Goal: Task Accomplishment & Management: Use online tool/utility

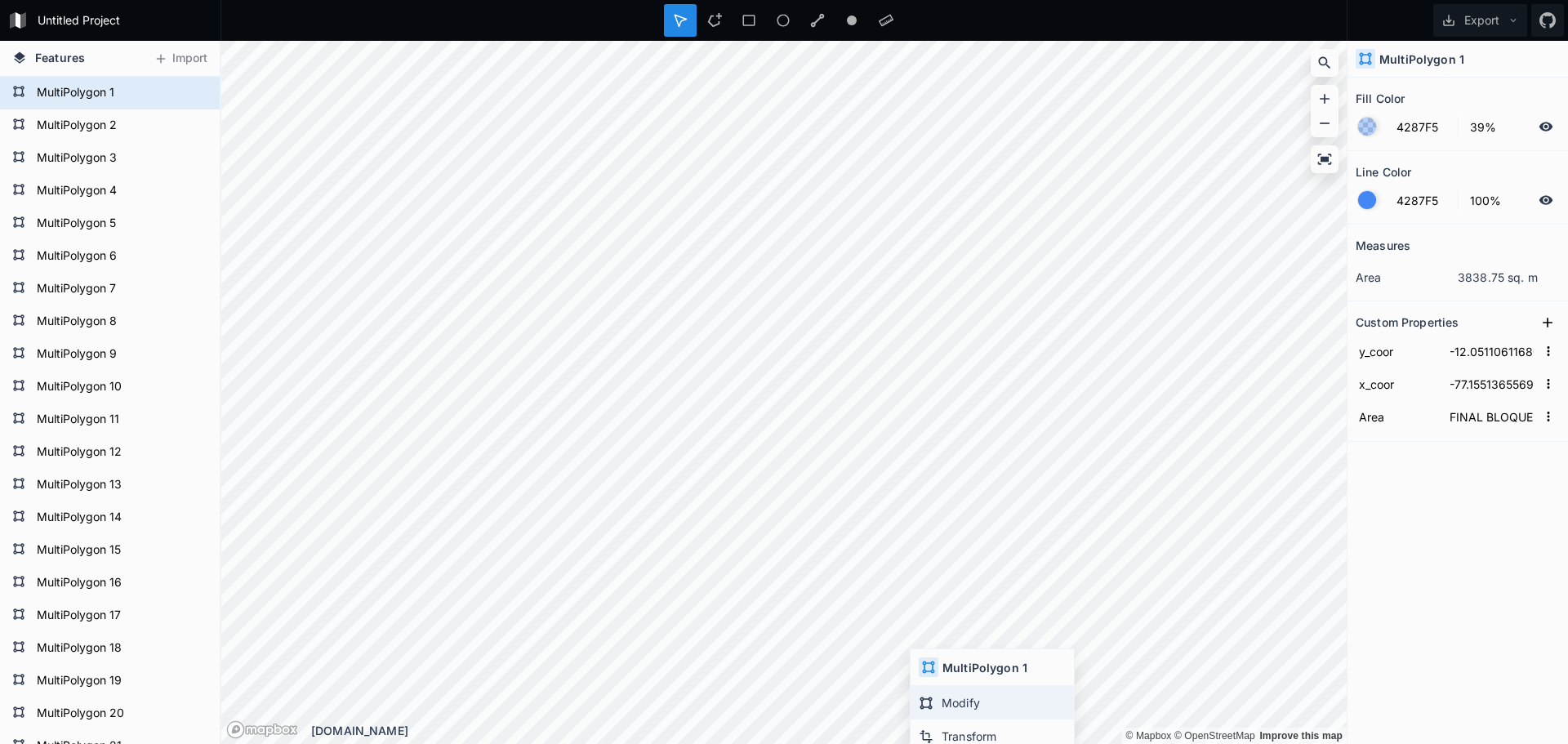
click at [948, 704] on div "Modify" at bounding box center [992, 702] width 163 height 34
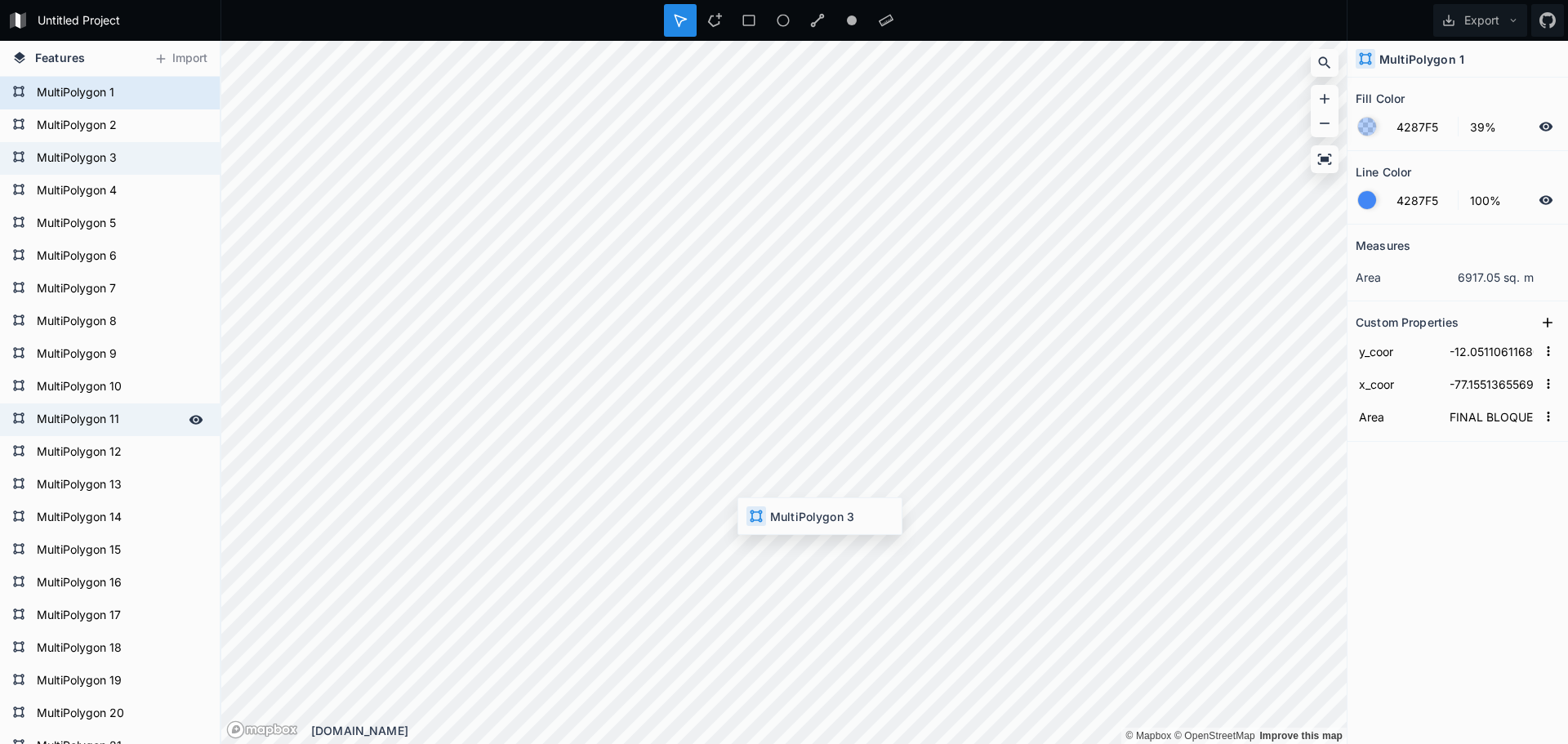
type input "-12.052719836083035"
type input "-77.15437478315256"
type input "VÍA 4V//4G"
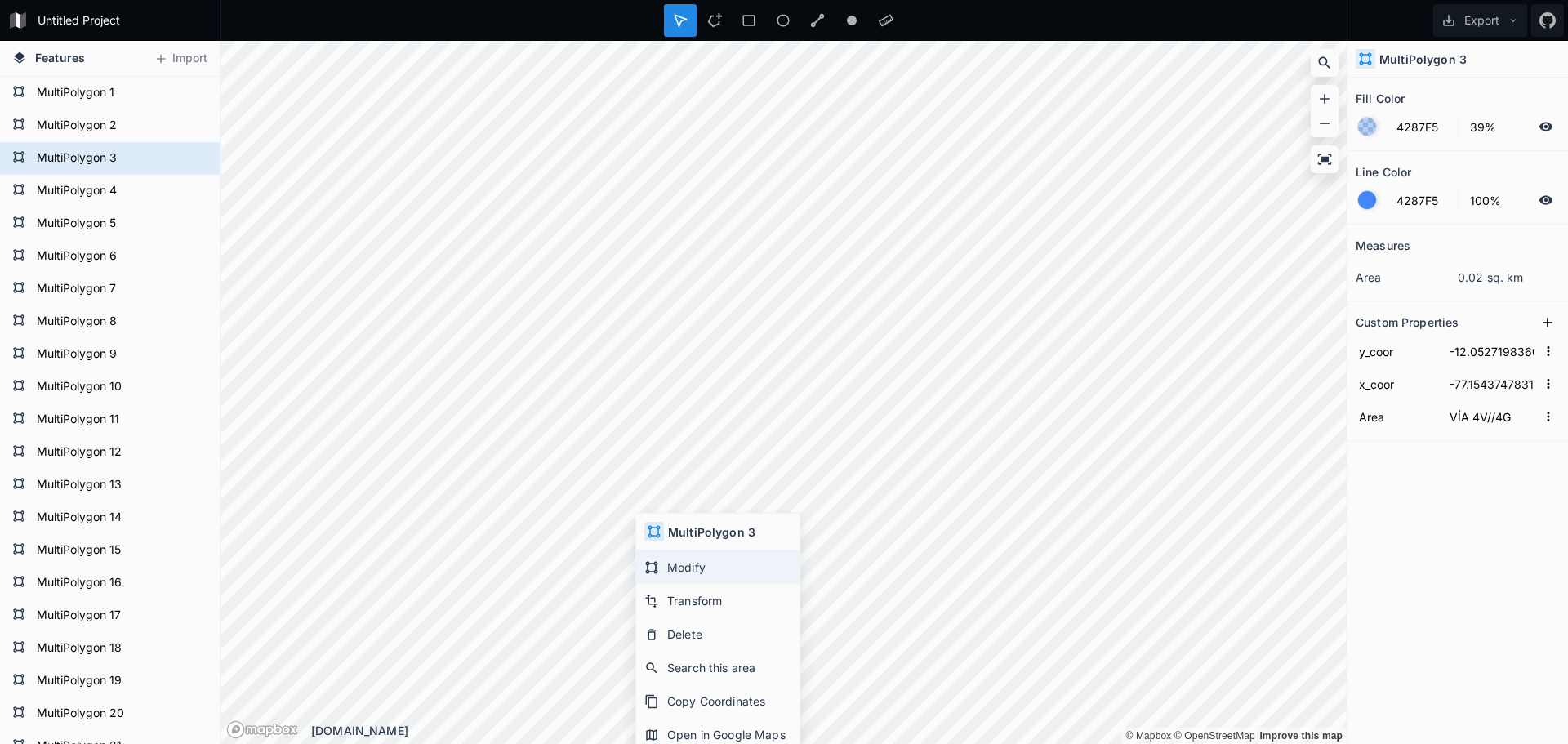
click at [670, 561] on div "Modify" at bounding box center [718, 567] width 163 height 34
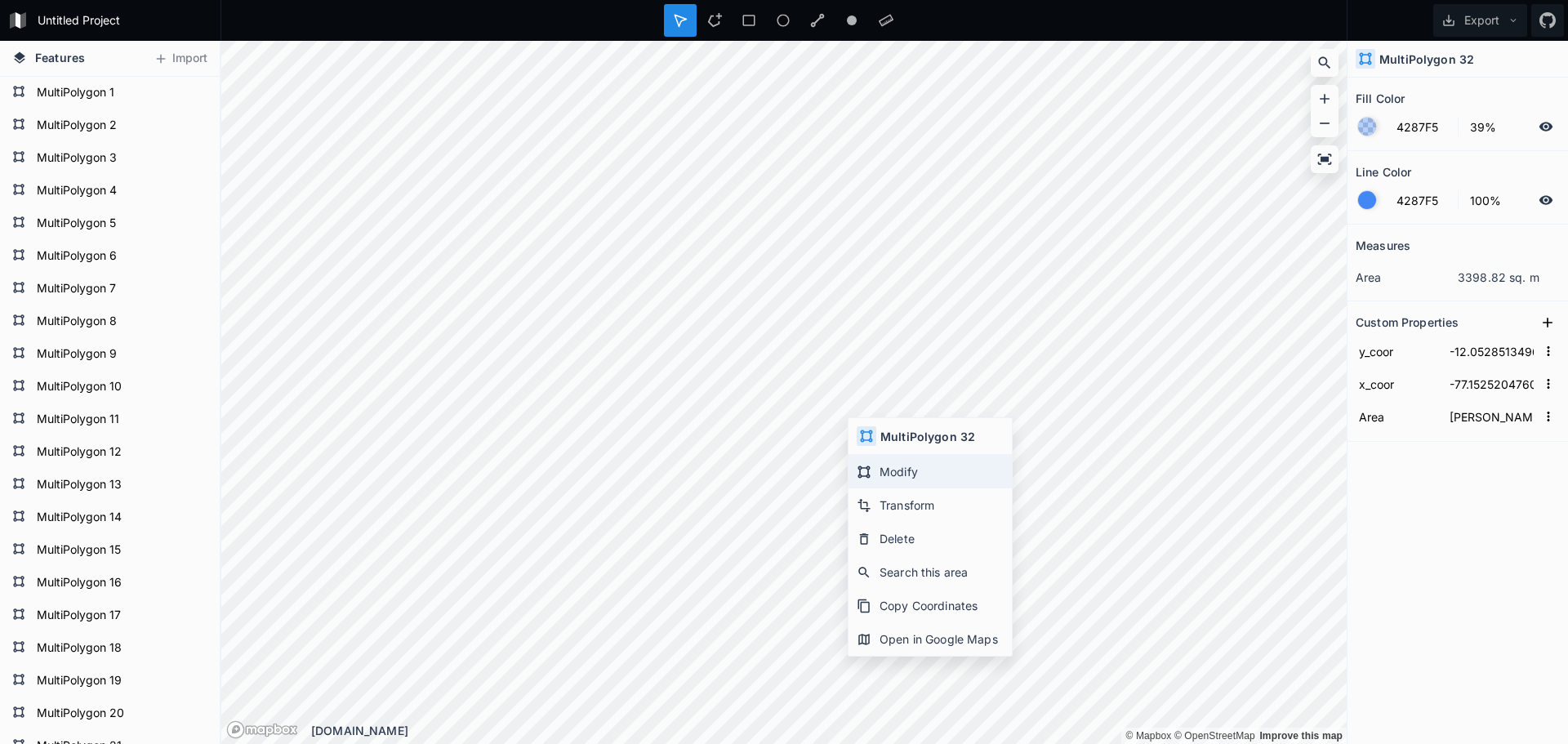
click at [881, 470] on div "Modify" at bounding box center [930, 471] width 163 height 34
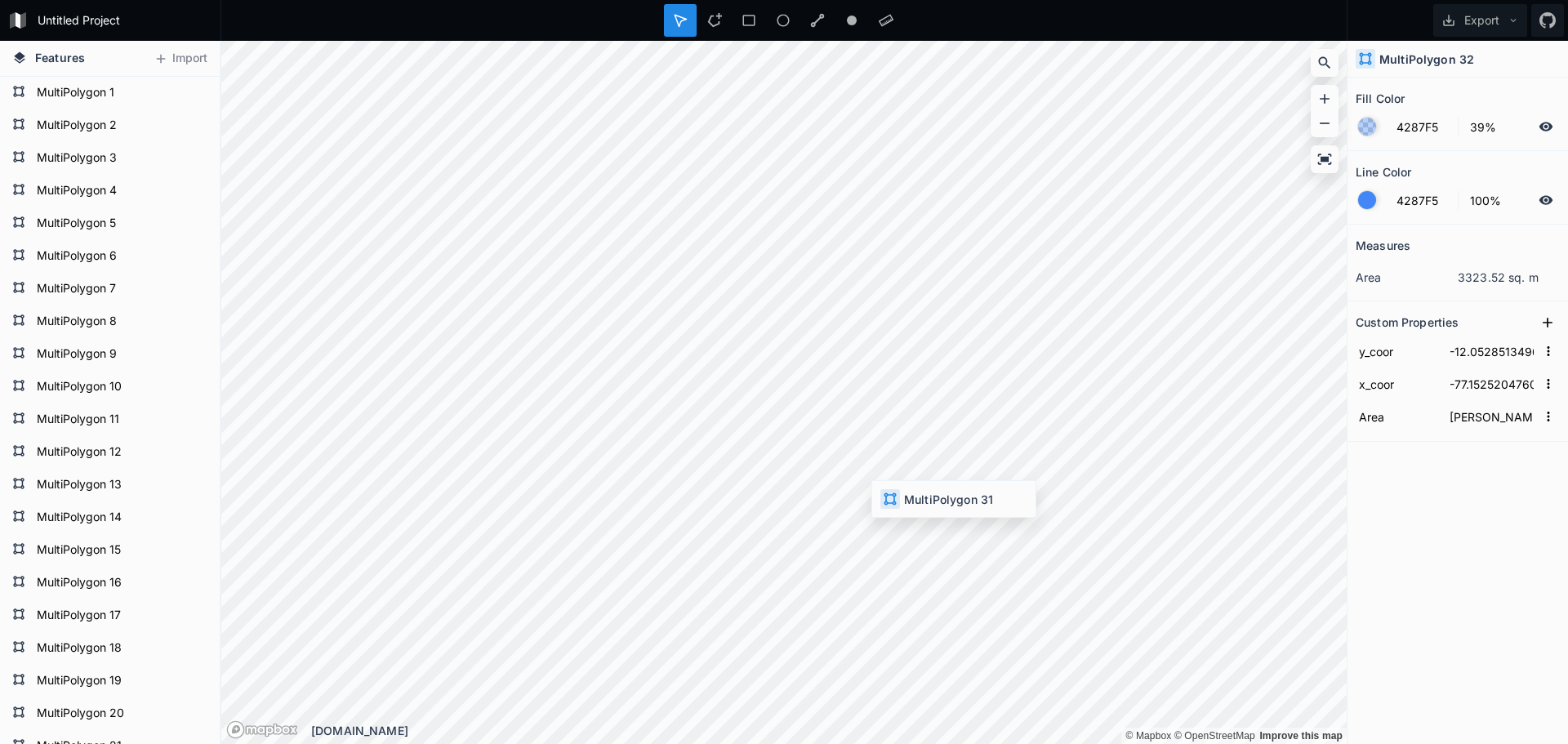
type input "-12.054751796207528"
type input "-77.15031845722226"
type input "PRIMER [PERSON_NAME]"
click at [920, 536] on div "Modify" at bounding box center [965, 537] width 163 height 34
type input "-12.05295866694914"
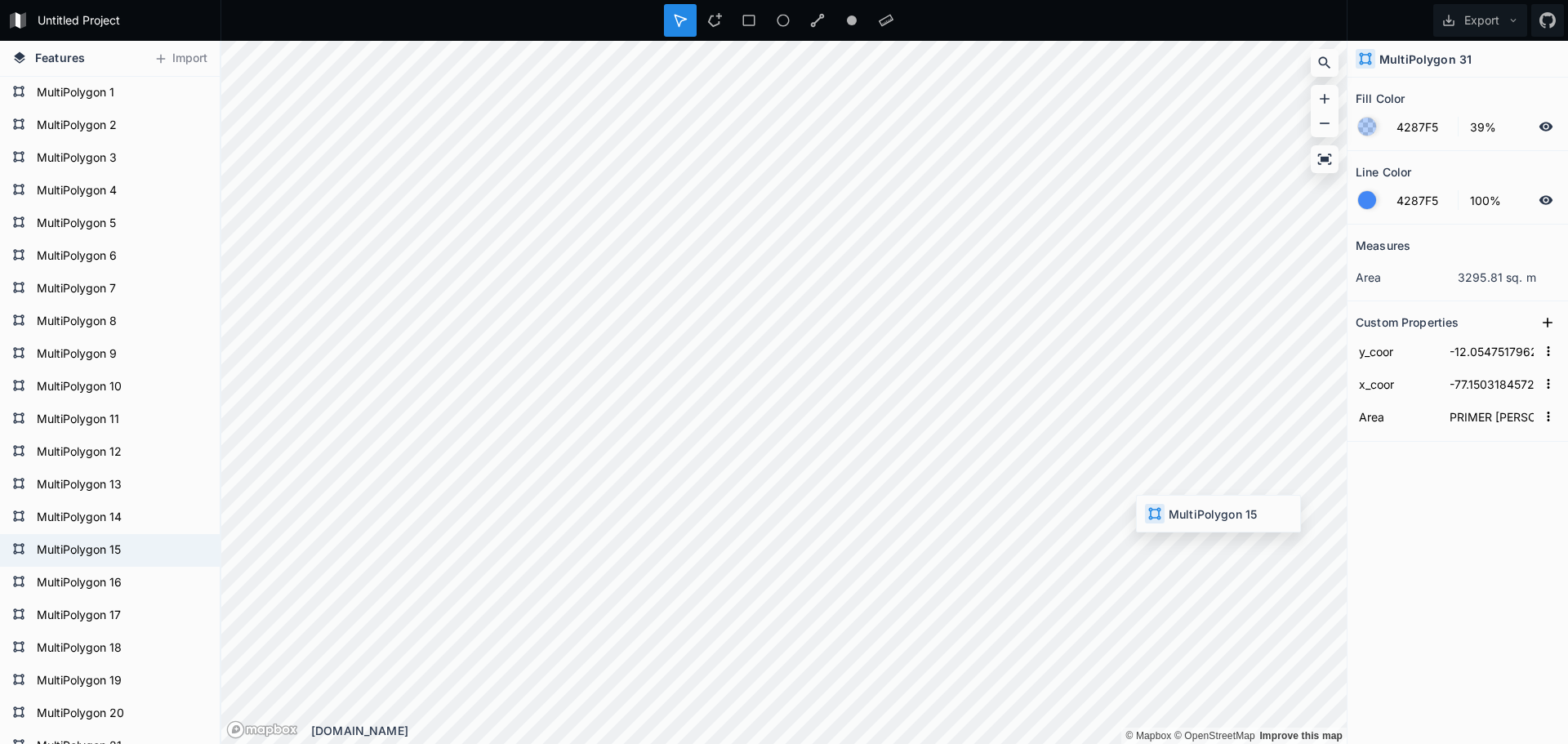
type input "-77.1510501148058"
type input "VÍA DE TRANSITO - MUELLE"
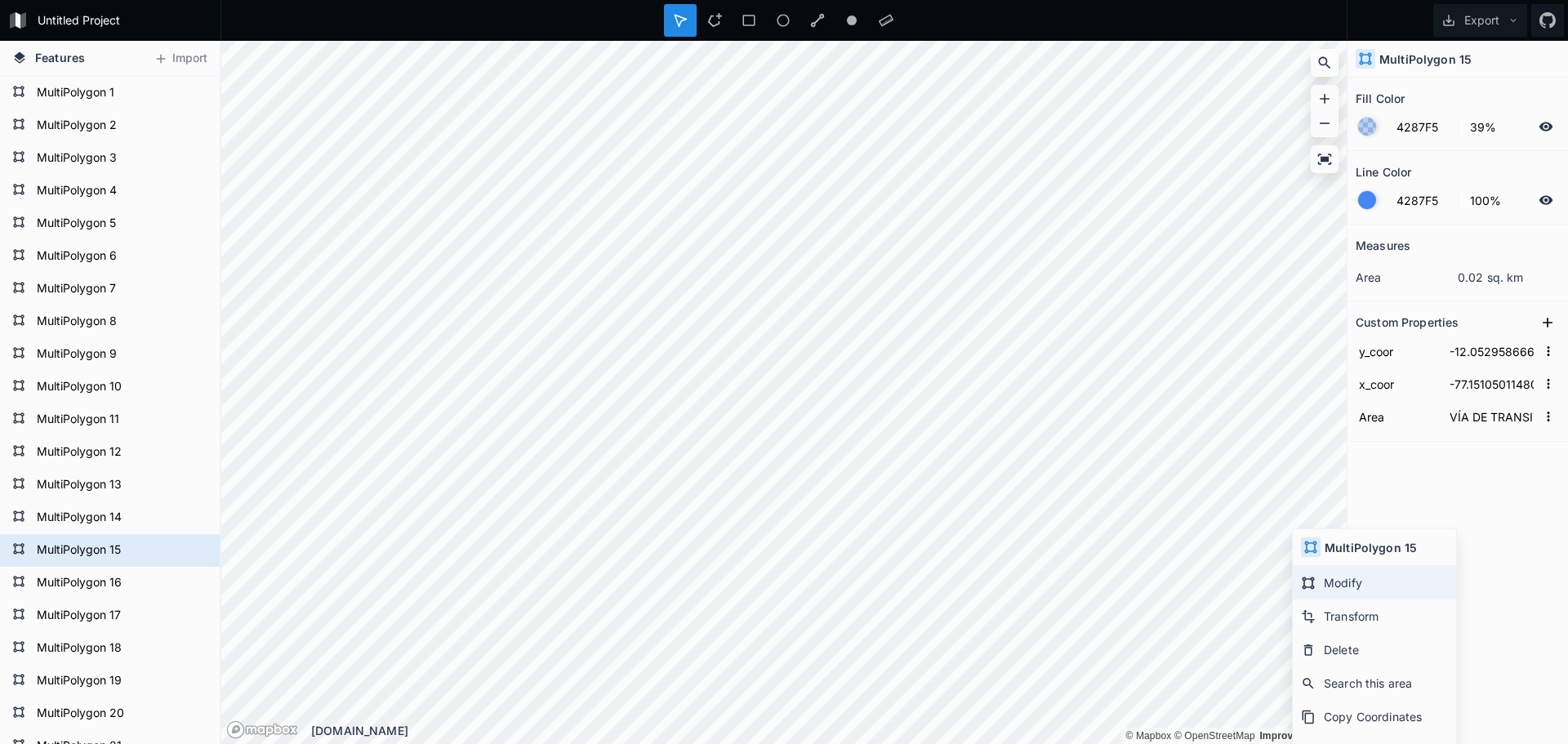
click at [1314, 570] on div "Modify" at bounding box center [1374, 583] width 163 height 34
click at [876, 15] on div at bounding box center [886, 21] width 33 height 33
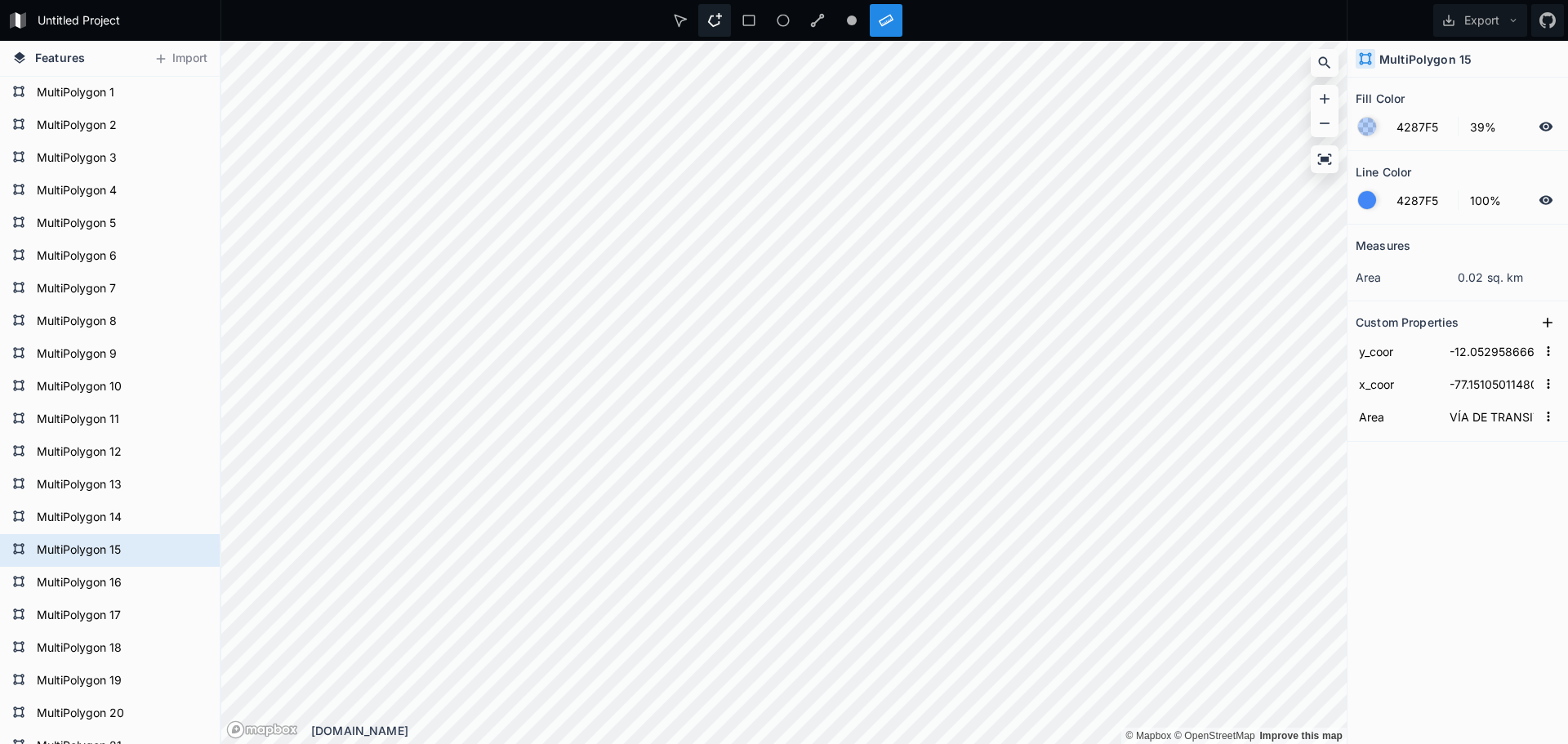
click at [722, 25] on div at bounding box center [715, 21] width 33 height 33
click at [681, 18] on icon at bounding box center [680, 20] width 15 height 15
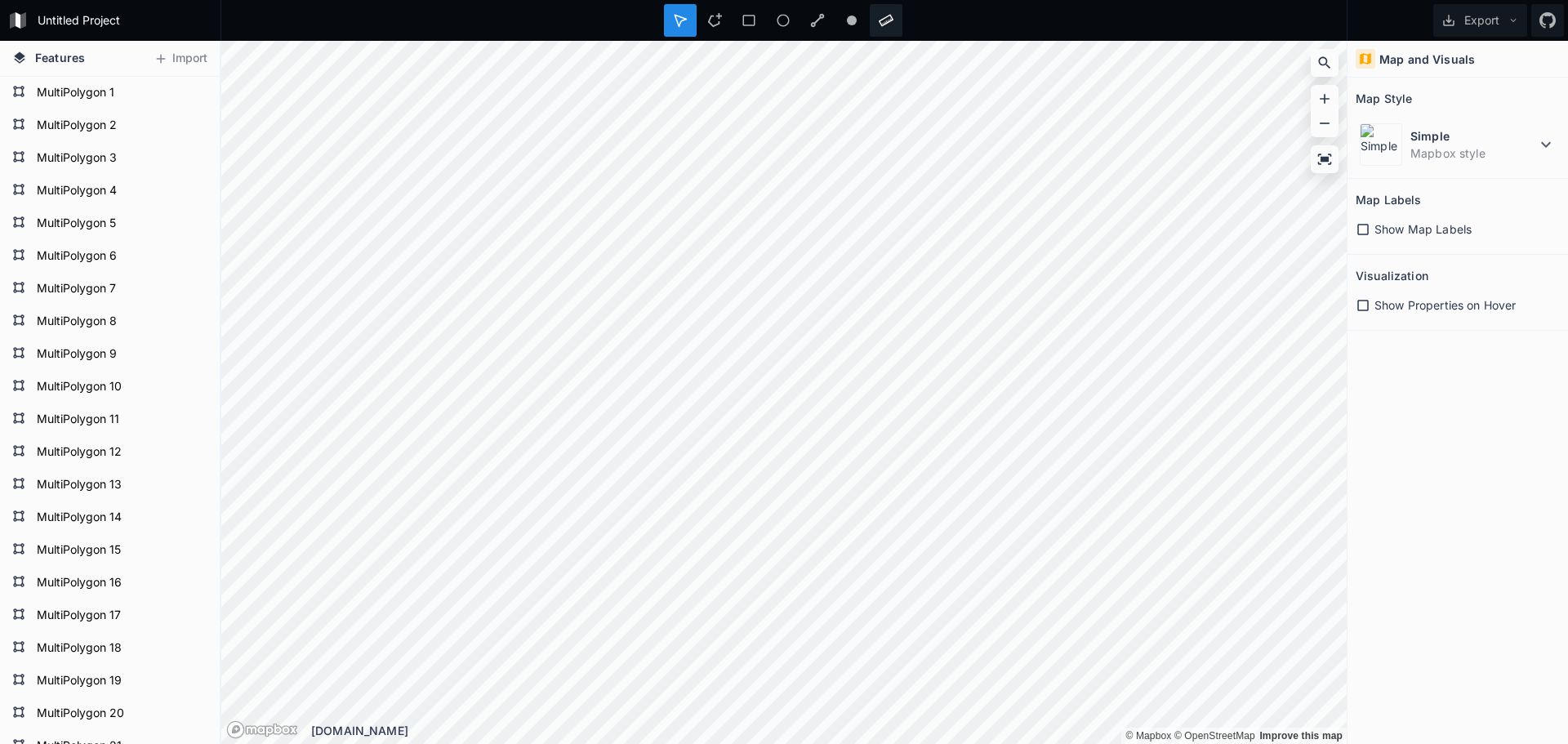
click at [900, 11] on div at bounding box center [886, 21] width 33 height 33
click at [698, 24] on div at bounding box center [784, 21] width 240 height 33
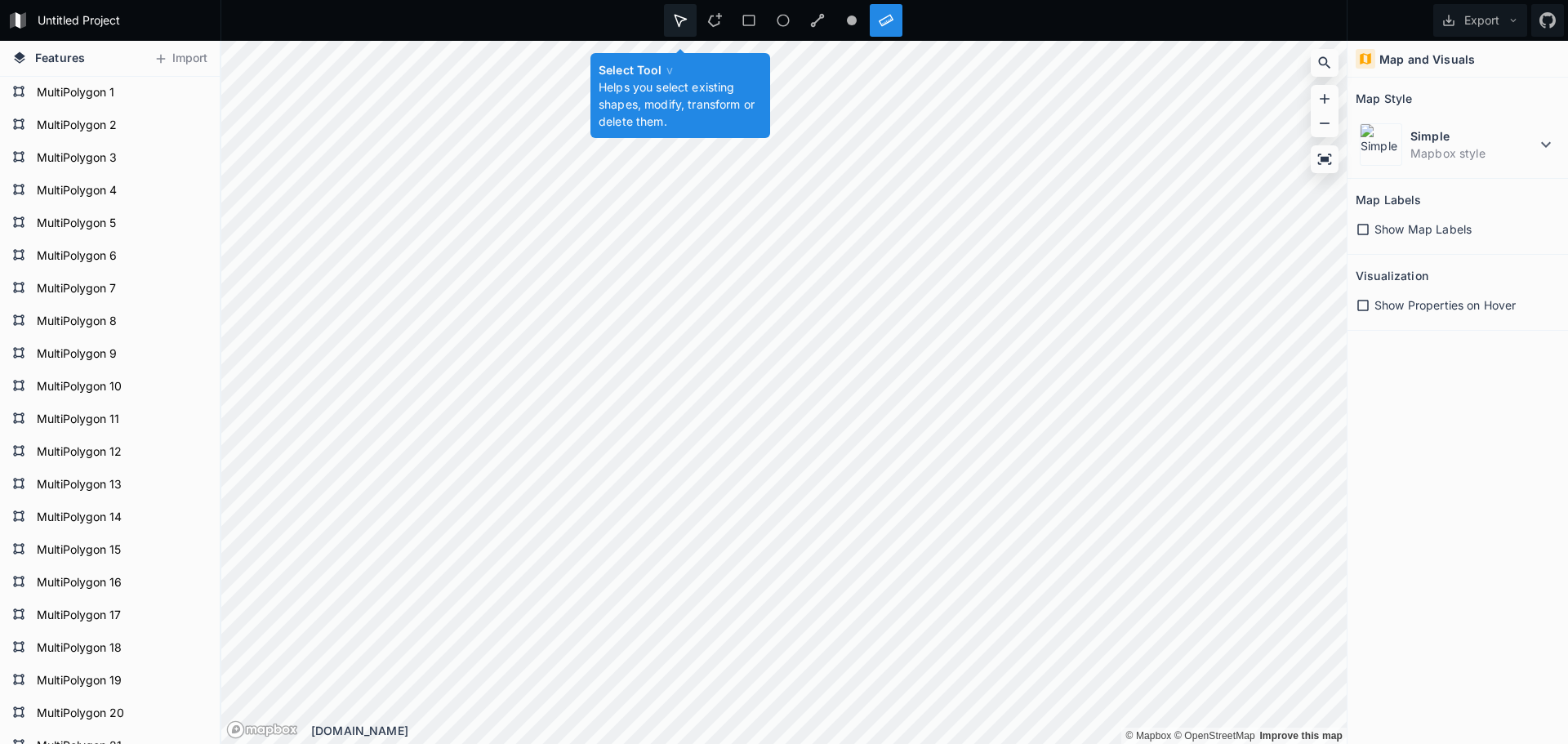
click at [692, 20] on div at bounding box center [680, 21] width 33 height 33
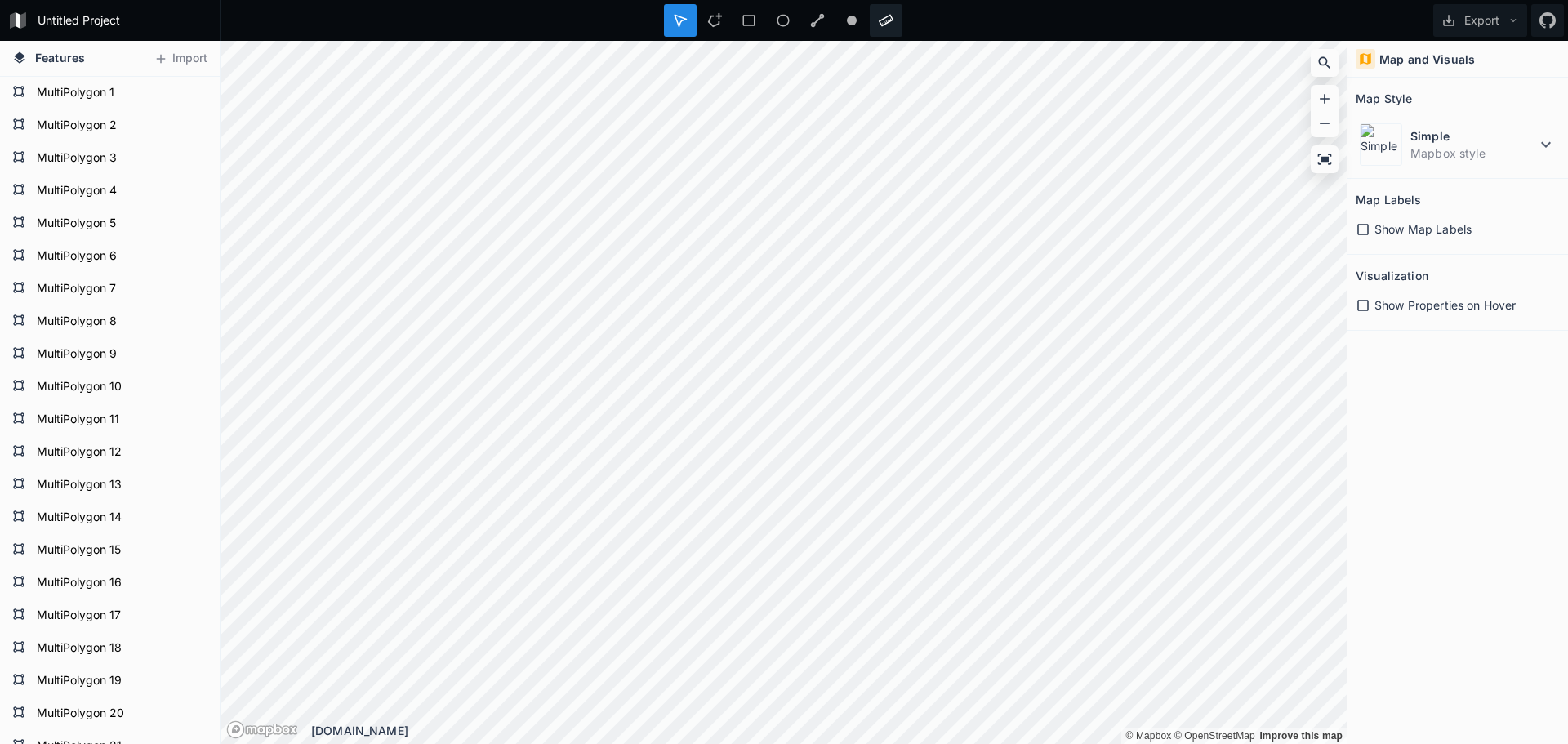
click at [883, 21] on icon at bounding box center [886, 20] width 15 height 15
click at [689, 24] on div at bounding box center [680, 21] width 33 height 33
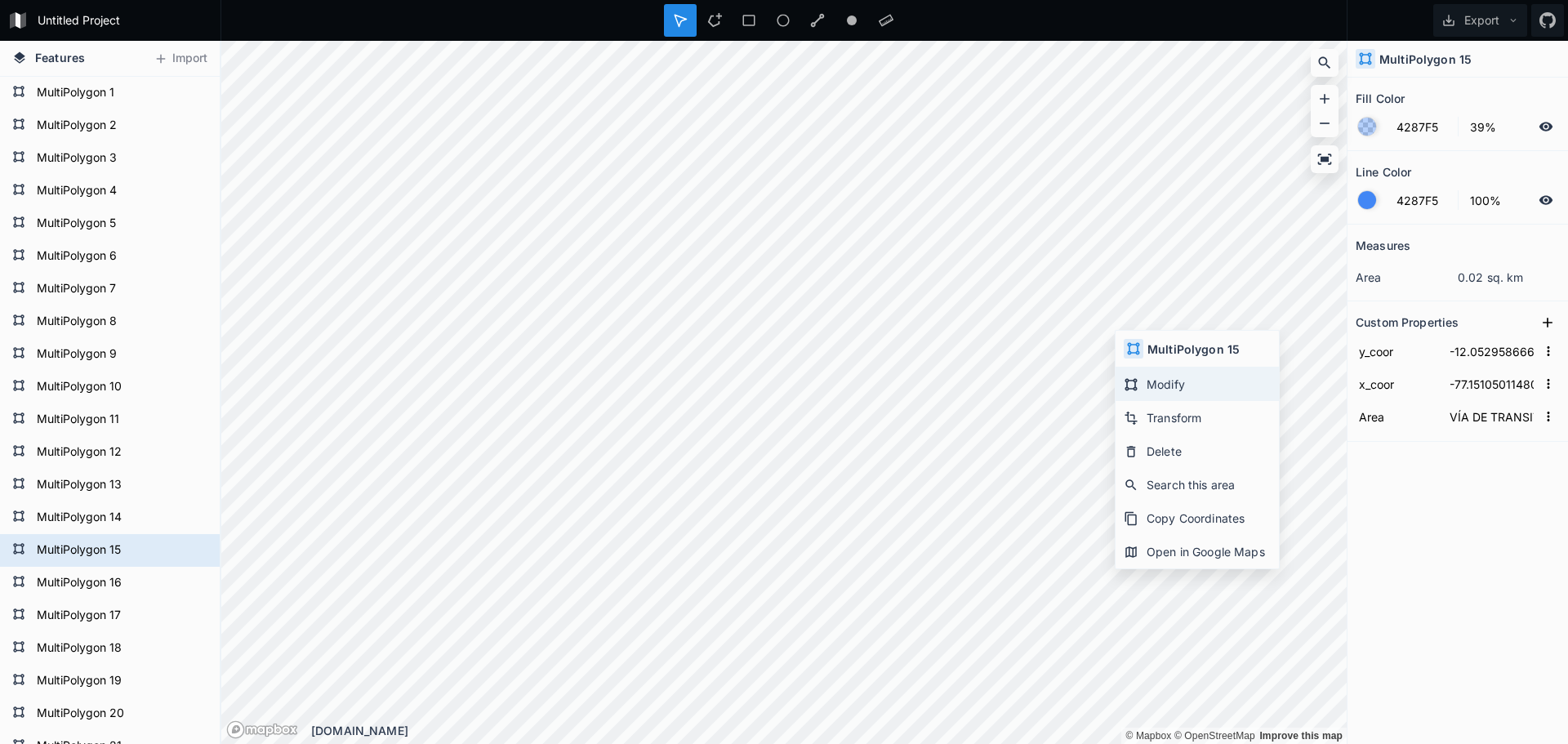
click at [1134, 372] on div "Modify" at bounding box center [1197, 384] width 163 height 34
click at [891, 21] on icon at bounding box center [886, 21] width 15 height 12
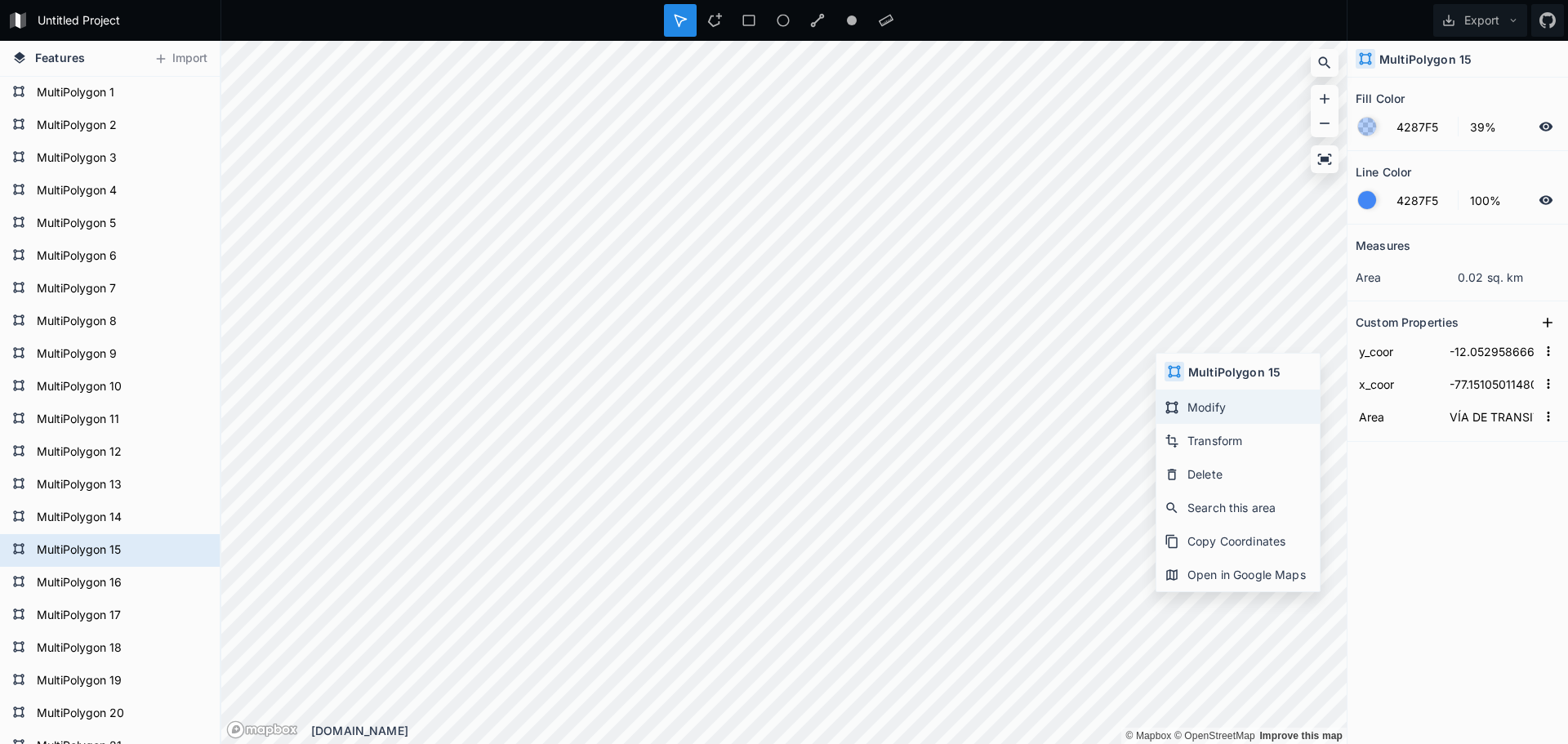
click at [1172, 401] on icon at bounding box center [1172, 407] width 15 height 15
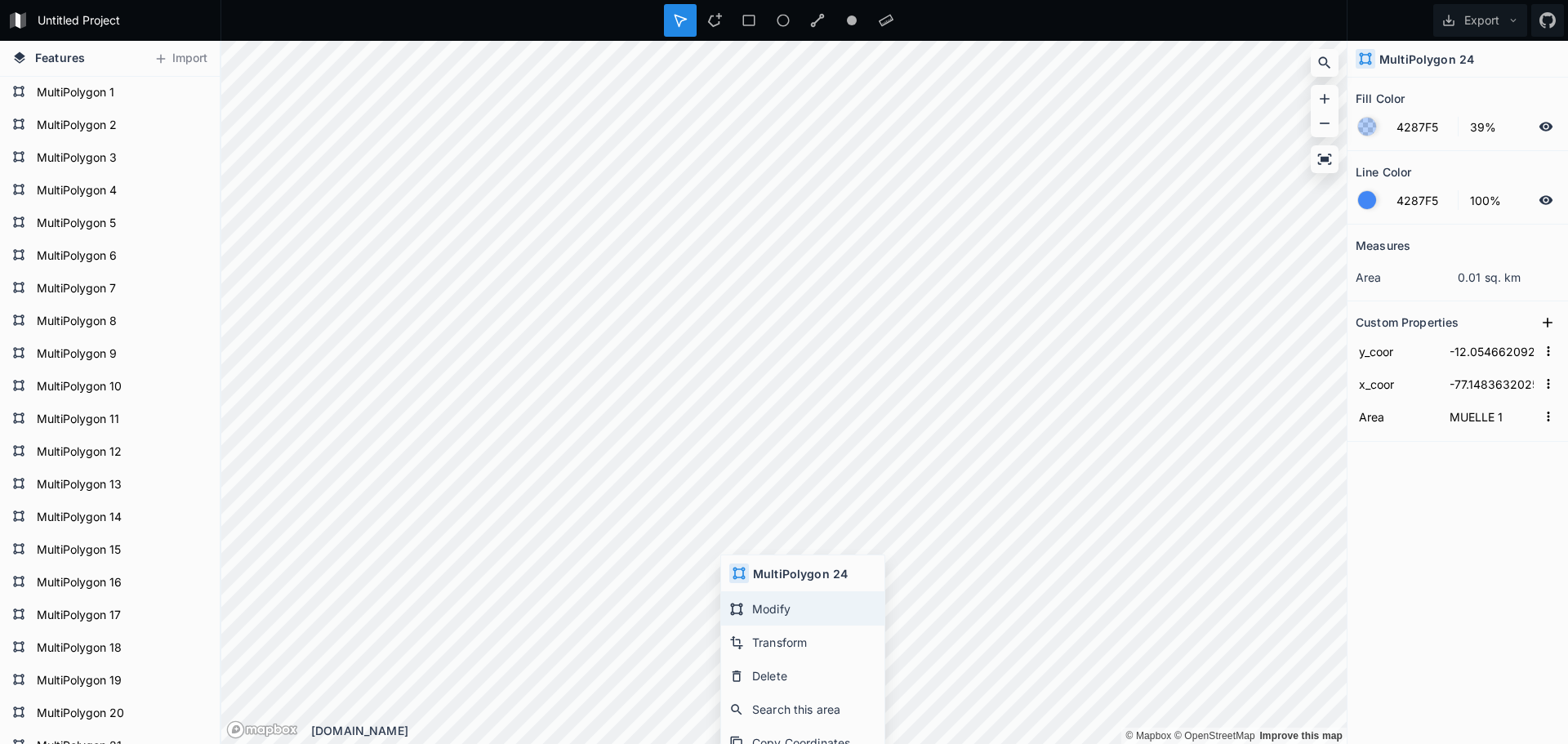
click at [791, 616] on div "Modify" at bounding box center [803, 609] width 163 height 34
click at [886, 14] on icon at bounding box center [886, 20] width 15 height 15
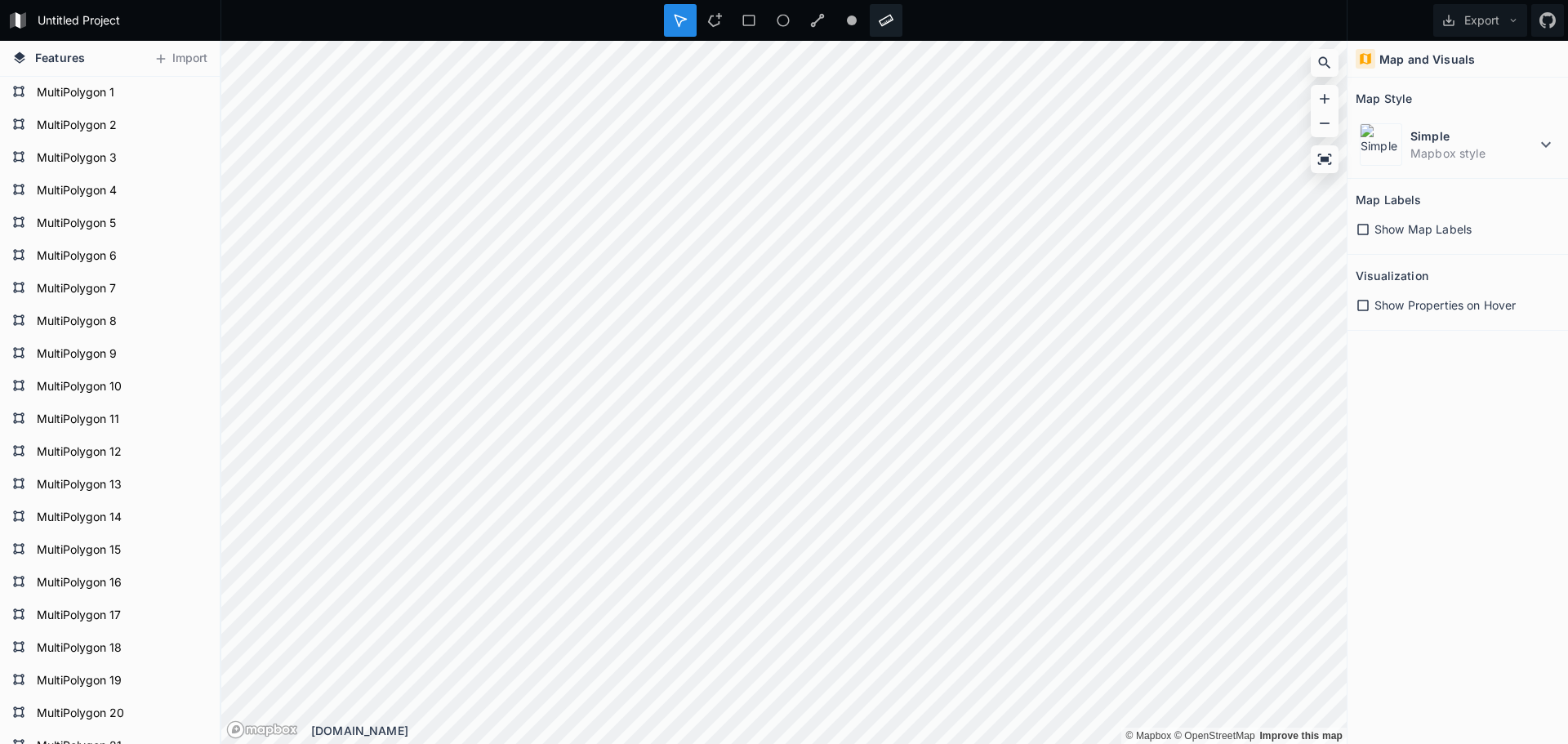
click at [883, 13] on icon at bounding box center [886, 20] width 15 height 15
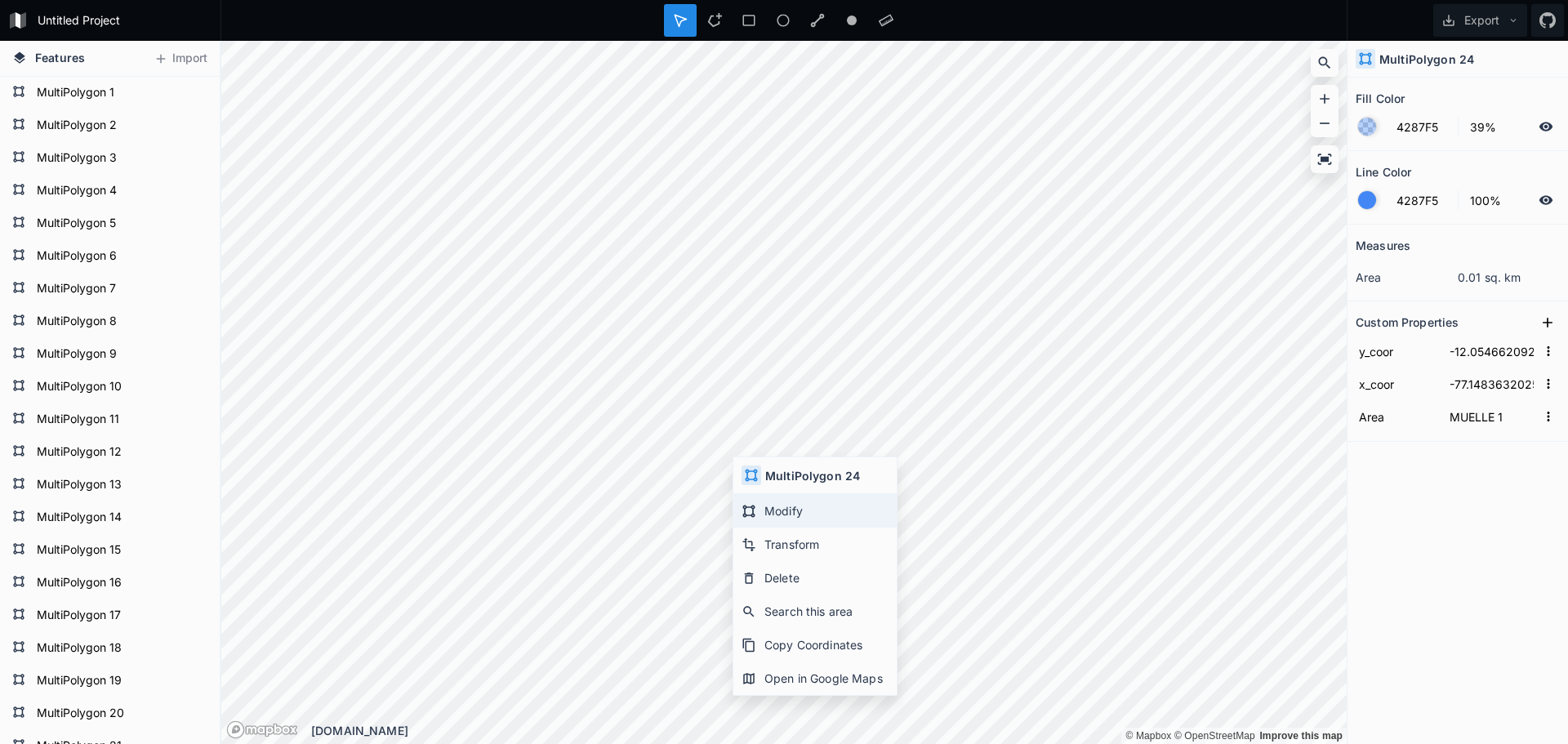
click at [771, 511] on div "Modify" at bounding box center [815, 510] width 163 height 34
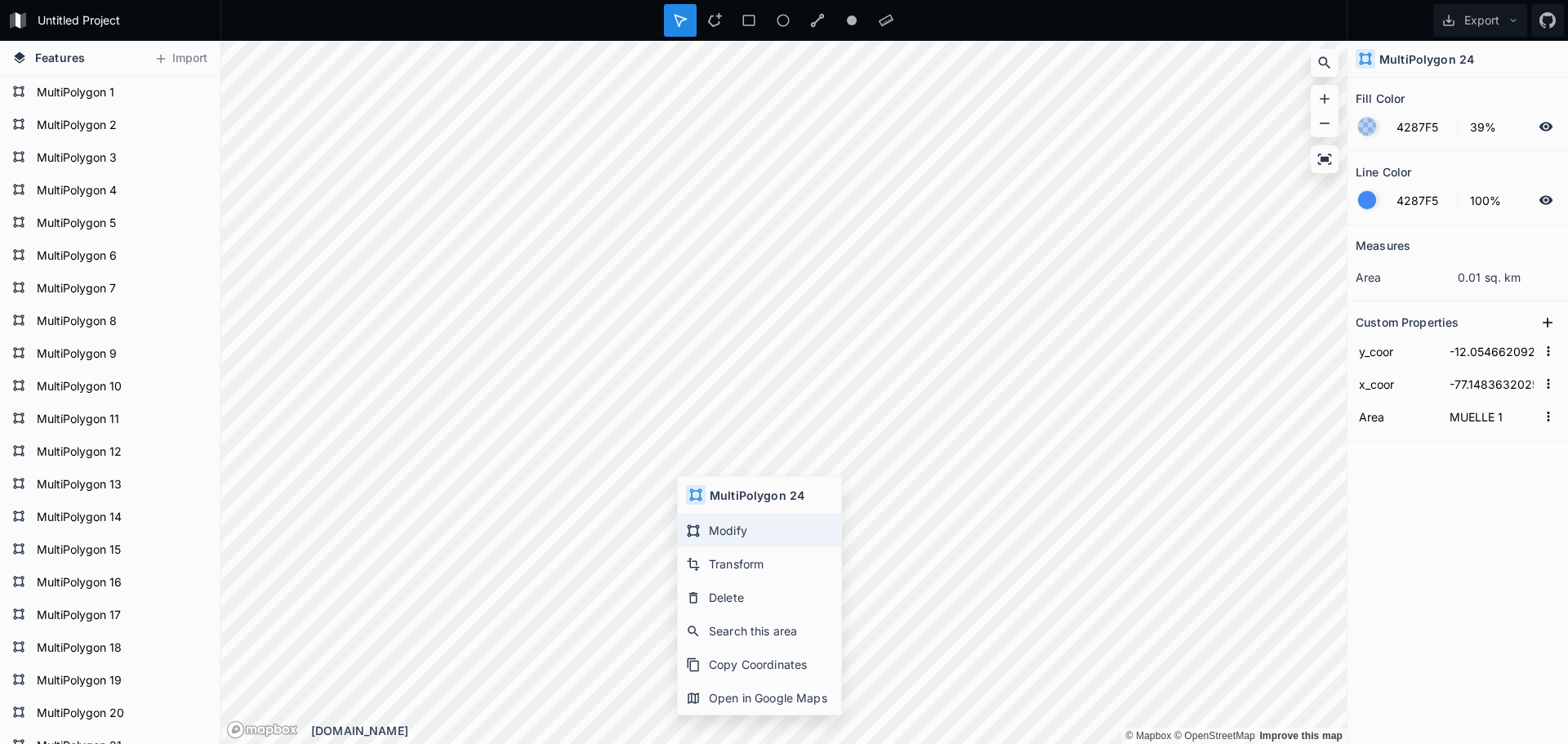
click at [708, 528] on div "Modify" at bounding box center [759, 530] width 163 height 34
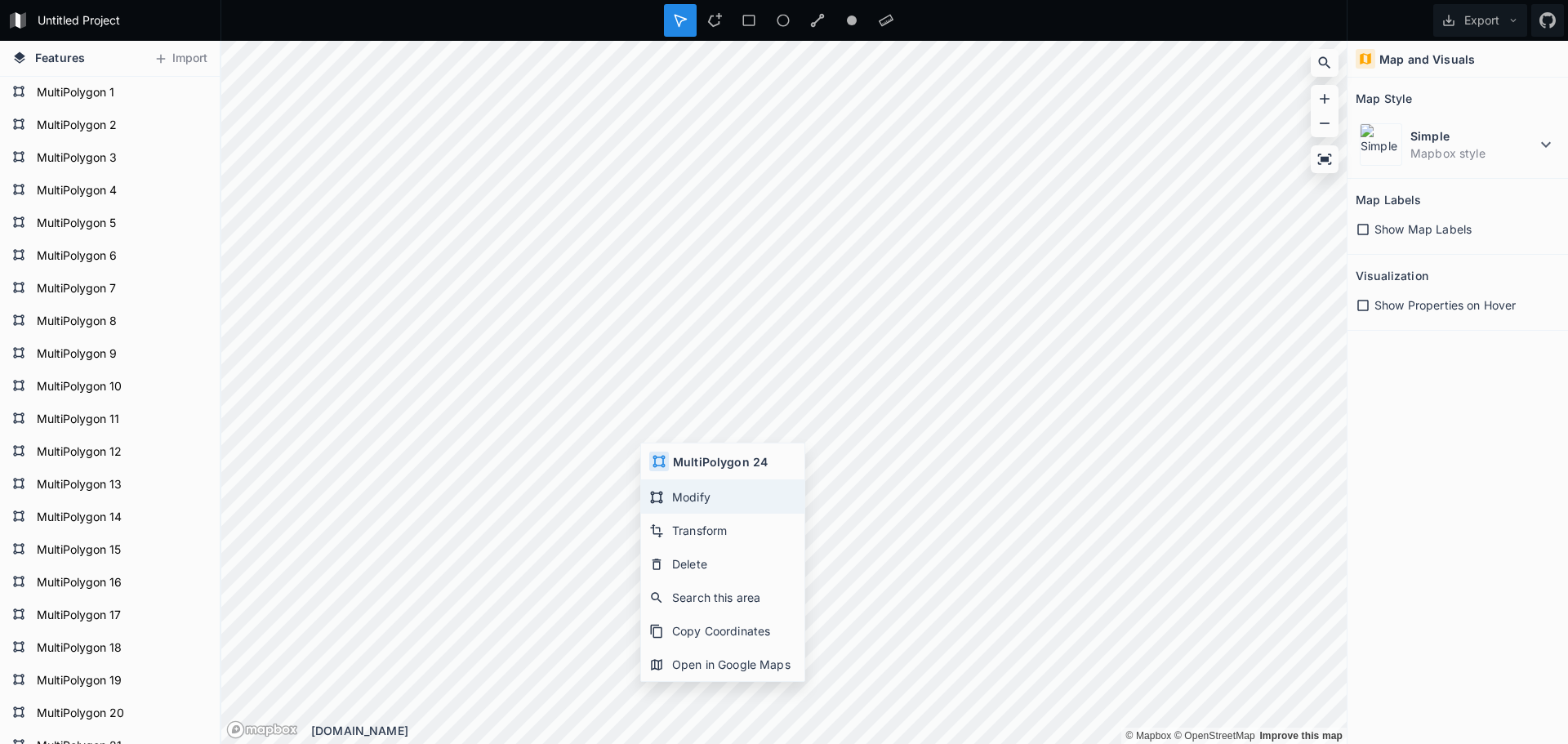
click at [671, 498] on div "Modify" at bounding box center [723, 497] width 163 height 34
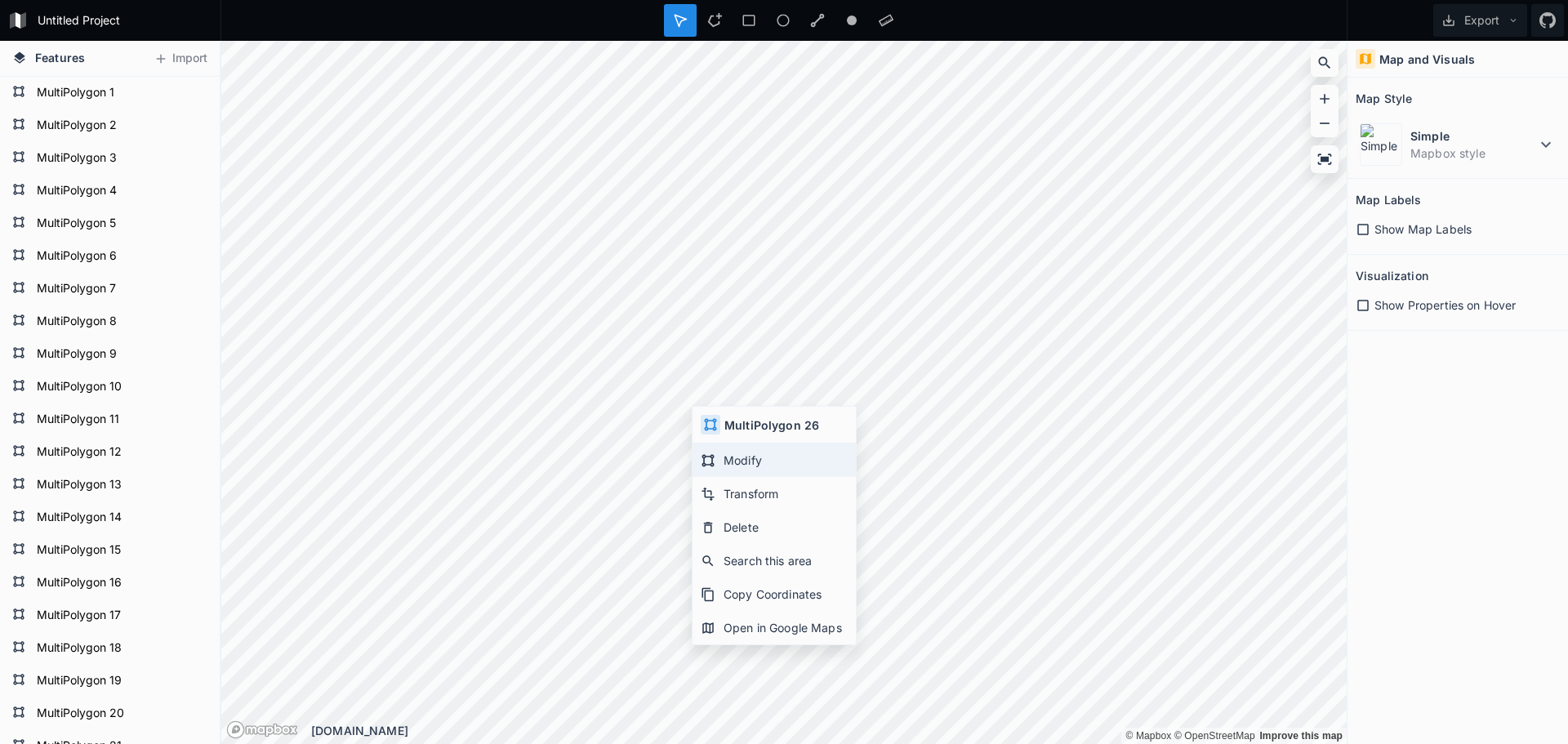
click at [747, 461] on div "Modify" at bounding box center [774, 460] width 163 height 34
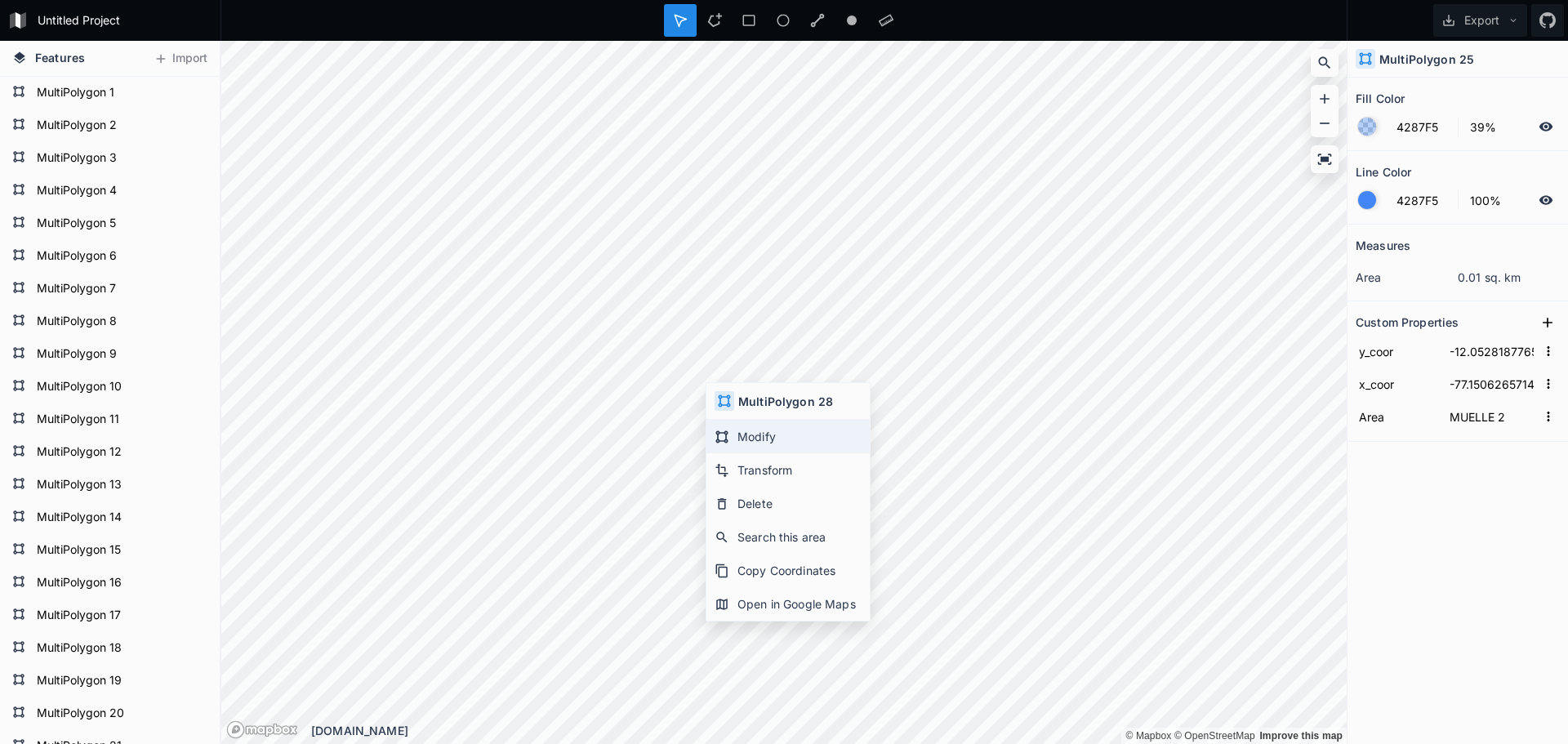
click at [741, 431] on div "Modify" at bounding box center [788, 436] width 163 height 34
type input "-12.05297908608918"
type input "-77.15075828017652"
type input "BR MUELLE 2"
type input "-12.052818776536393"
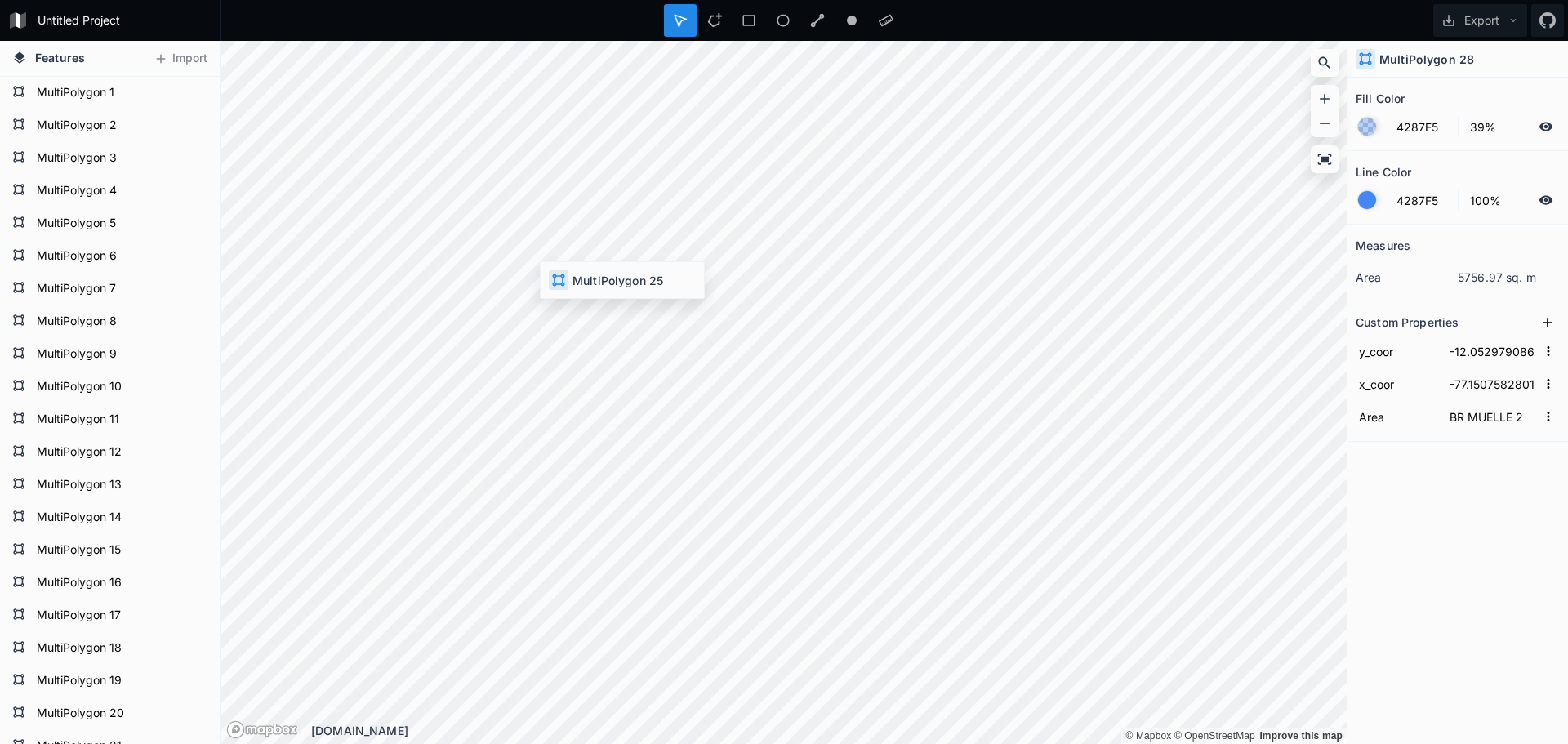
type input "-77.1506265714194"
type input "MUELLE 2"
click at [564, 397] on div "Modify" at bounding box center [594, 402] width 163 height 34
type input "-12.054841727301598"
type input "-77.1485078733596"
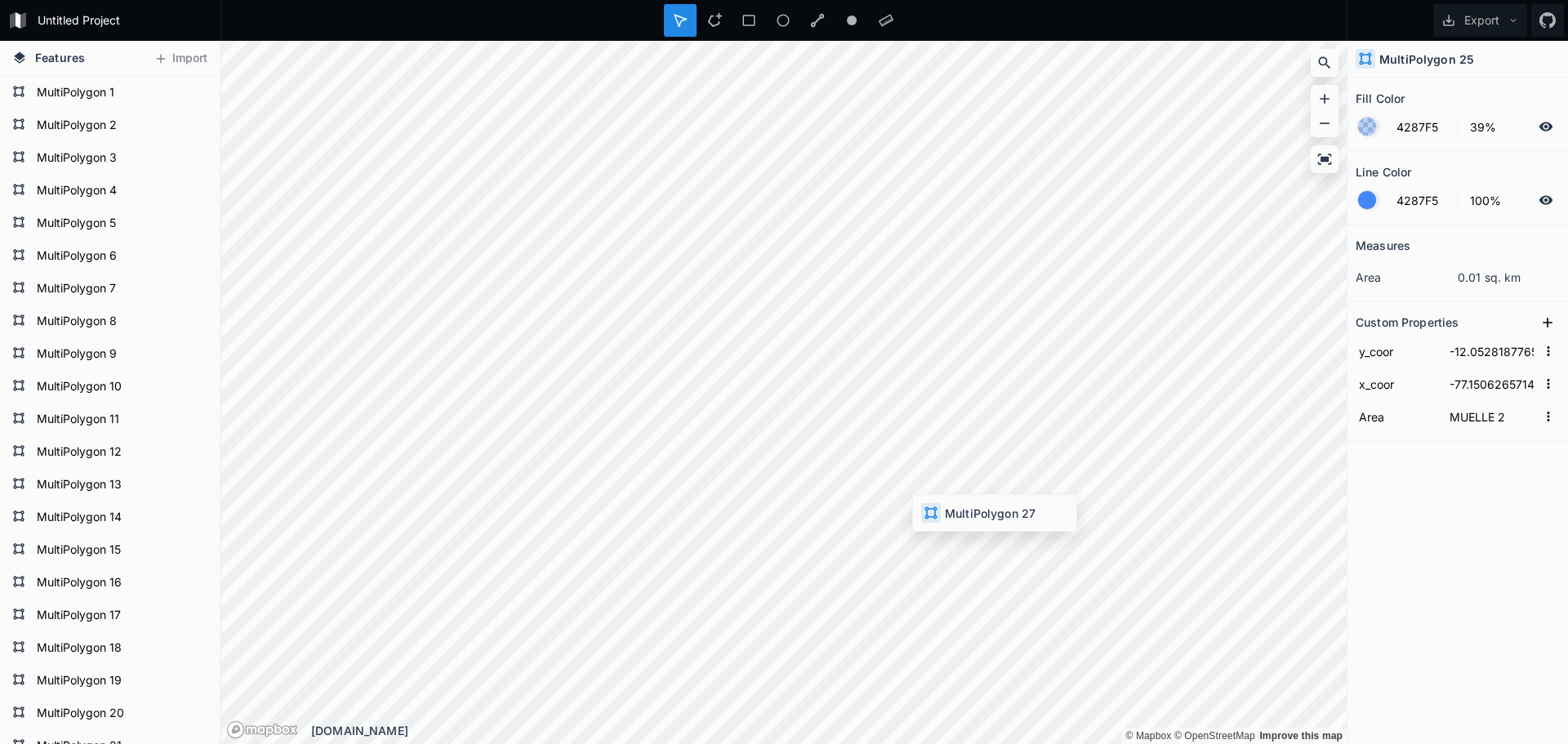
type input "BR MUELLE 1"
click at [934, 534] on div "Modify" at bounding box center [995, 548] width 163 height 34
type input "-12.05297908608918"
type input "-77.15075828017652"
type input "BR MUELLE 2"
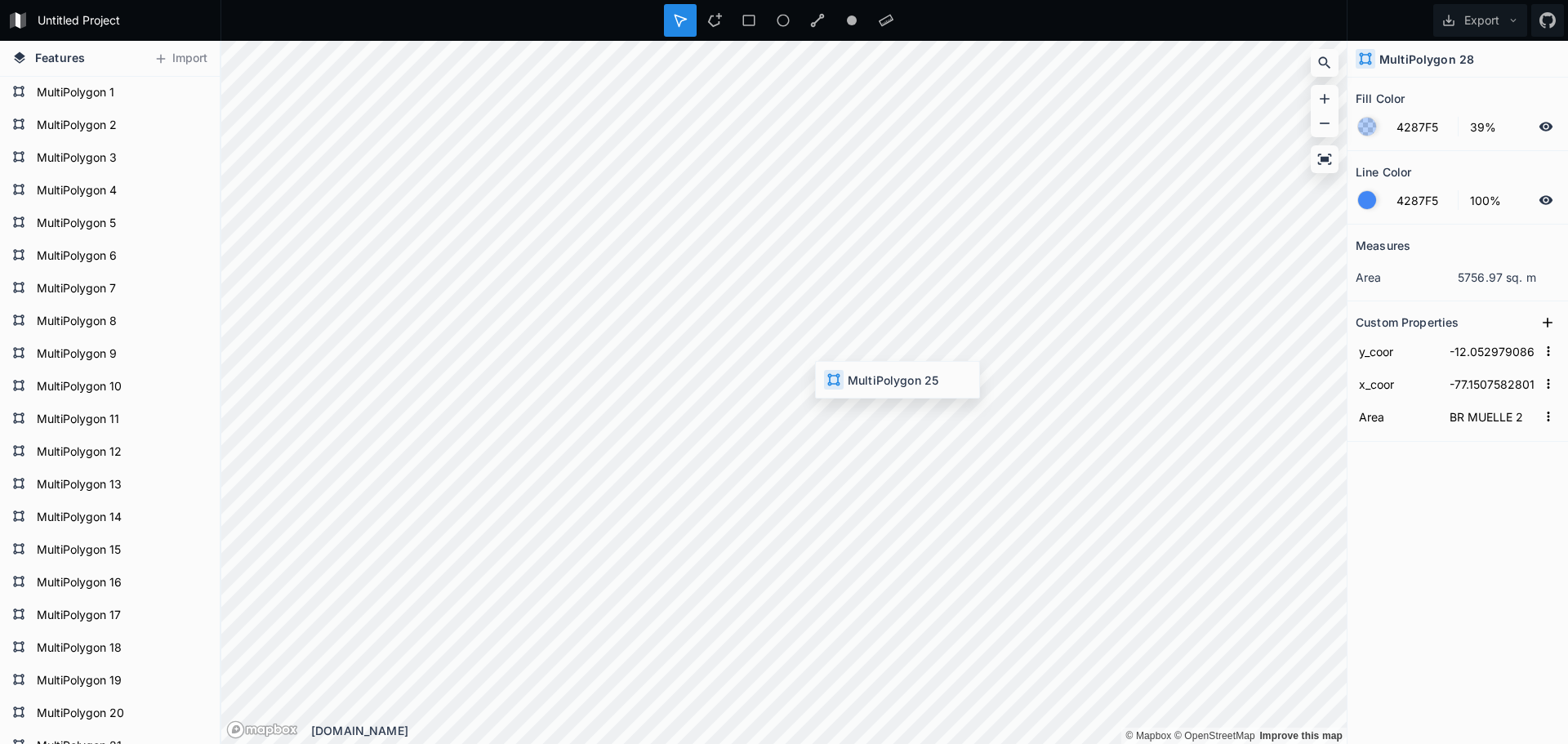
type input "-12.052818776536393"
type input "-77.1506265714194"
type input "MUELLE 2"
type input "-12.050887915968108"
type input "-77.15329626125607"
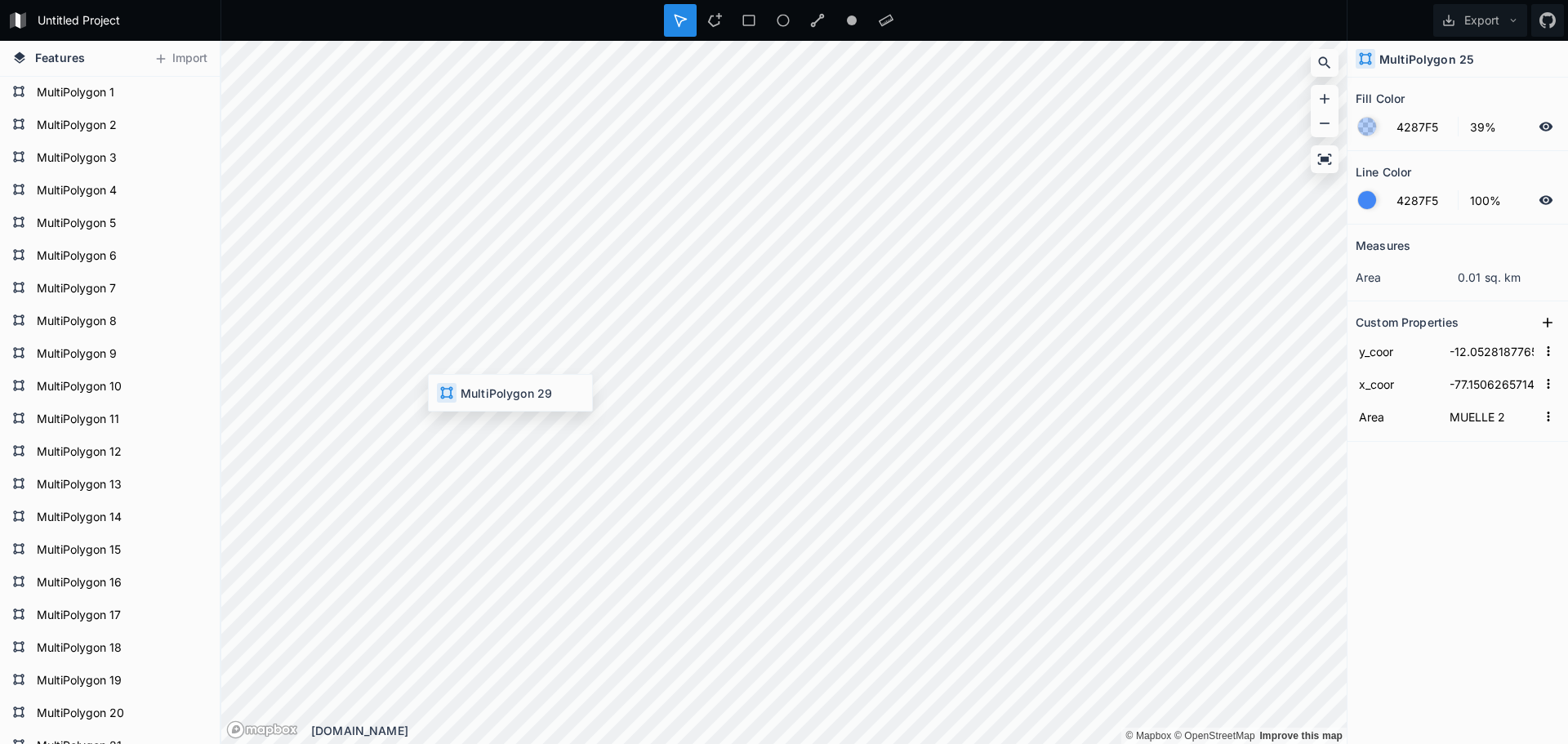
type input "BR MUELLE 3"
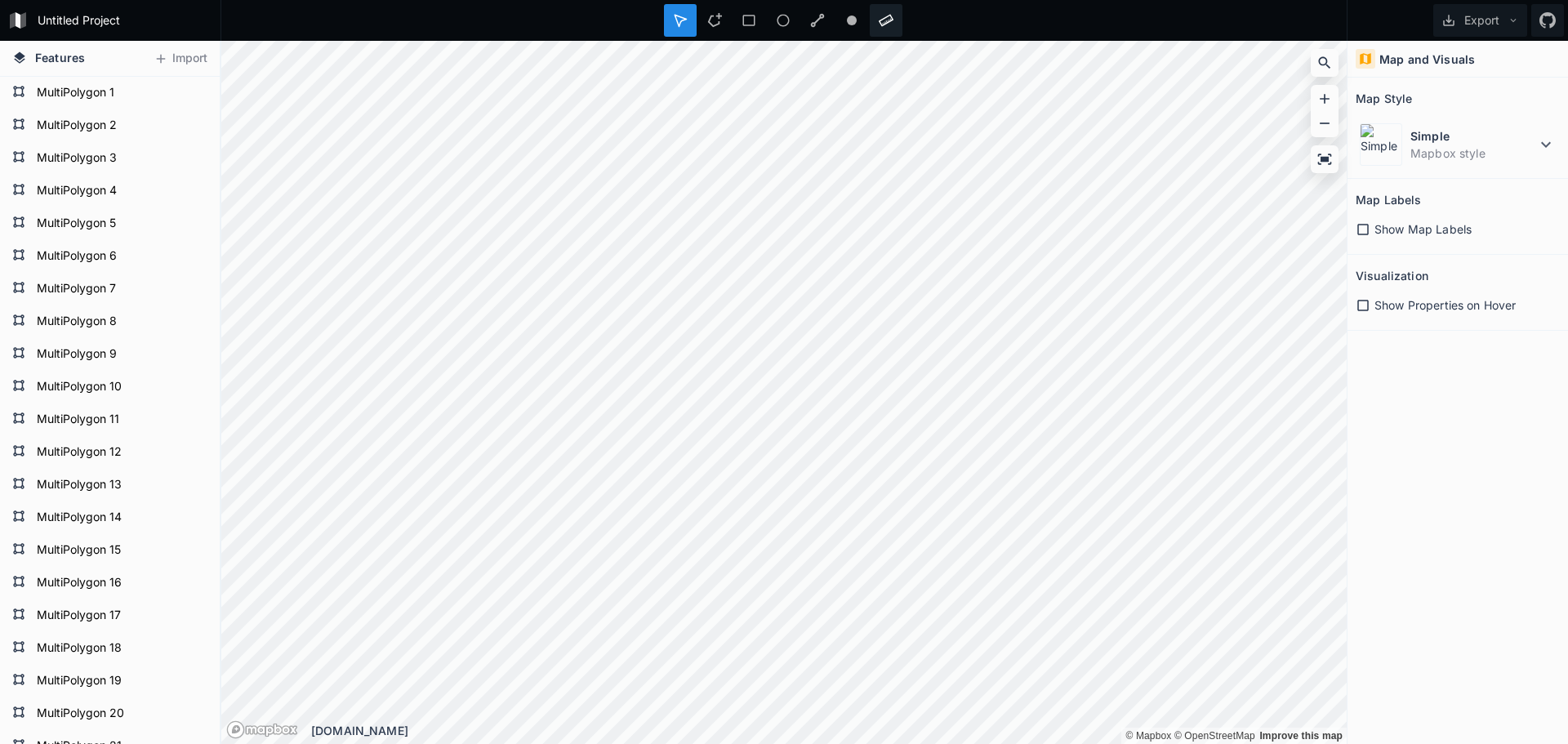
click at [893, 19] on icon at bounding box center [886, 21] width 15 height 12
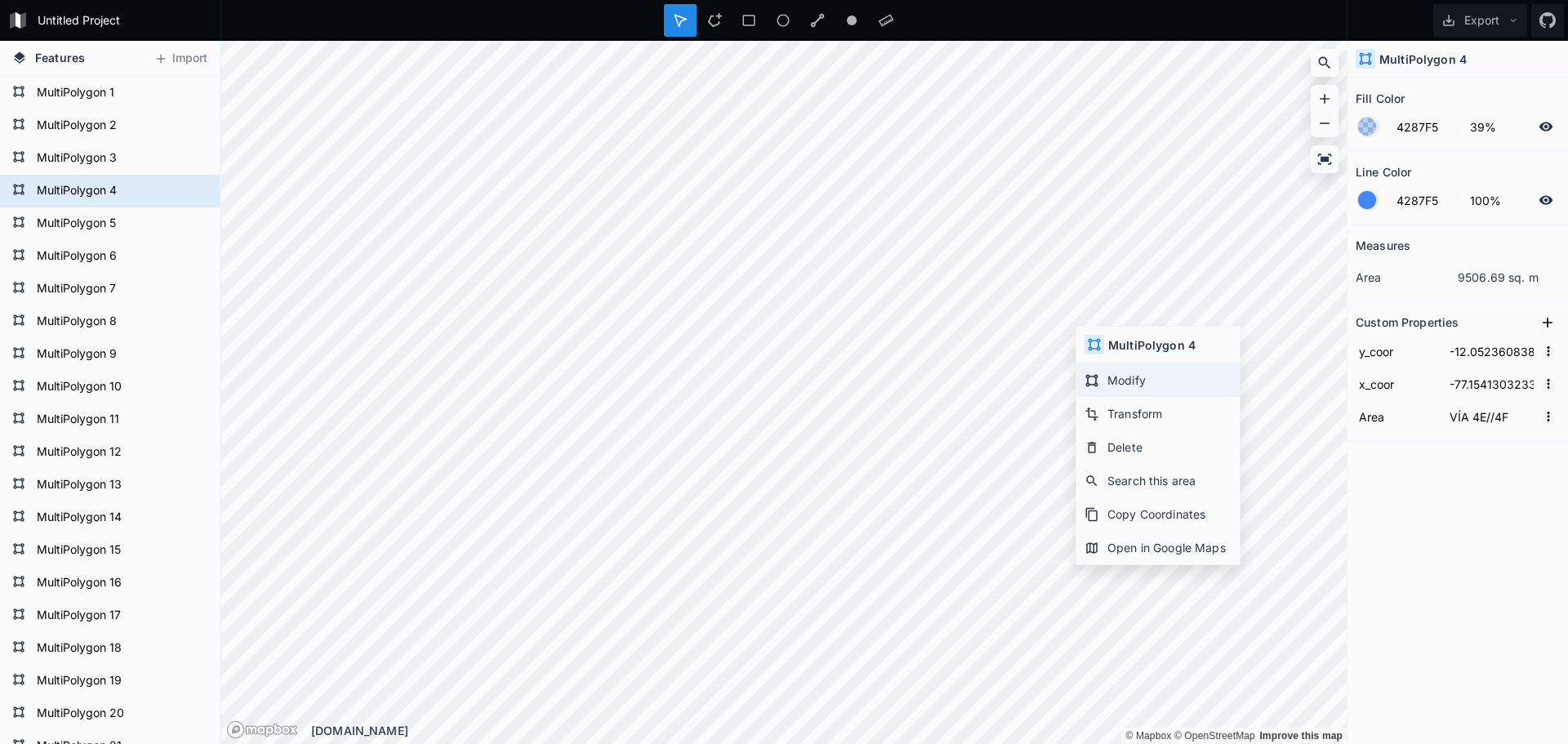
click at [1100, 388] on div "Modify" at bounding box center [1158, 379] width 163 height 34
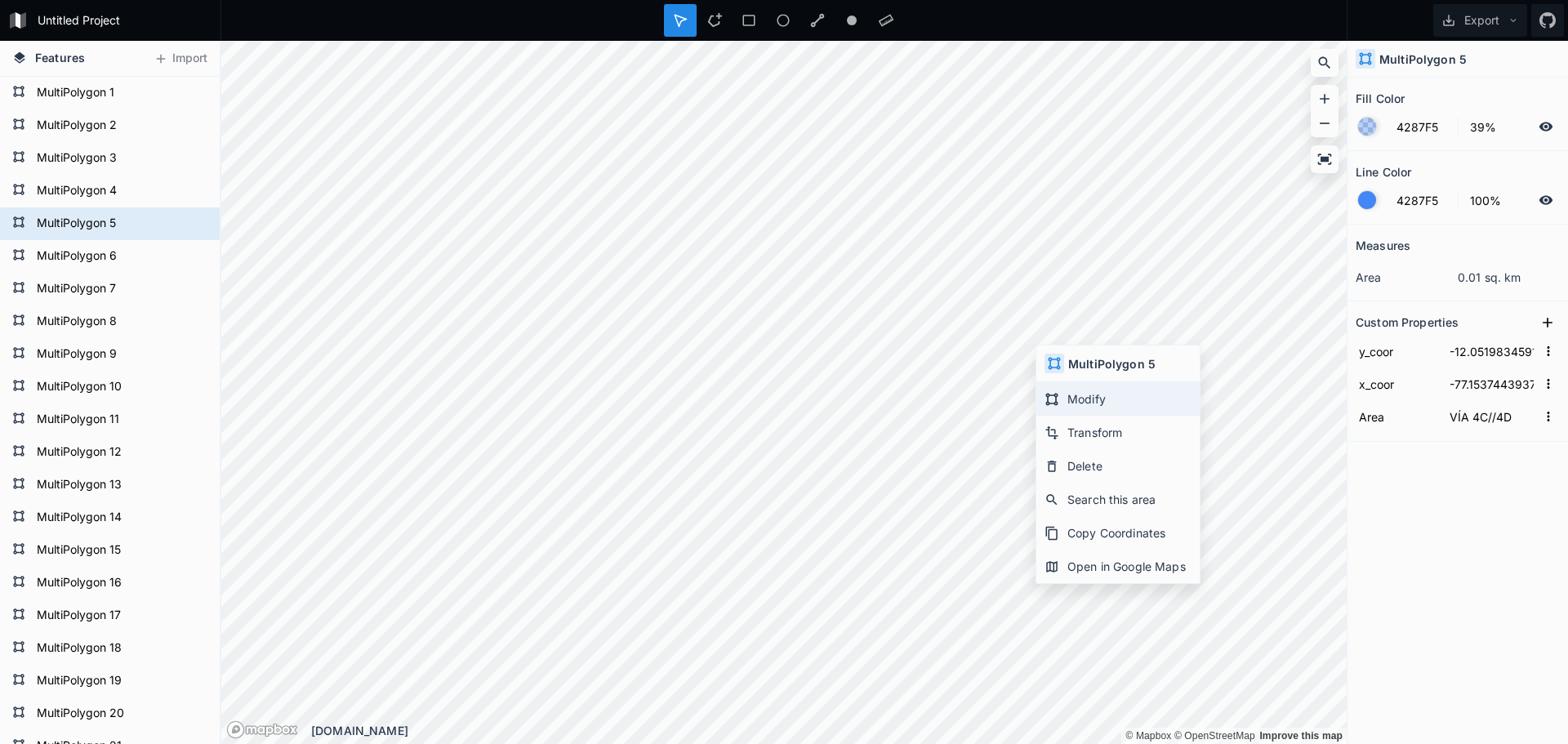
click at [1073, 389] on div "Modify" at bounding box center [1118, 398] width 163 height 34
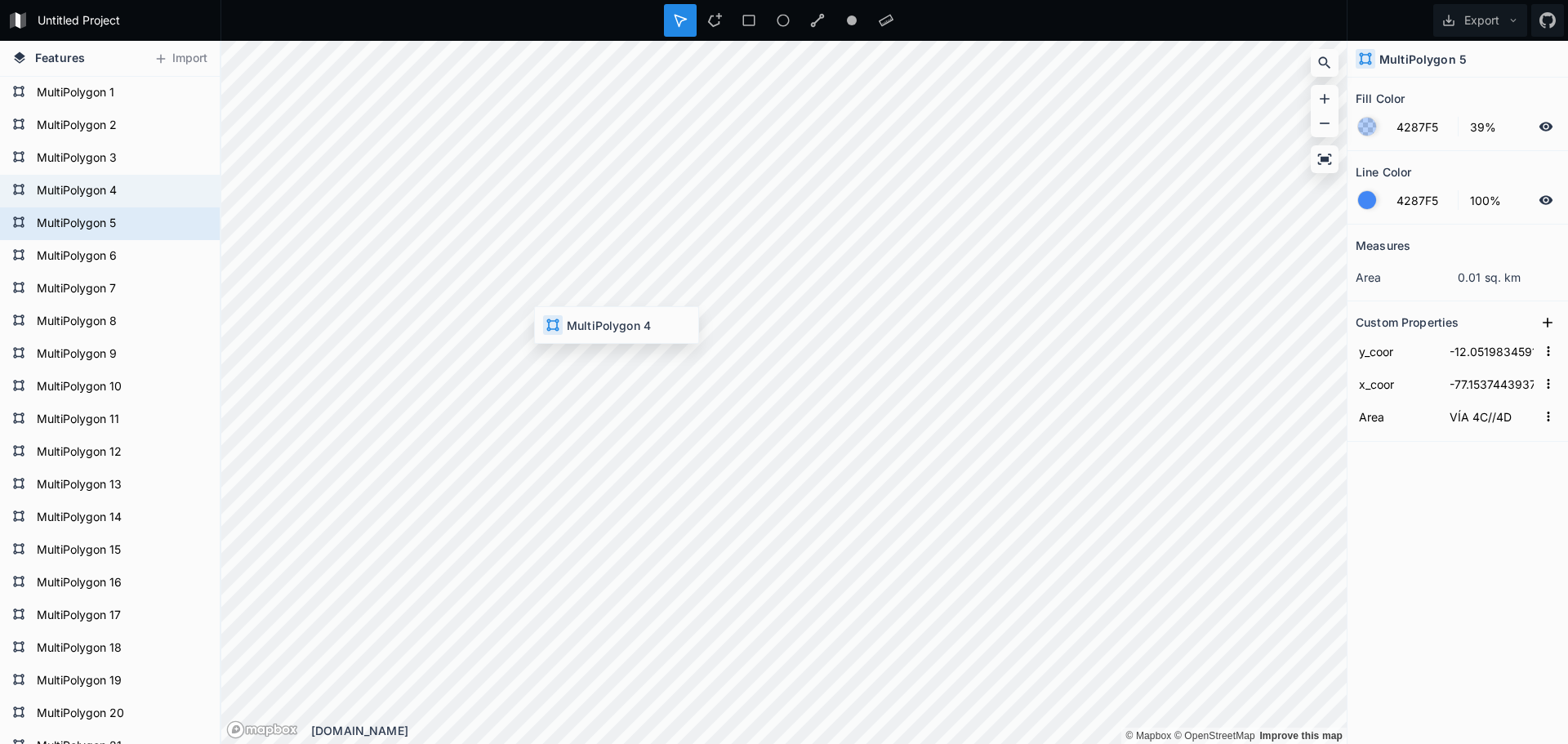
type input "-12.052360838538279"
type input "-77.15413032334115"
type input "VÍA 4E//4F"
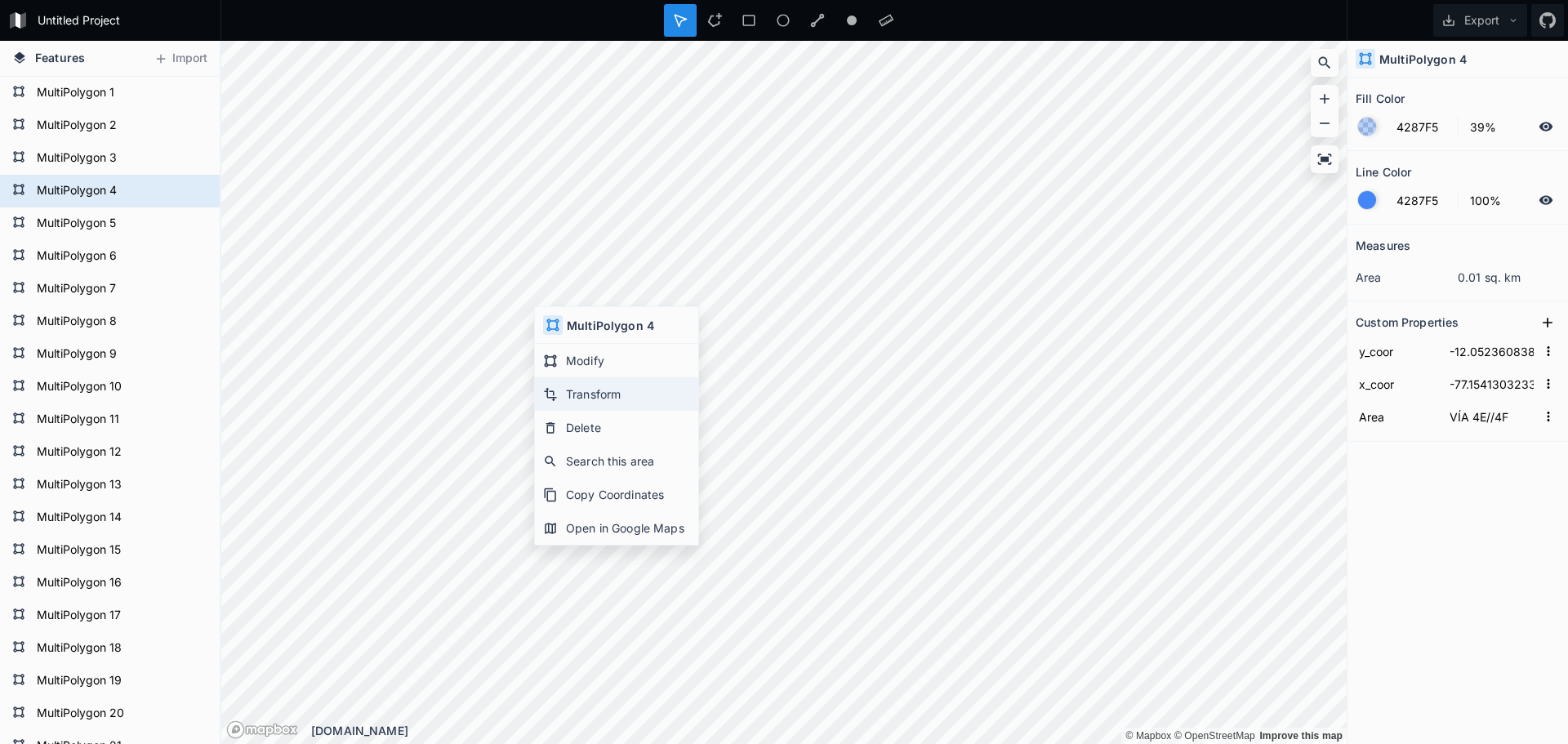
click at [604, 386] on div "Transform" at bounding box center [617, 393] width 163 height 34
click at [1553, 351] on icon "button" at bounding box center [1548, 351] width 15 height 15
click at [1419, 518] on div "Measures area 0.01 sq. km Custom Properties y_coor -12.052360838538279 Copy Val…" at bounding box center [1458, 444] width 221 height 438
click at [1473, 354] on input "-12.052360838538279" at bounding box center [1492, 351] width 90 height 24
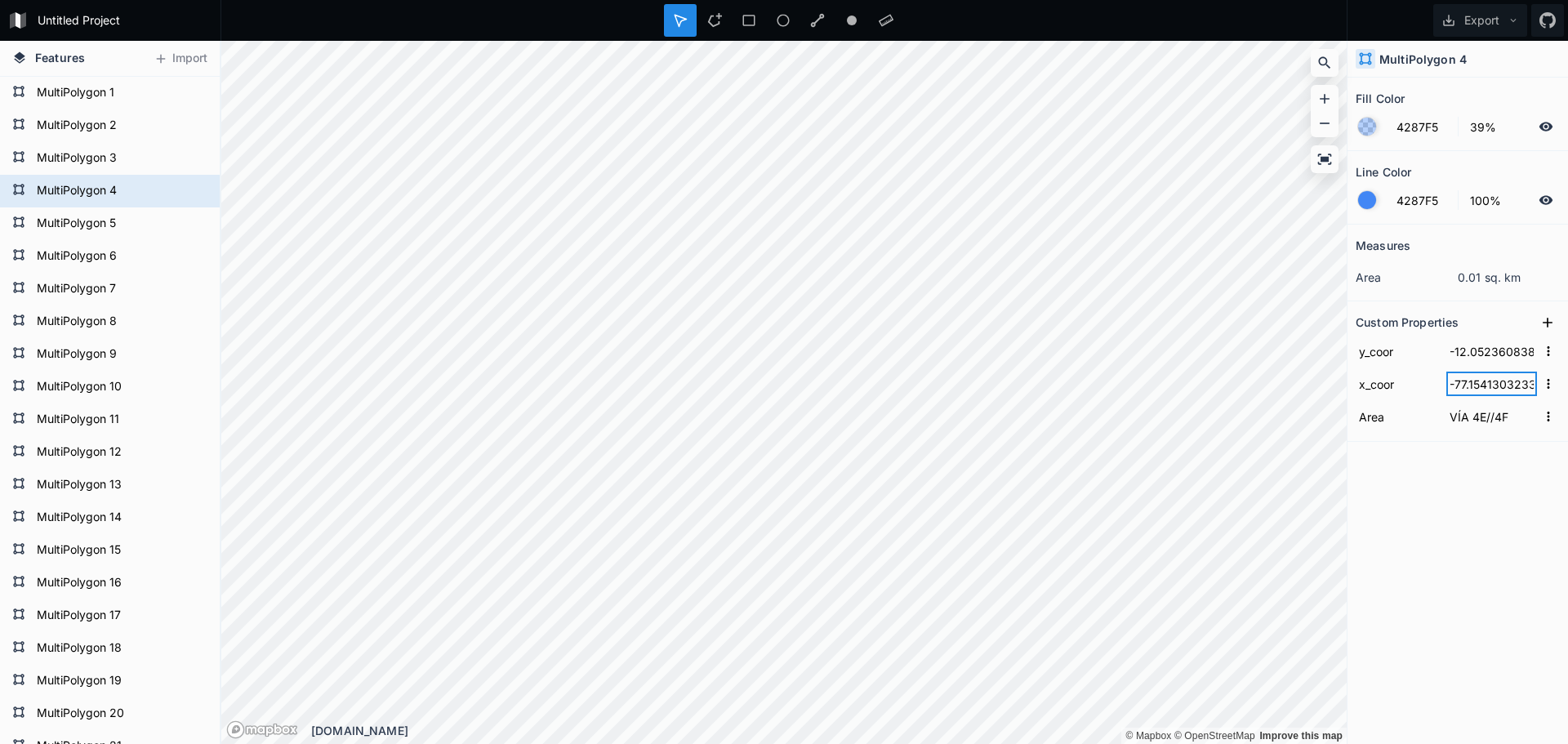
click at [1471, 381] on input "-77.15413032334115" at bounding box center [1492, 384] width 90 height 24
click at [1490, 273] on dd "0.01 sq. km" at bounding box center [1509, 277] width 103 height 17
type input "-12.053856980076432"
type input "-77.15291991451653"
type input "TALLER 2"
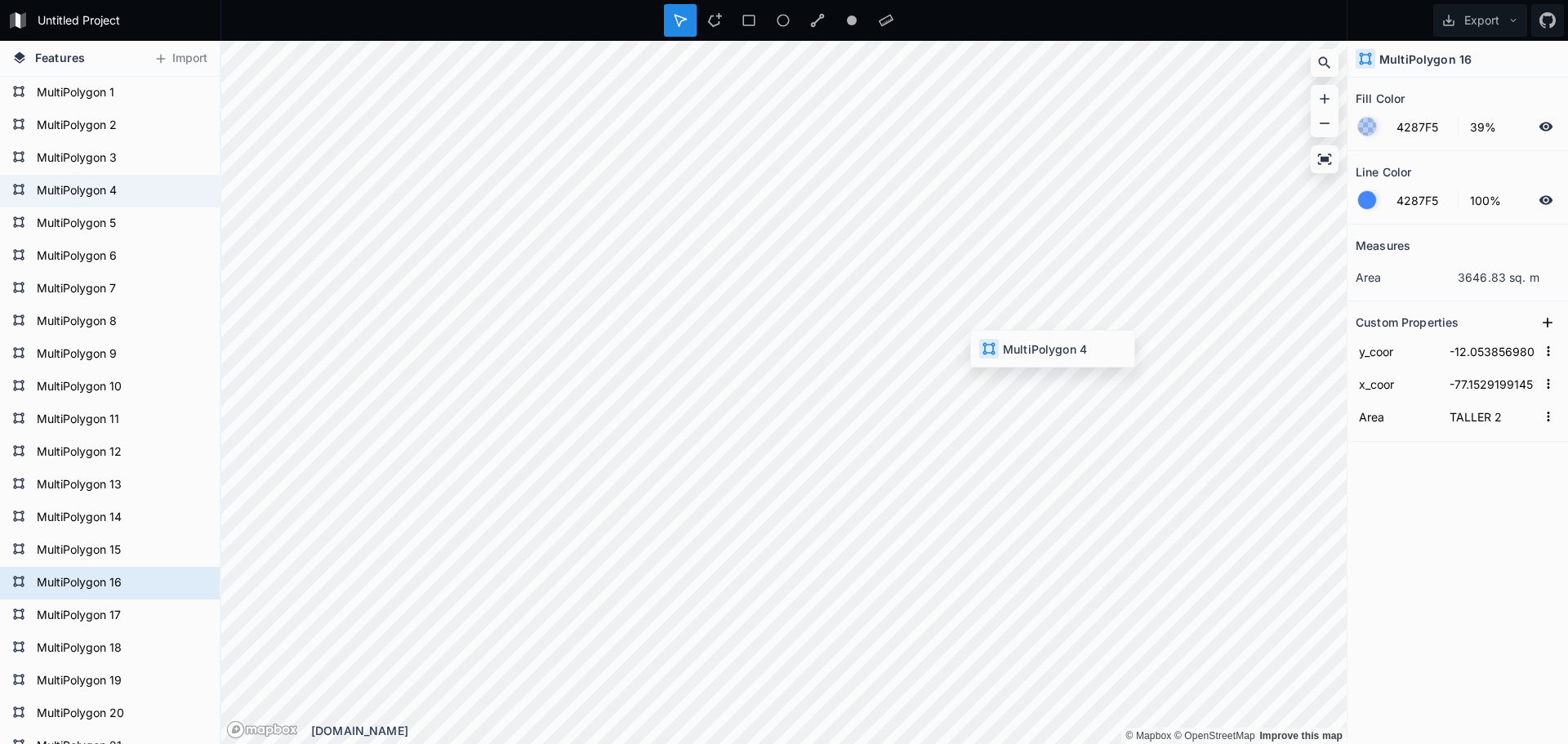
type input "-12.052360838538279"
type input "-77.15413032334115"
type input "VÍA 4E//4F"
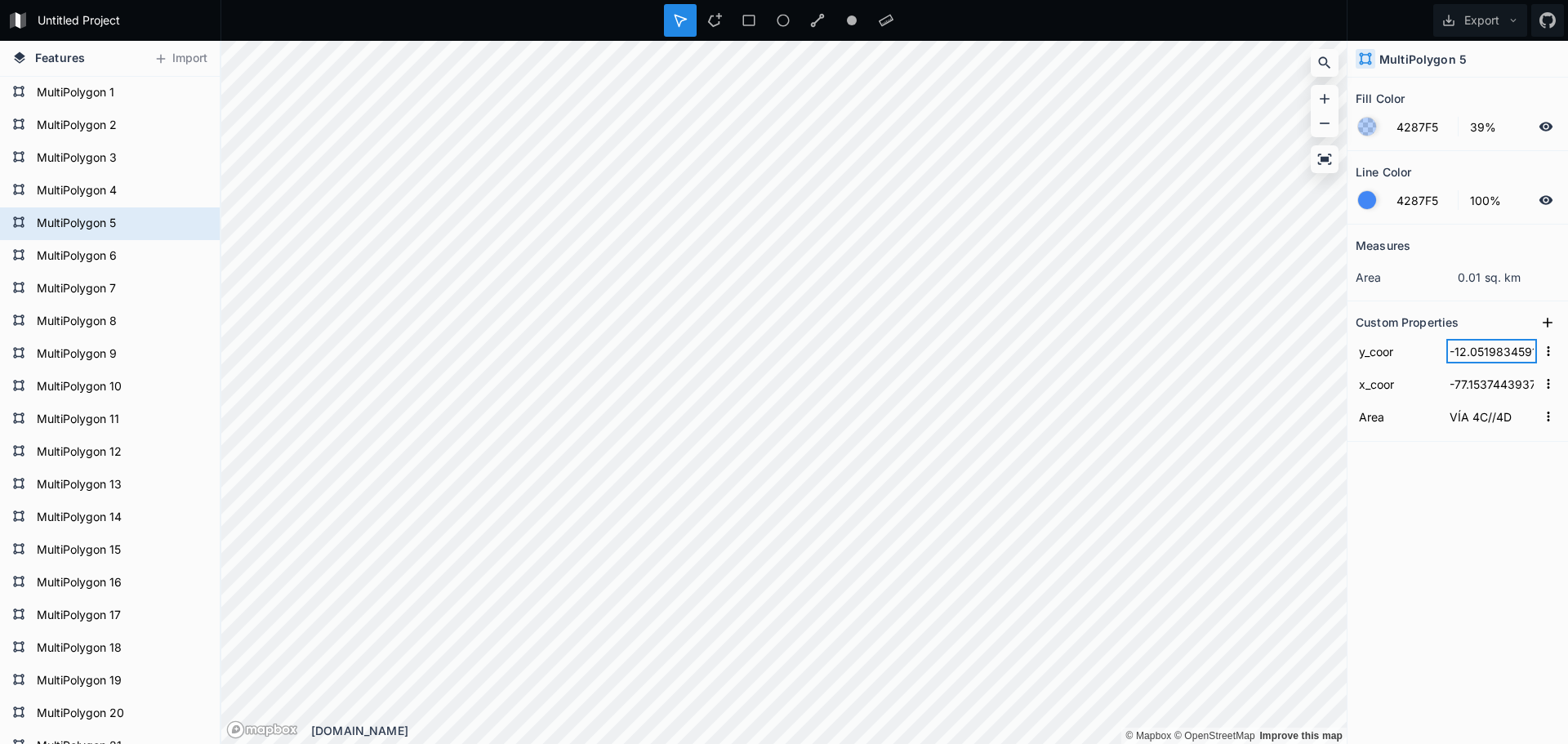
click at [1531, 348] on input "-12.051983459164205" at bounding box center [1492, 351] width 90 height 24
drag, startPoint x: 1360, startPoint y: 350, endPoint x: 1481, endPoint y: 408, distance: 134.2
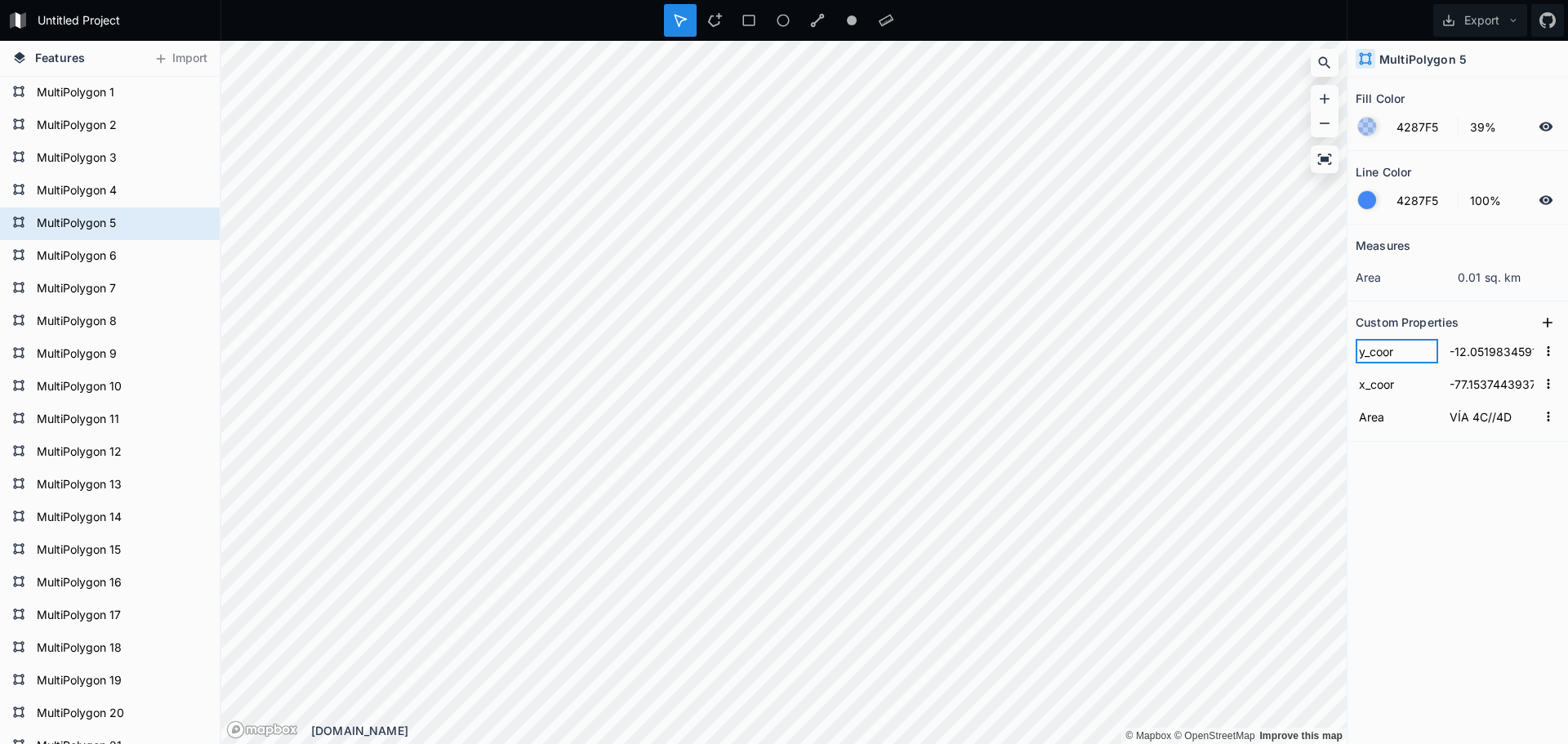
click at [1481, 408] on div "y_coor -12.051983459164205 x_coor -77.153744393739 Area VÍA 4C//4D" at bounding box center [1458, 383] width 204 height 98
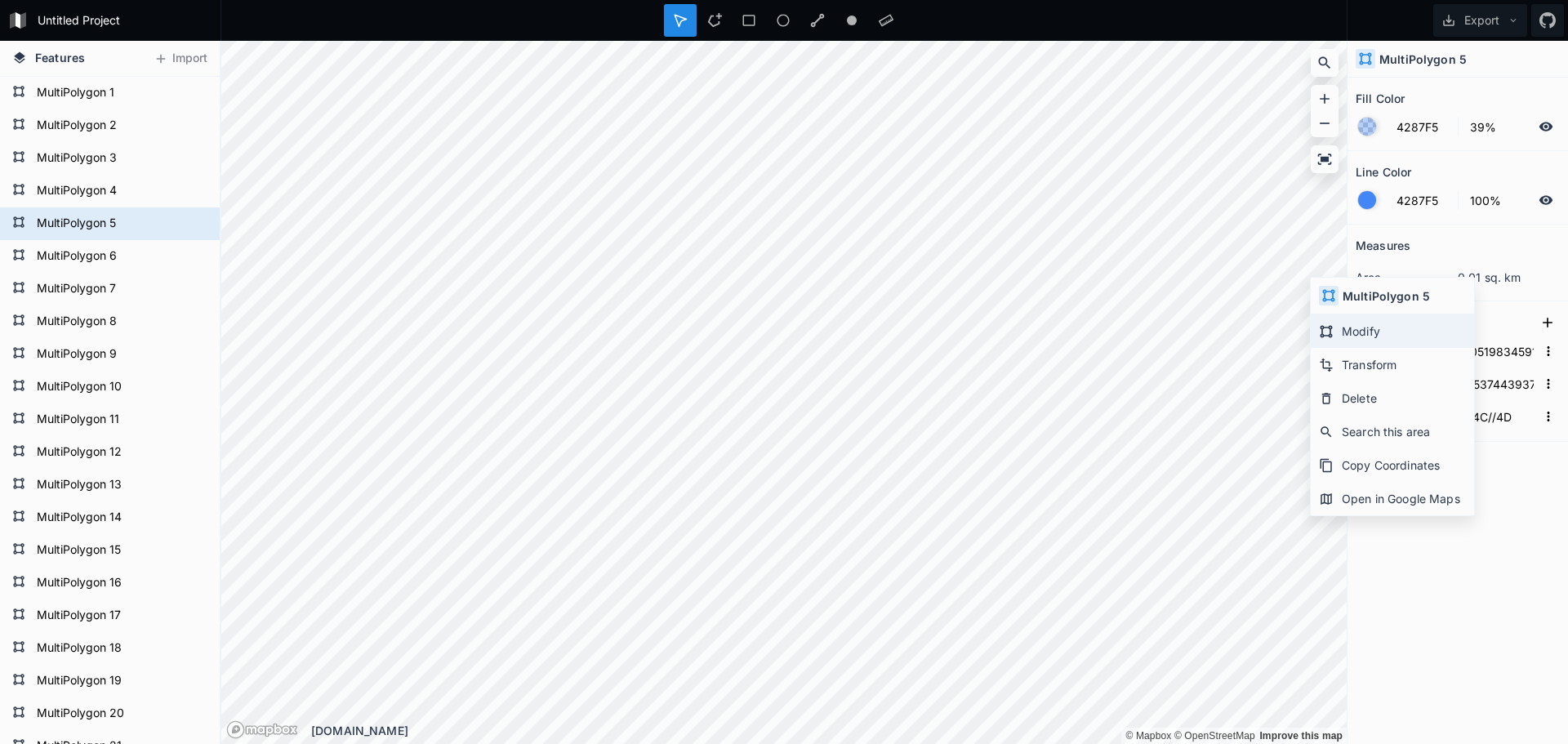
click at [1347, 328] on div "Modify" at bounding box center [1393, 331] width 163 height 34
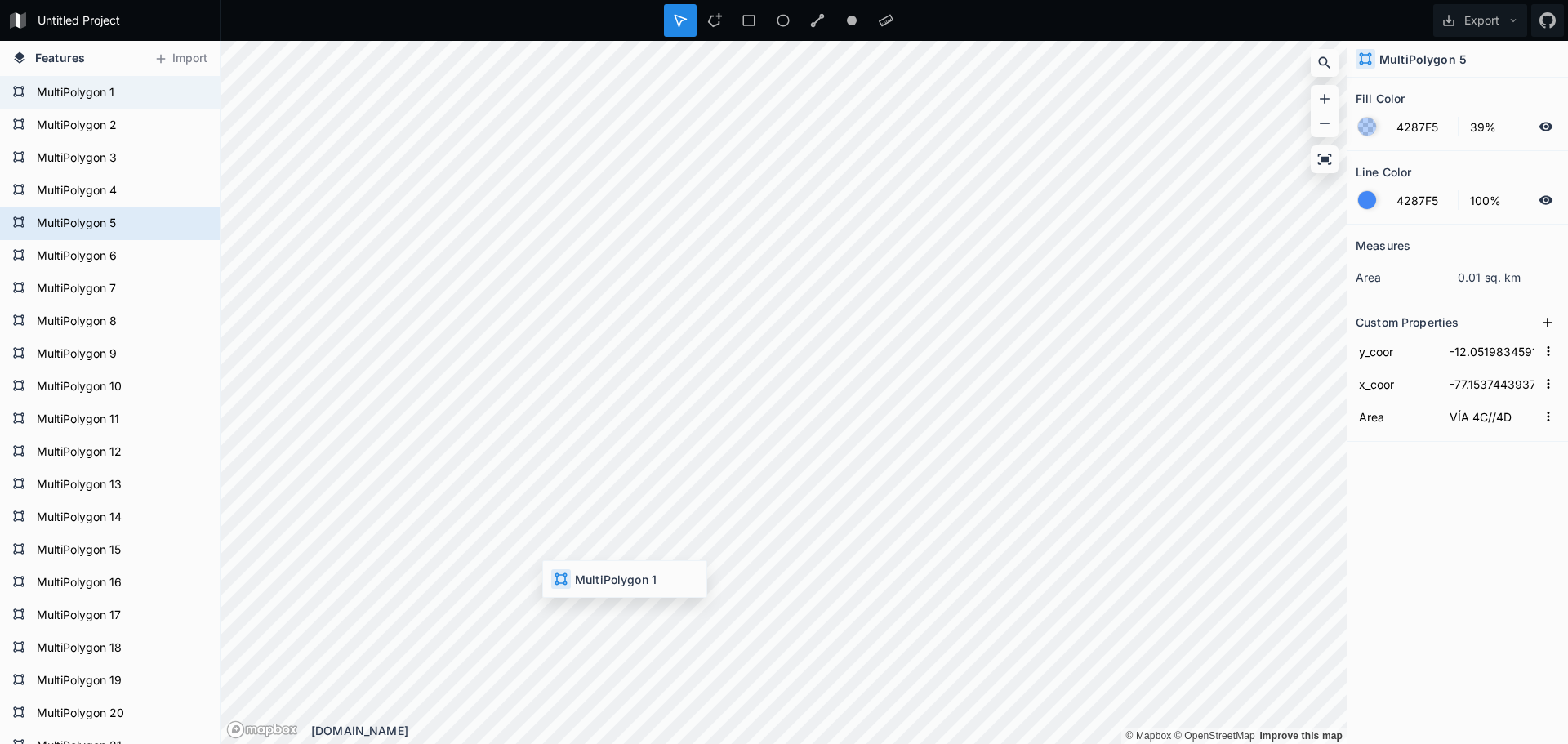
type input "-12.051106116802172"
type input "-77.15513655696371"
type input "FINAL BLOQUES"
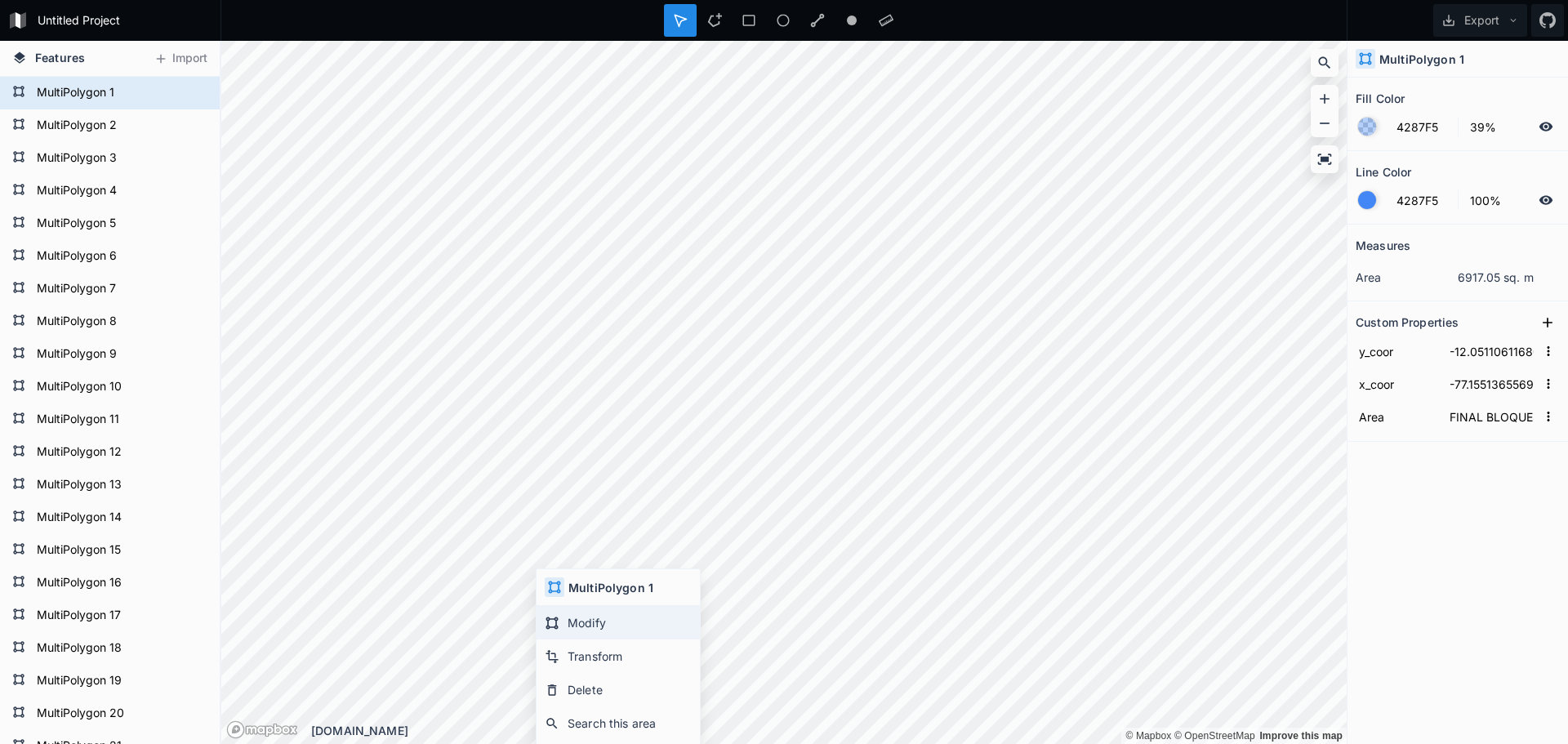
click at [562, 616] on div "Modify" at bounding box center [619, 622] width 163 height 34
click at [587, 438] on div "Modify" at bounding box center [628, 431] width 163 height 34
type input "-12.052719836083035"
type input "-77.15437478315256"
type input "VÍA 4V//4G"
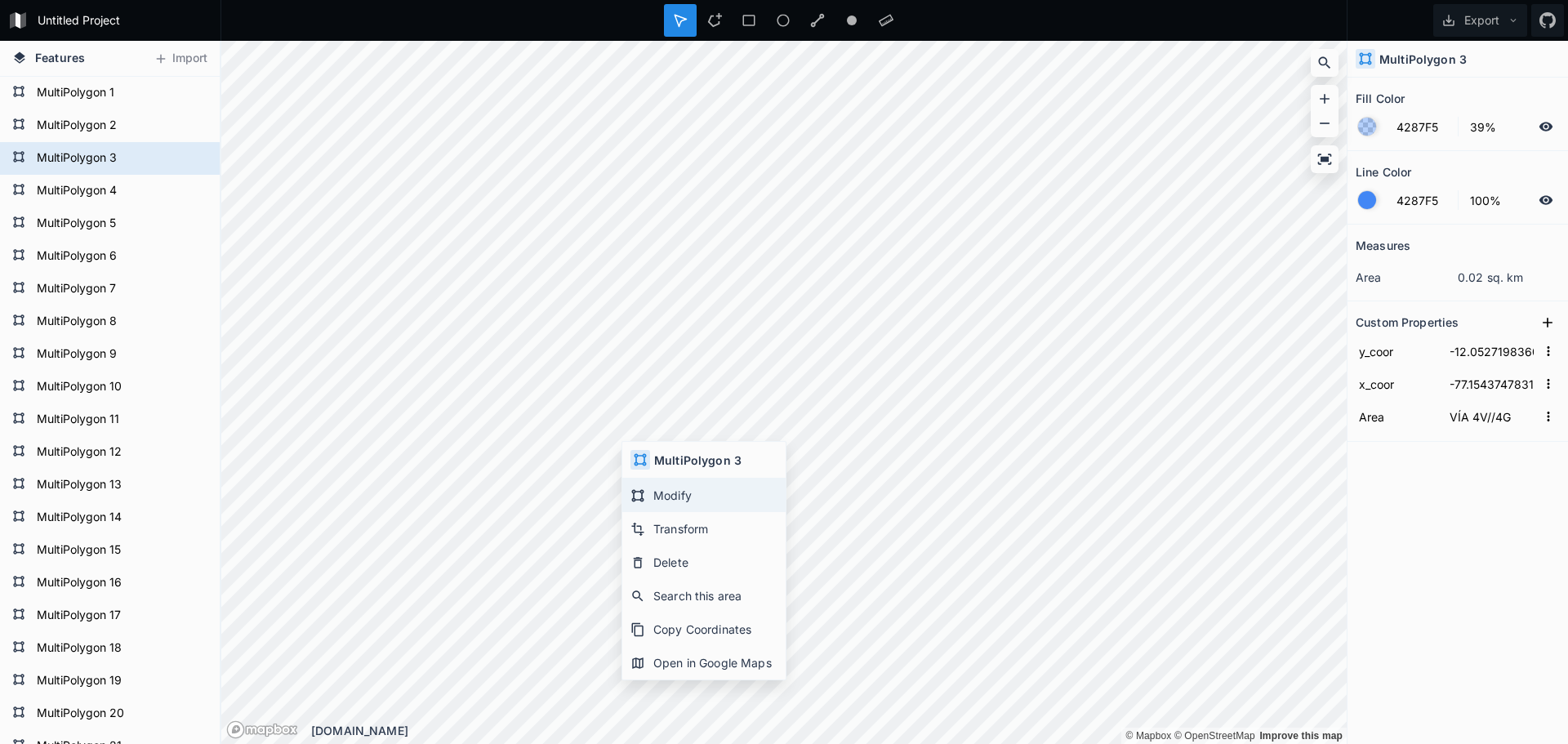
click at [667, 492] on div "Modify" at bounding box center [704, 495] width 163 height 34
type input "-12.054751796207528"
type input "-77.15031845722226"
type input "PRIMER [PERSON_NAME]"
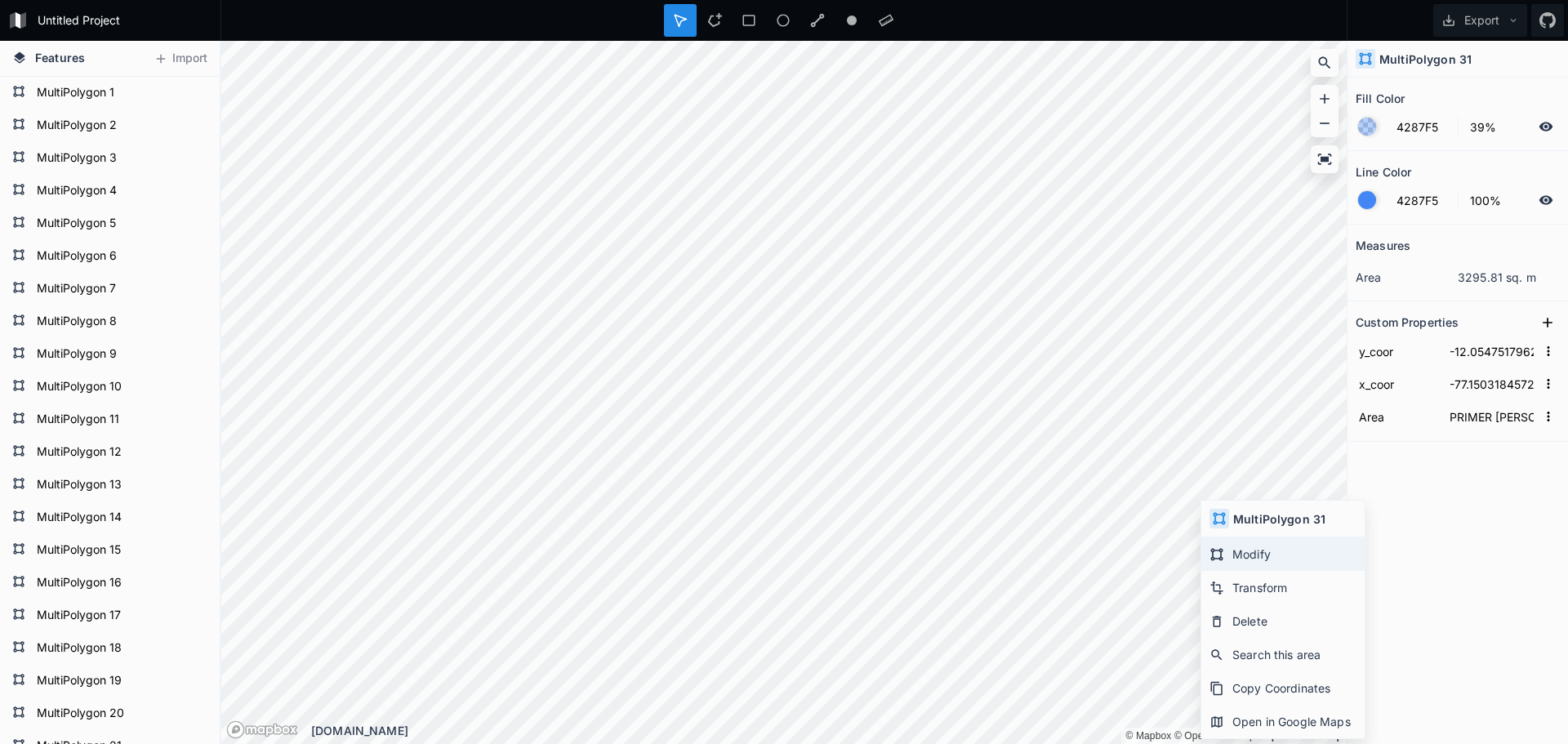
click at [1236, 553] on div "Modify" at bounding box center [1283, 554] width 163 height 34
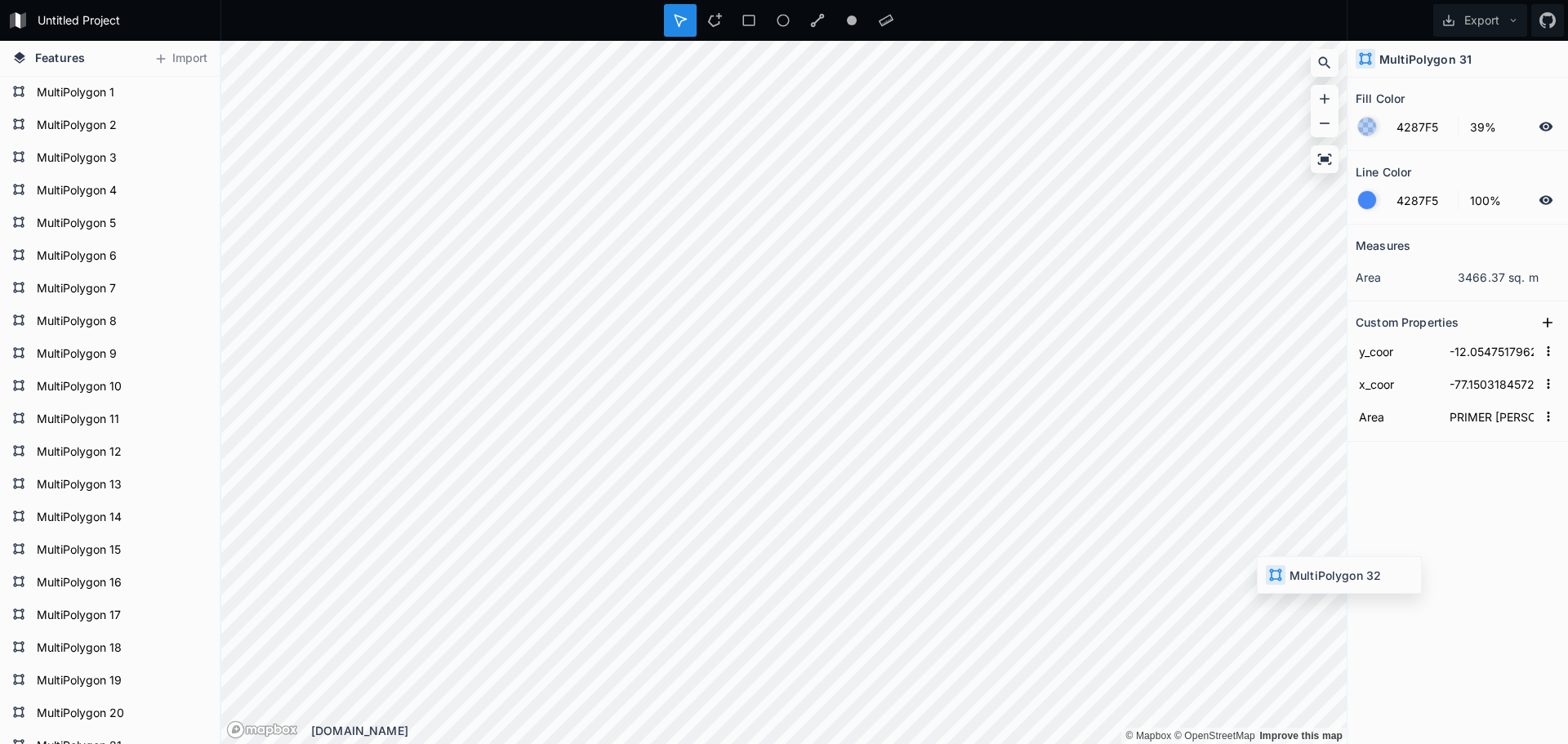
type input "-12.052851349620395"
type input "-77.15252047609562"
type input "[PERSON_NAME]"
click at [1253, 599] on div "Modify" at bounding box center [1314, 614] width 163 height 34
click at [1088, 349] on div "Modify" at bounding box center [1141, 359] width 163 height 34
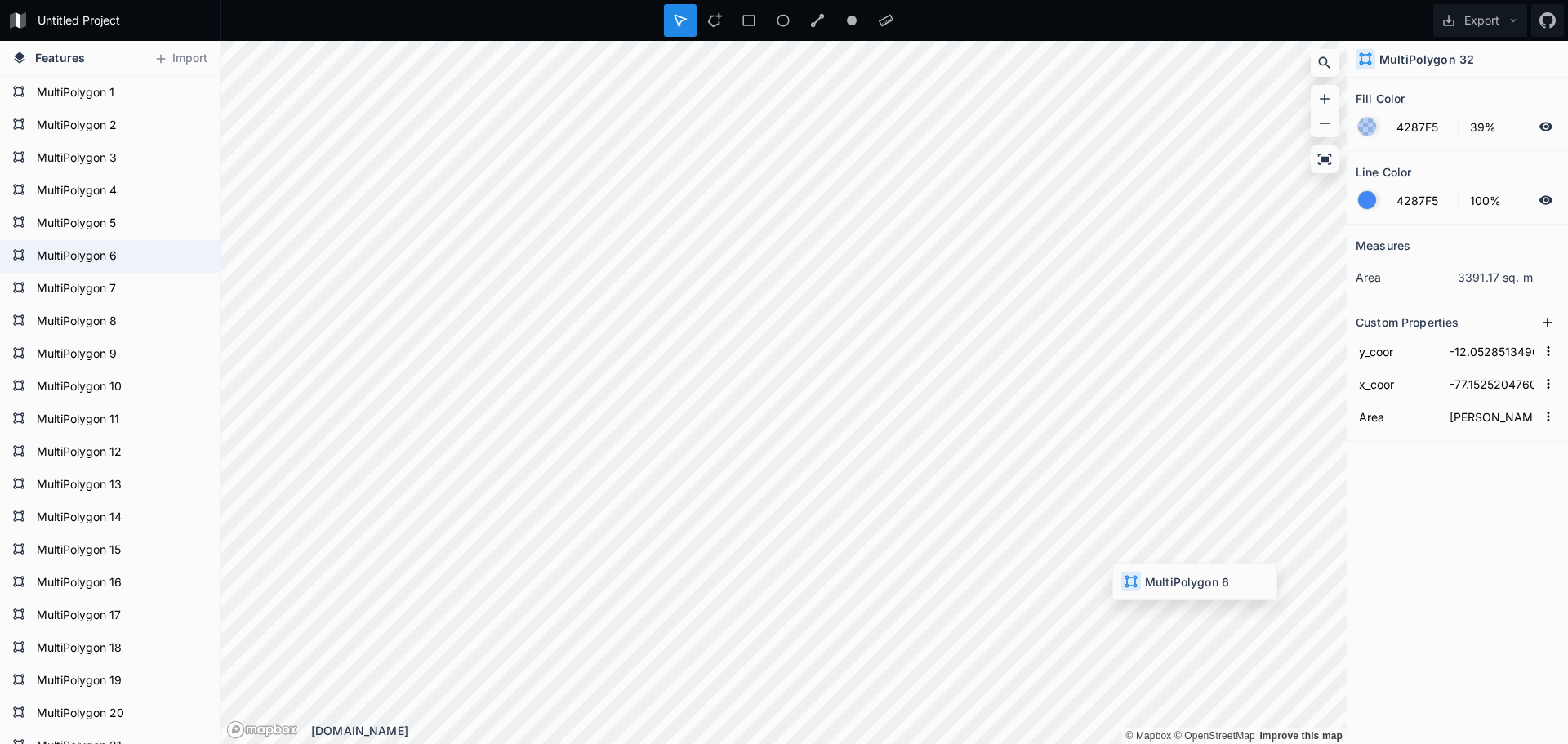
type input "-12.051555813265406"
type input "-77.15329797875408"
type input "VÍA 4A//4B"
click at [1159, 604] on div "Modify" at bounding box center [1194, 616] width 163 height 34
type input "-12.052851349620395"
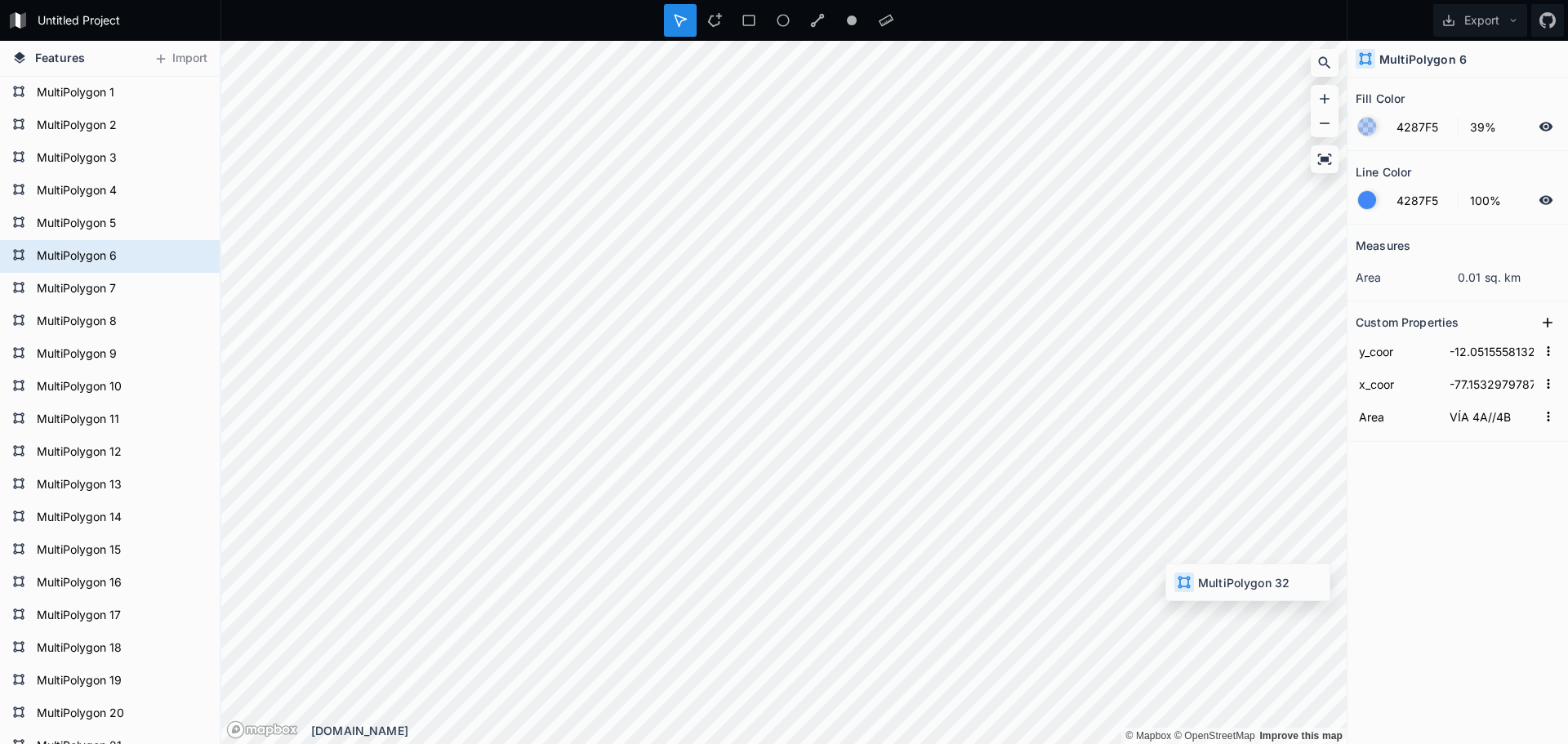
type input "-77.15252047609562"
type input "[PERSON_NAME]"
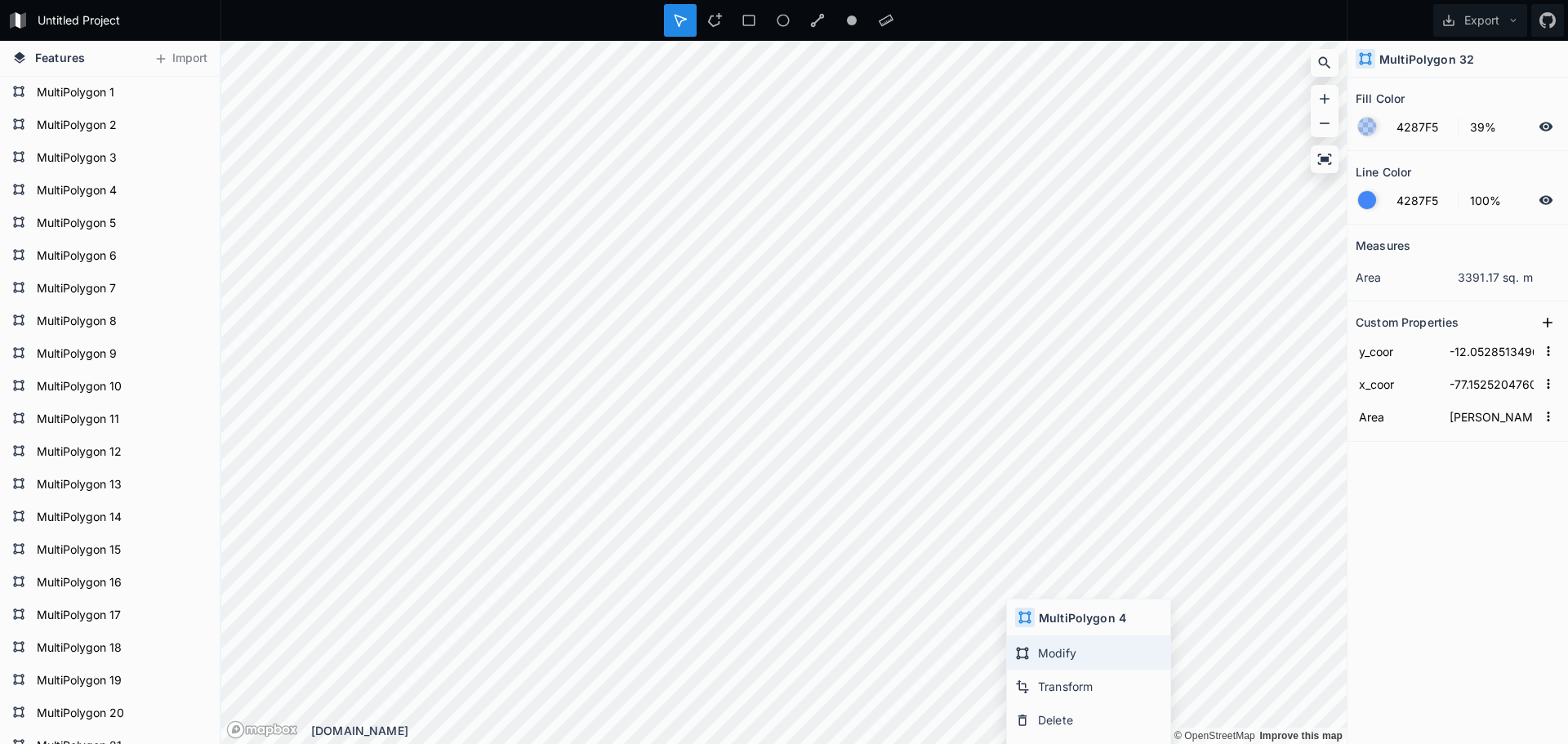
click at [1045, 657] on div "Modify" at bounding box center [1088, 652] width 163 height 34
type input "-12.052360838538279"
type input "-77.15413032334115"
type input "VÍA 4E//4F"
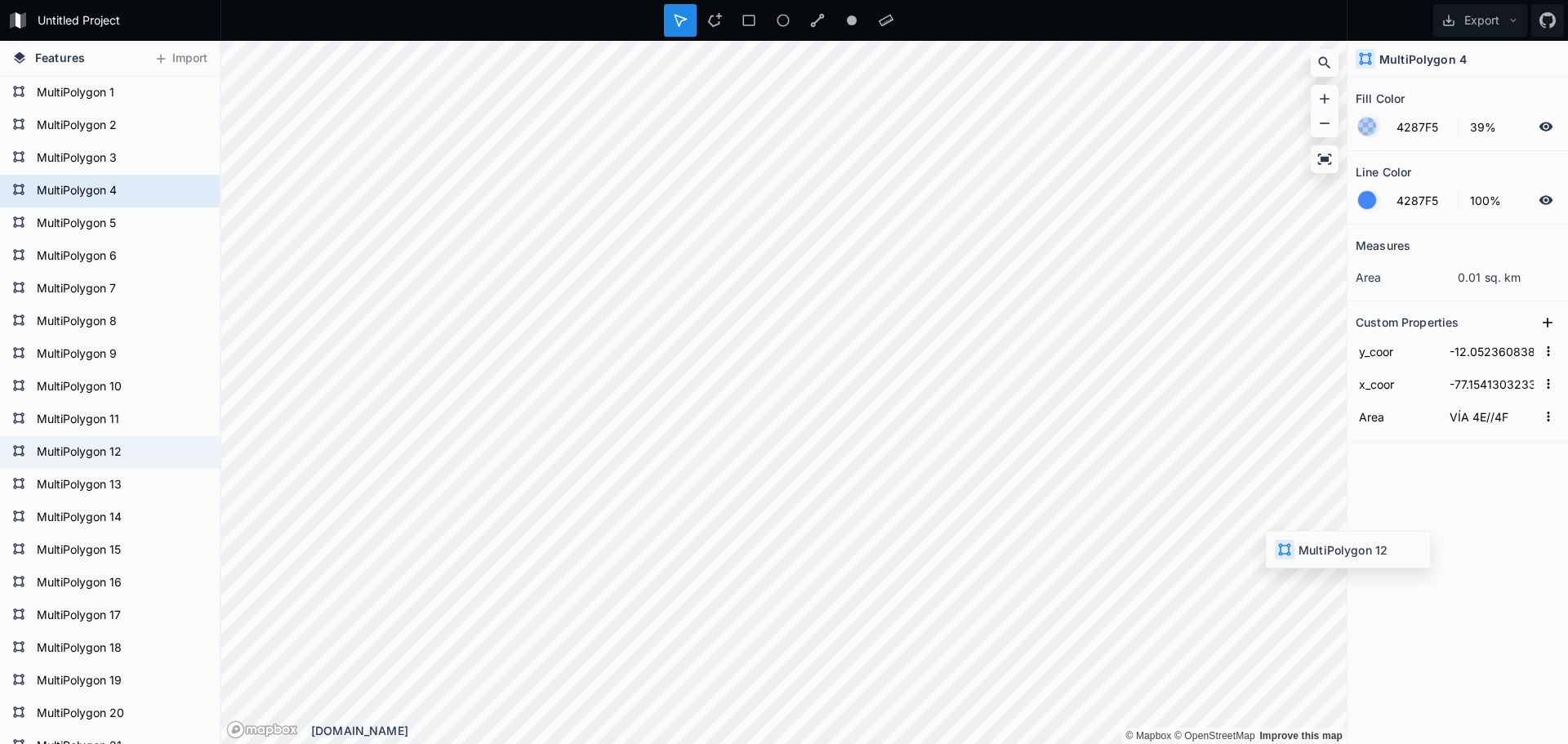
type input "-12.054250037320255"
type input "-77.15180390050418"
type input "VÍA 3E"
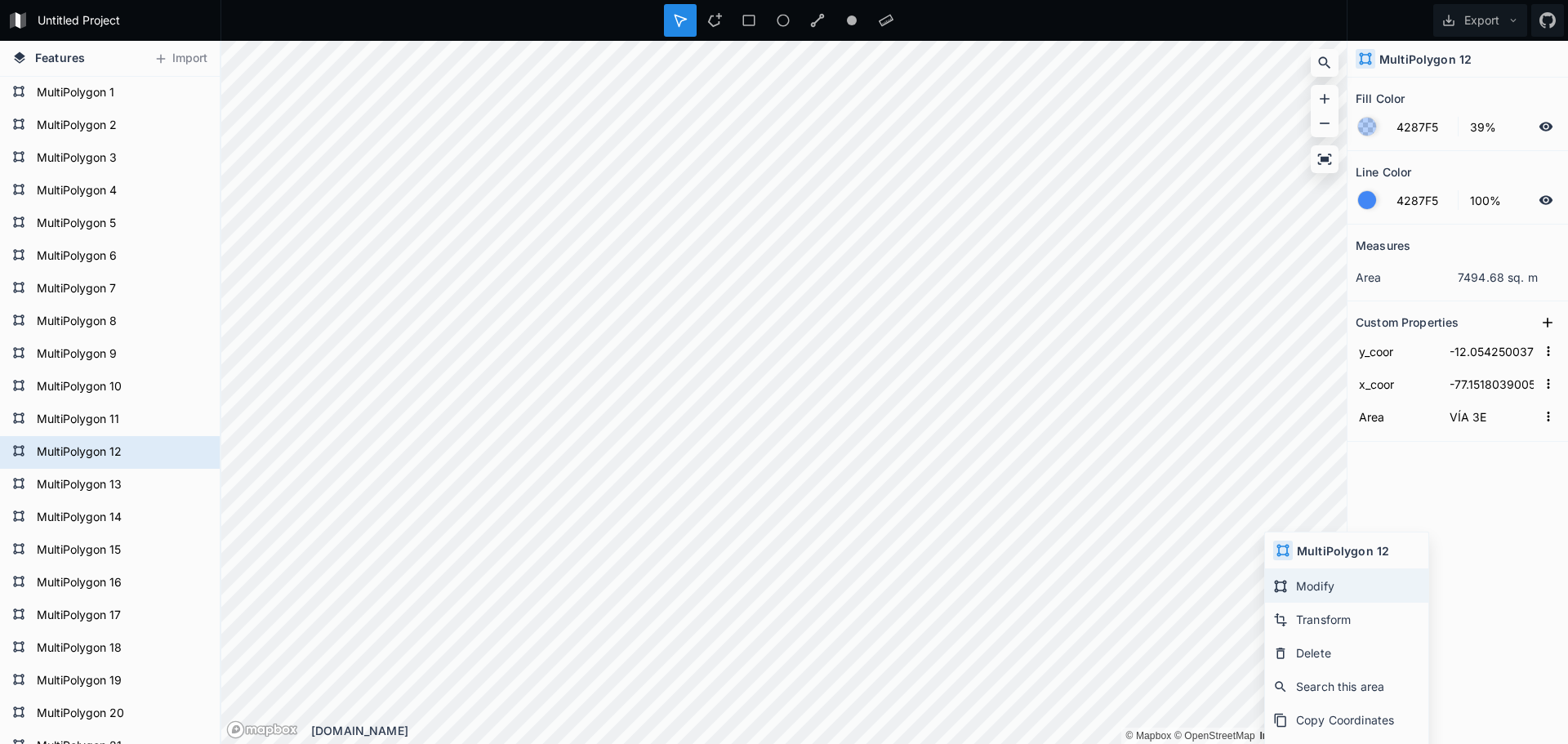
click at [1277, 580] on icon at bounding box center [1281, 586] width 12 height 12
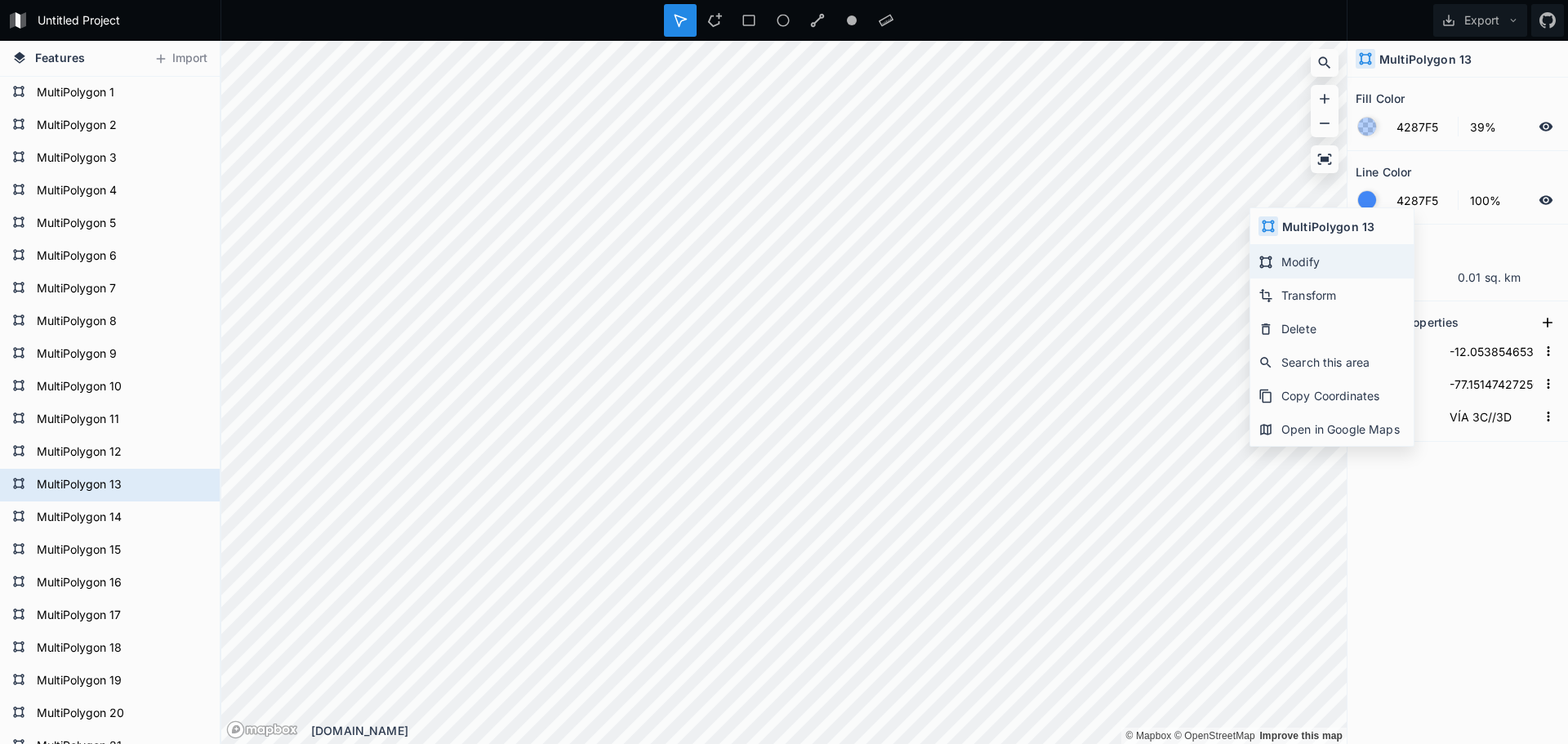
click at [1265, 254] on icon at bounding box center [1266, 261] width 15 height 15
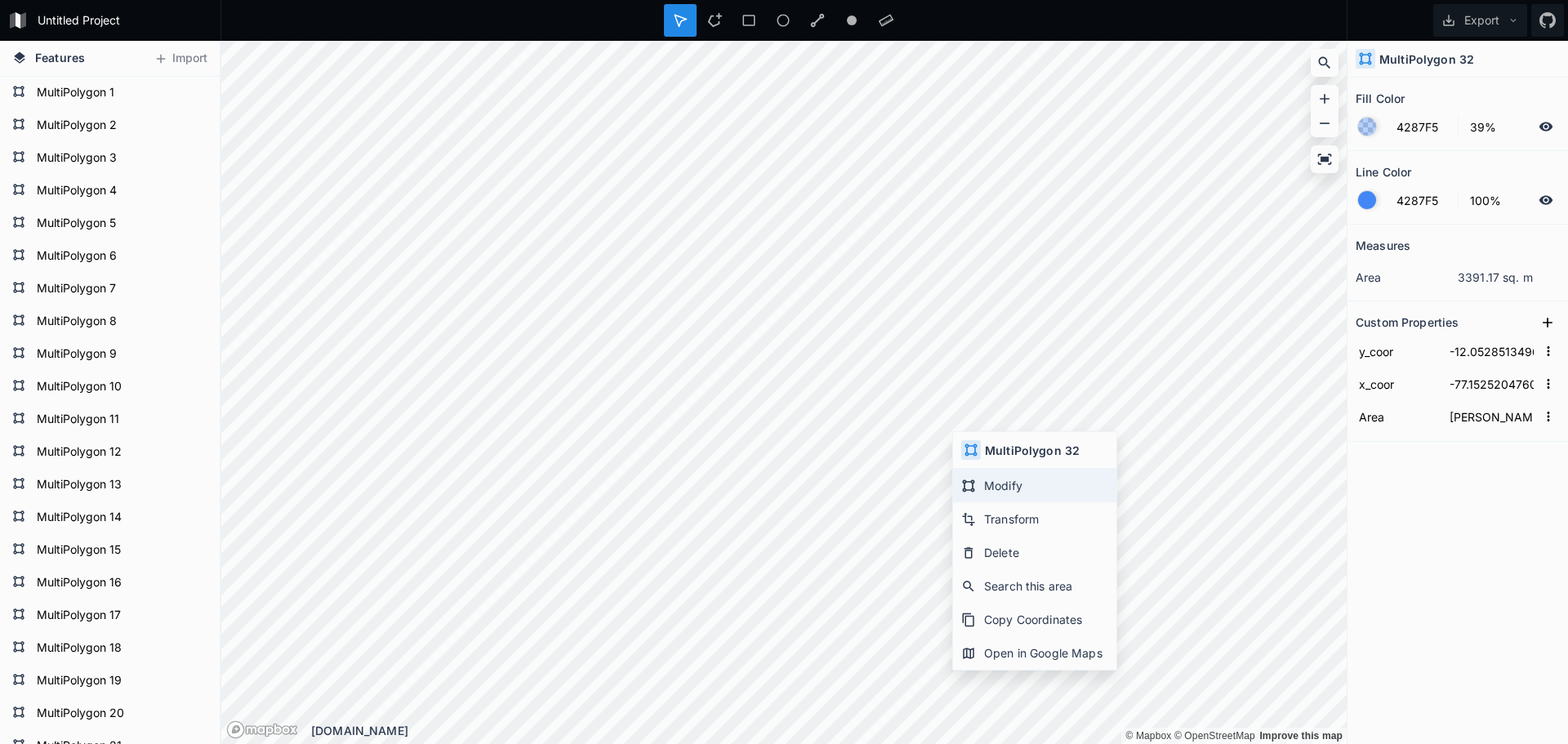
click at [986, 473] on div "Modify" at bounding box center [1035, 485] width 163 height 34
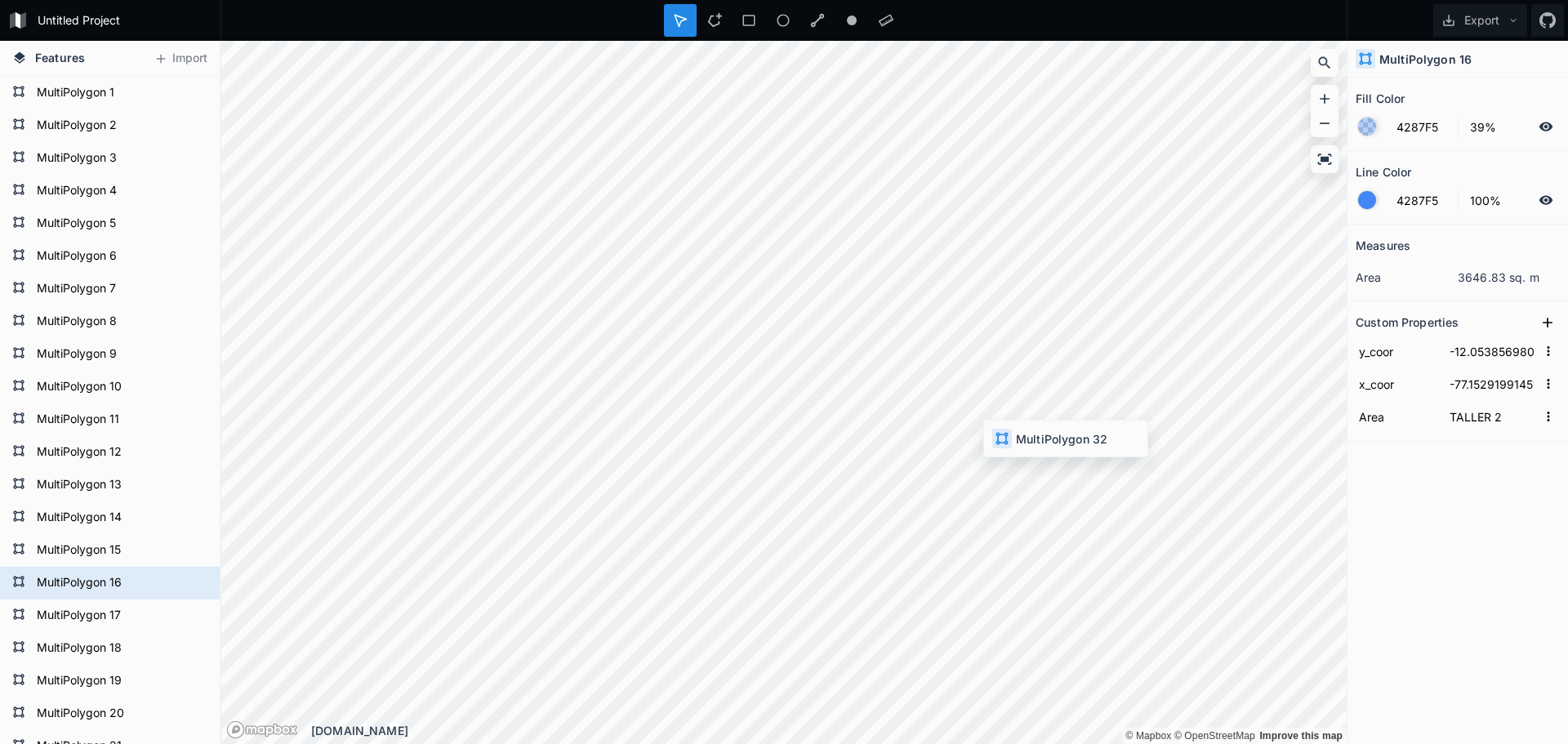
type input "-12.052851349620395"
type input "-77.15252047609562"
type input "[PERSON_NAME]"
type input "-12.053856980076432"
type input "-77.15291991451653"
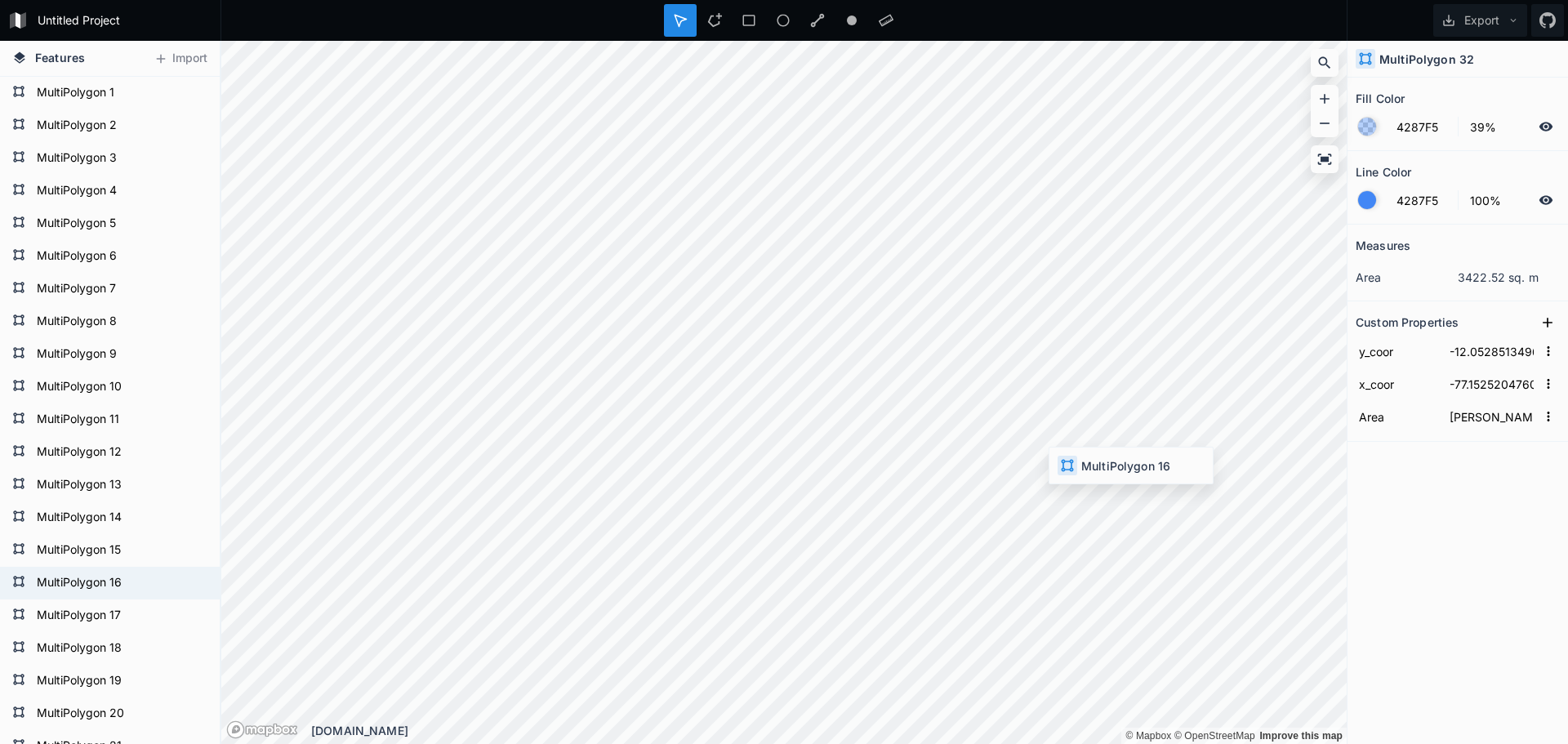
type input "TALLER 2"
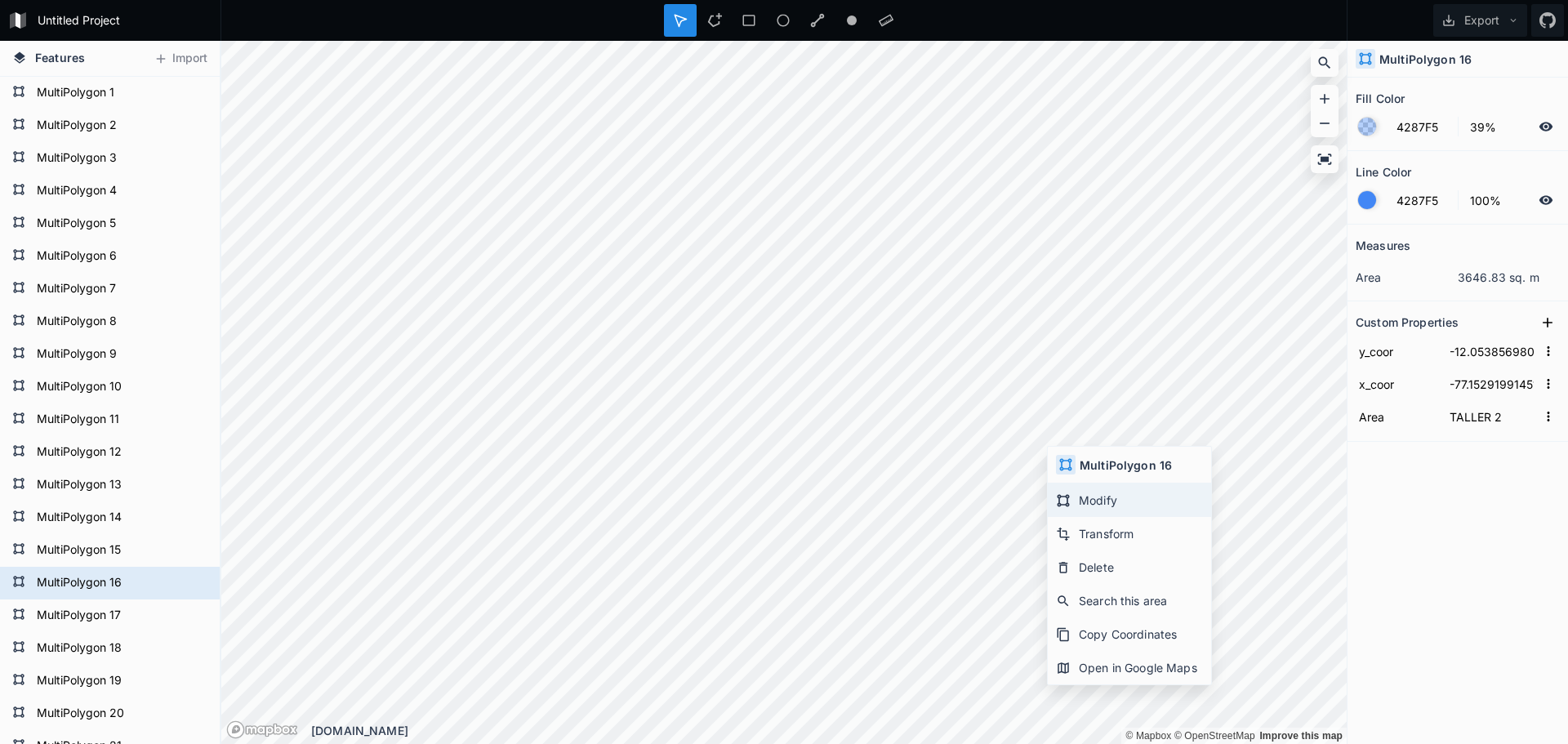
click at [1089, 504] on div "Modify" at bounding box center [1129, 500] width 163 height 34
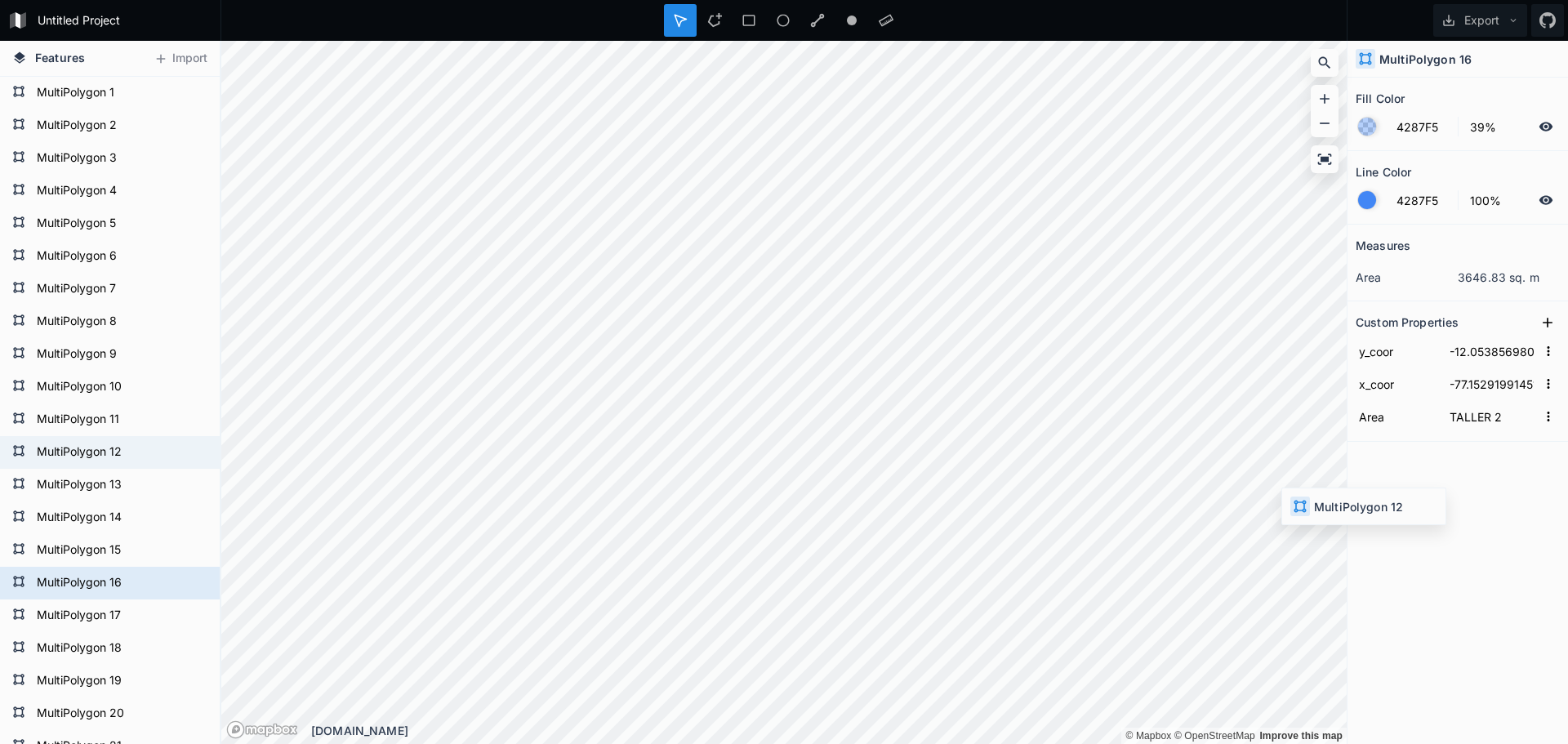
type input "-12.054250037320255"
type input "-77.15180390050418"
type input "VÍA 3E"
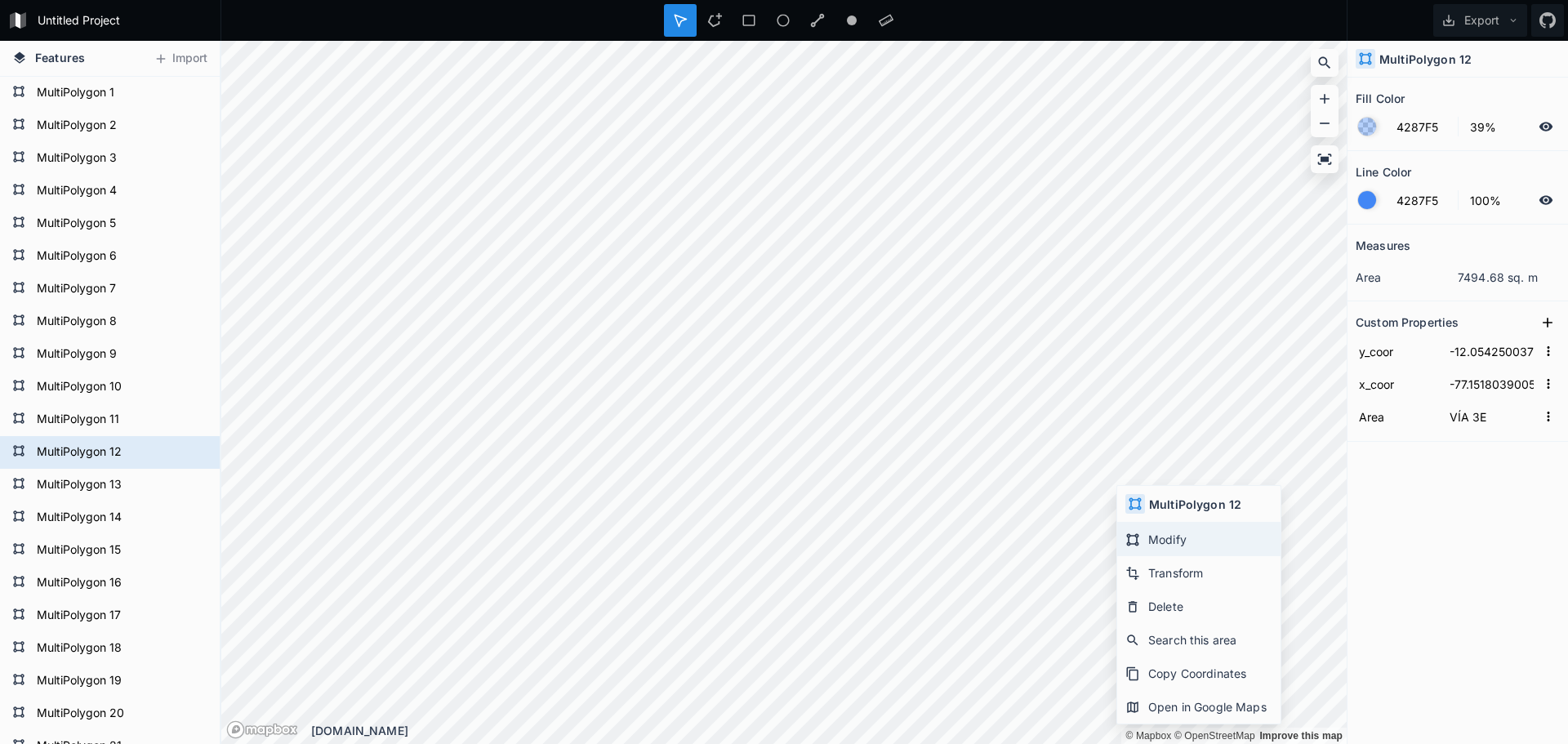
click at [1154, 534] on div "Modify" at bounding box center [1199, 539] width 163 height 34
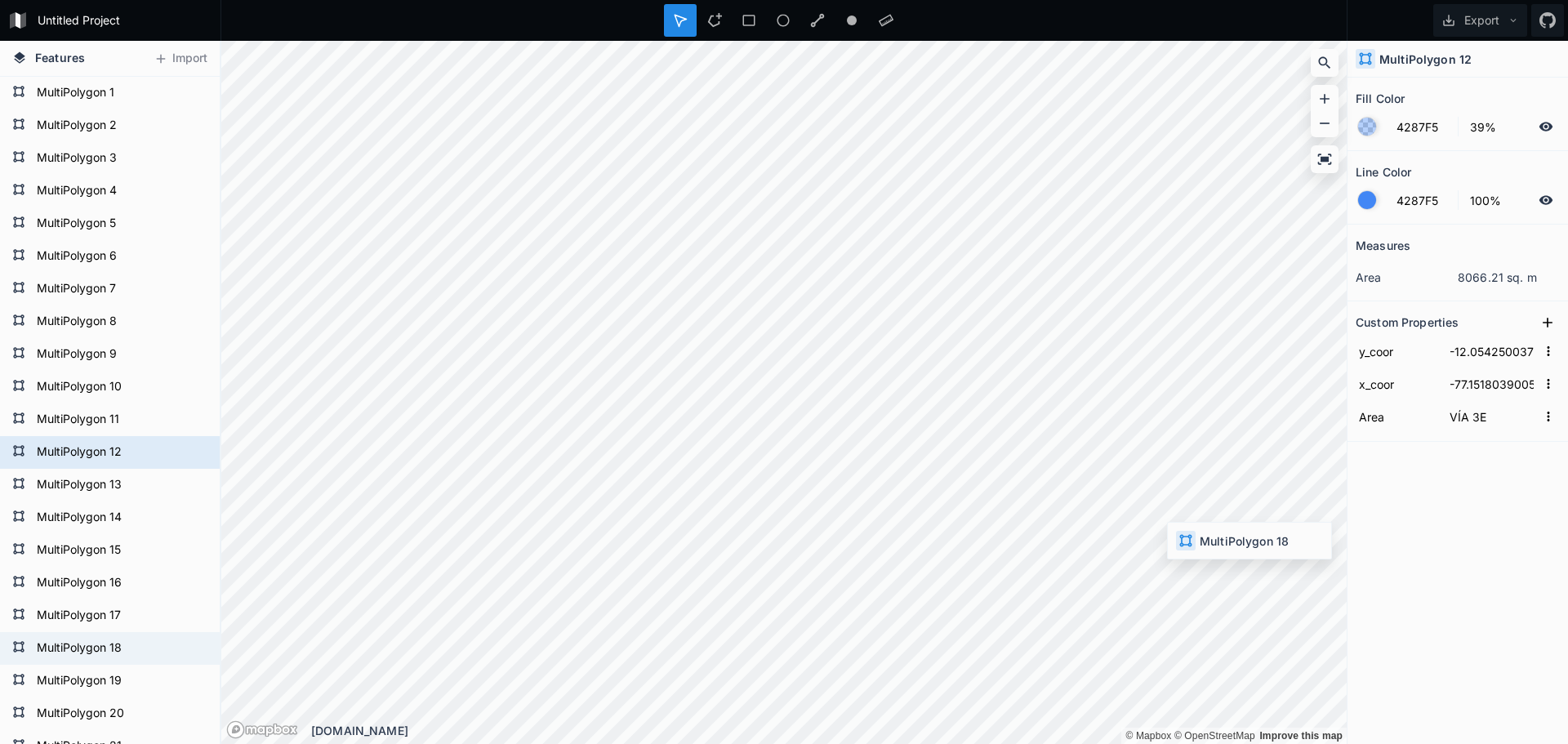
type input "-12.054920073587988"
type input "-77.1513549546674"
type input "BLZ INTERNA"
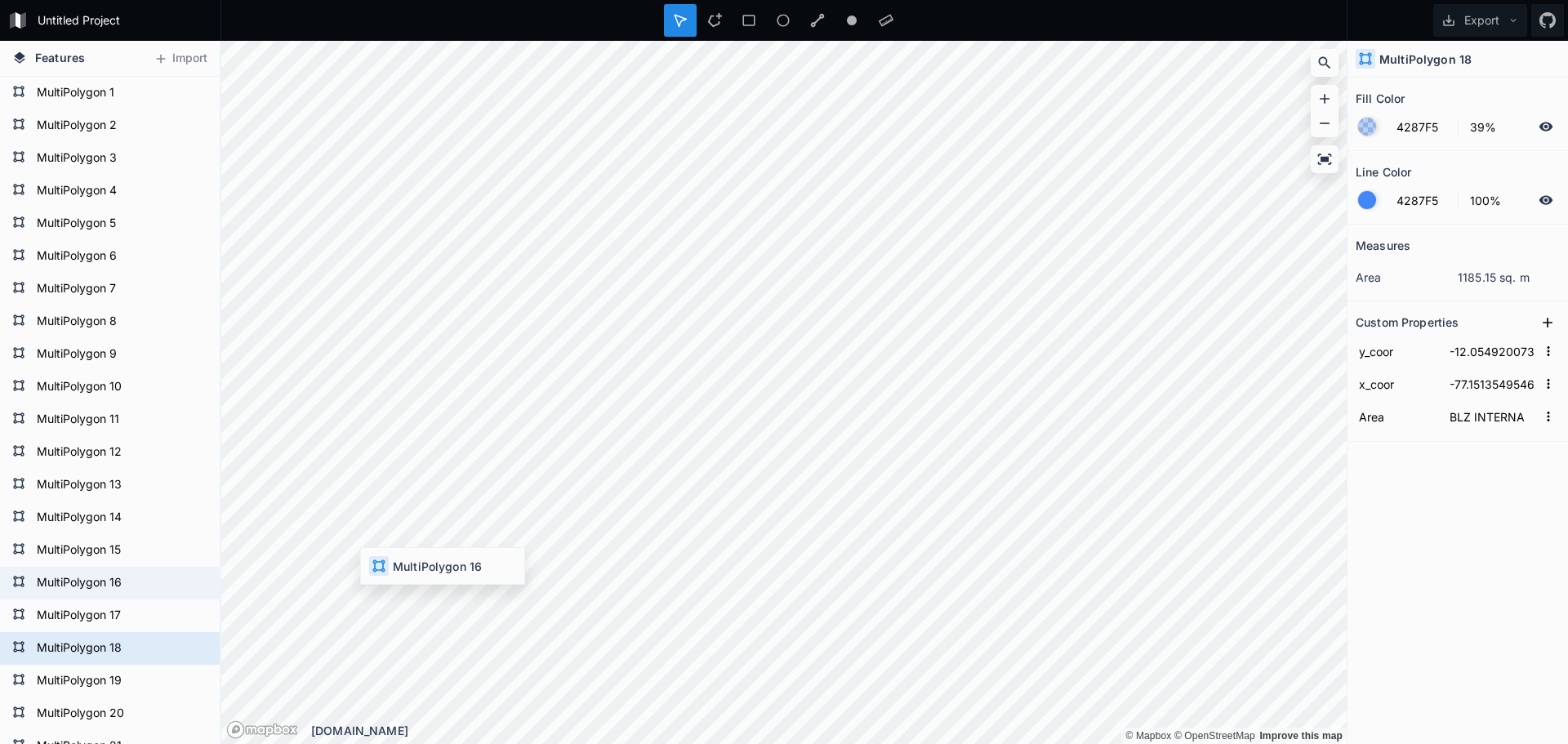
type input "-12.053856980076432"
type input "-77.15291991451653"
type input "TALLER 2"
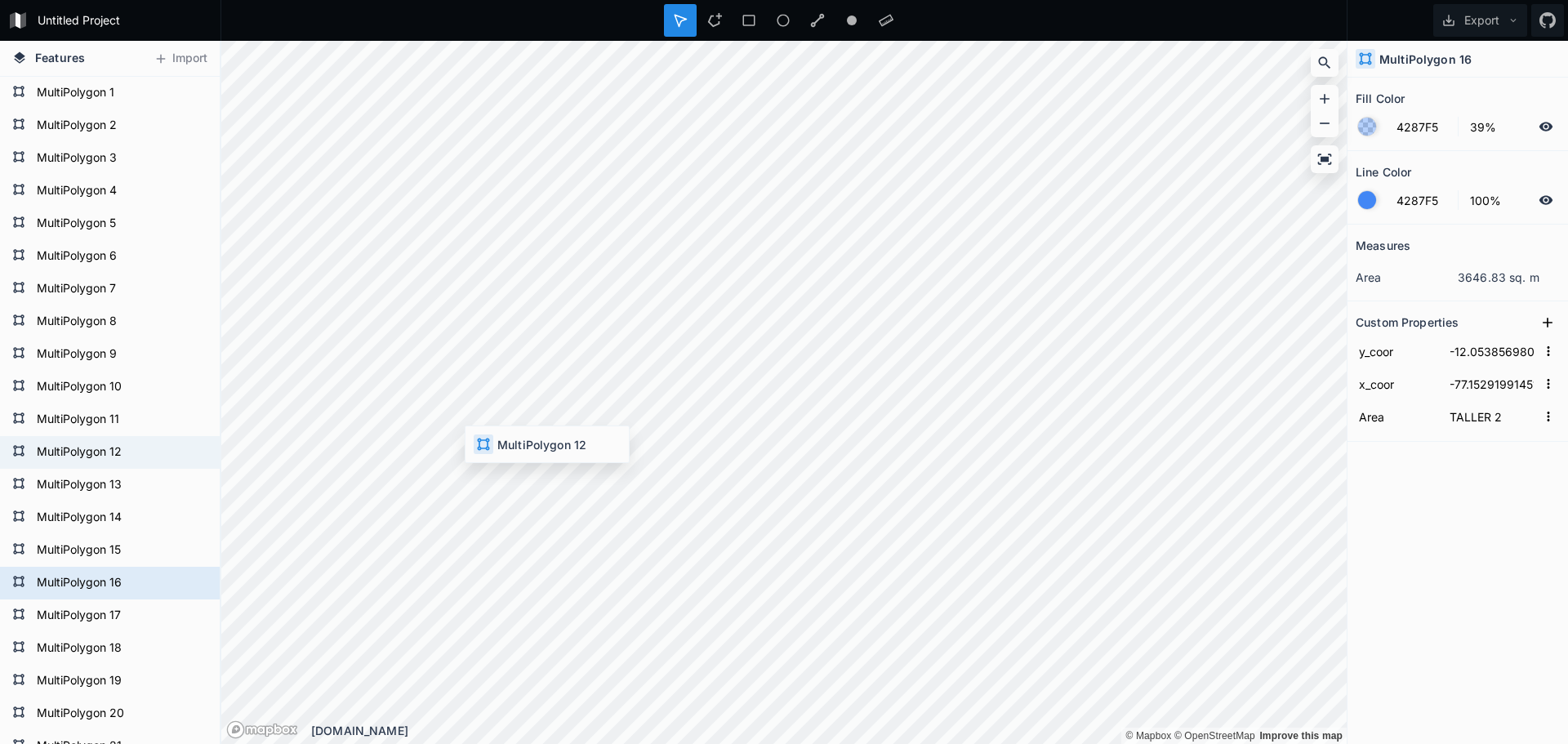
type input "-12.054250037320255"
type input "-77.15180390050418"
type input "VÍA 3E"
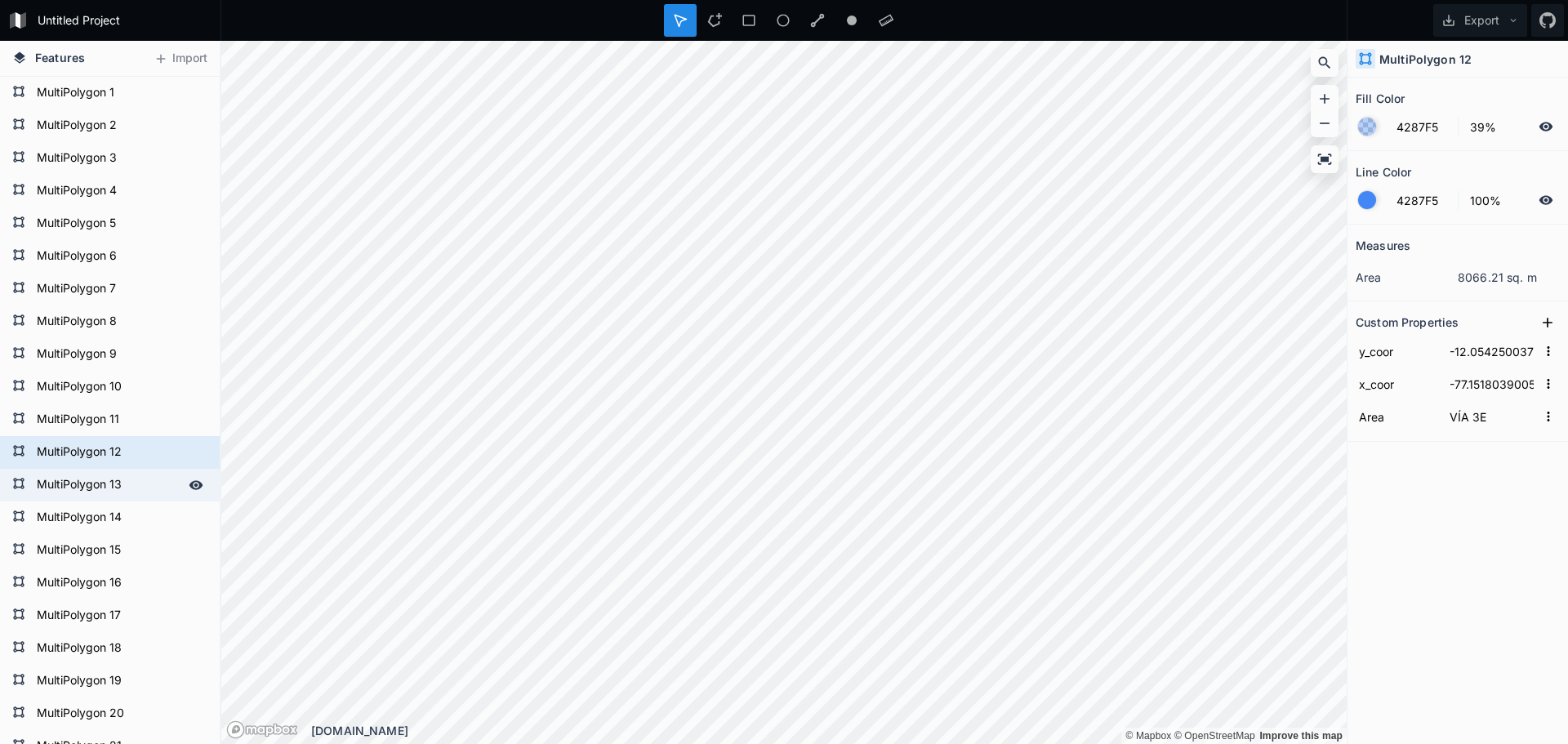
click at [146, 497] on div "Features Import MultiPolygon 26 MultiPolygon 25 MultiPolygon 24 MultiPolygon 26…" at bounding box center [784, 392] width 1568 height 703
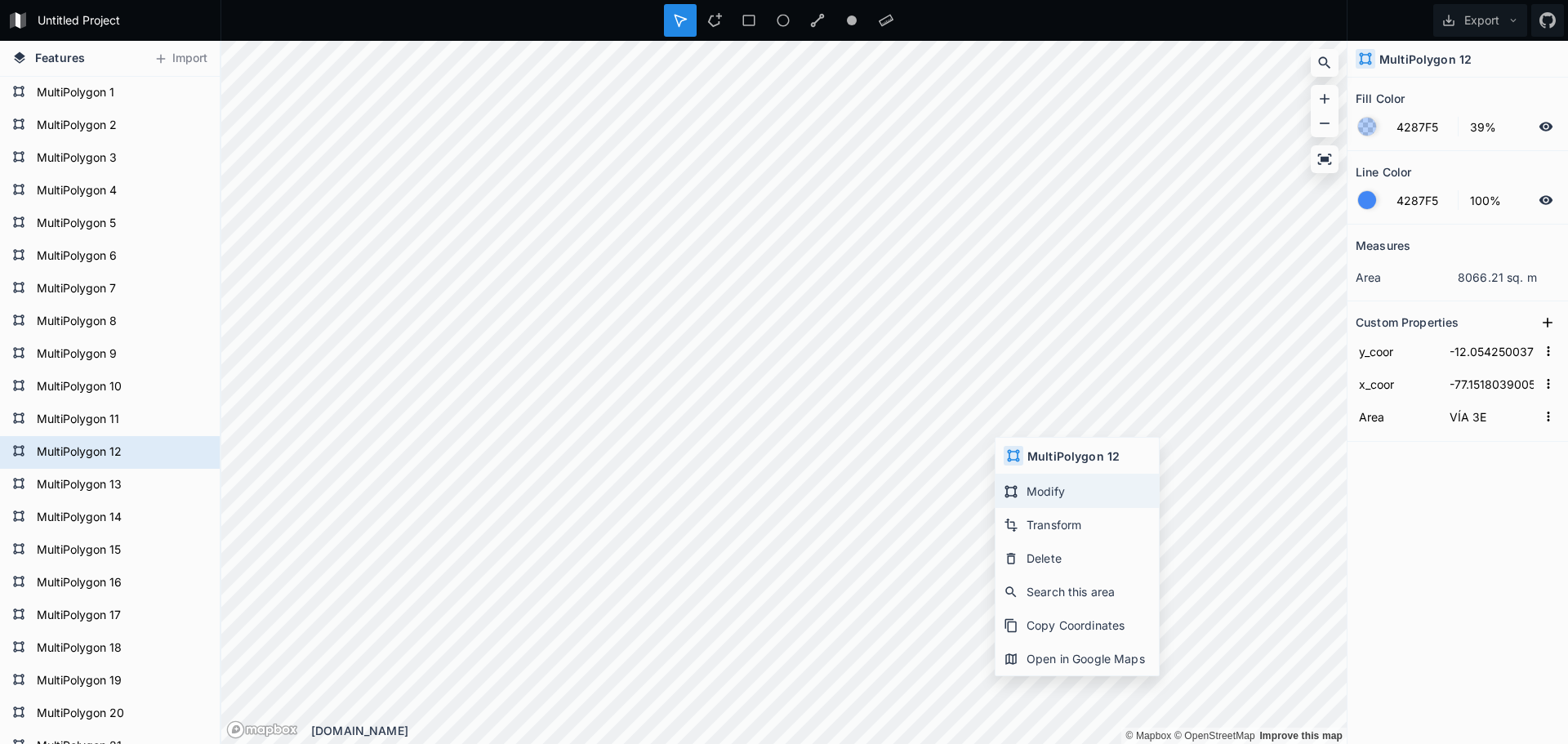
click at [1022, 482] on div "Modify" at bounding box center [1077, 491] width 163 height 34
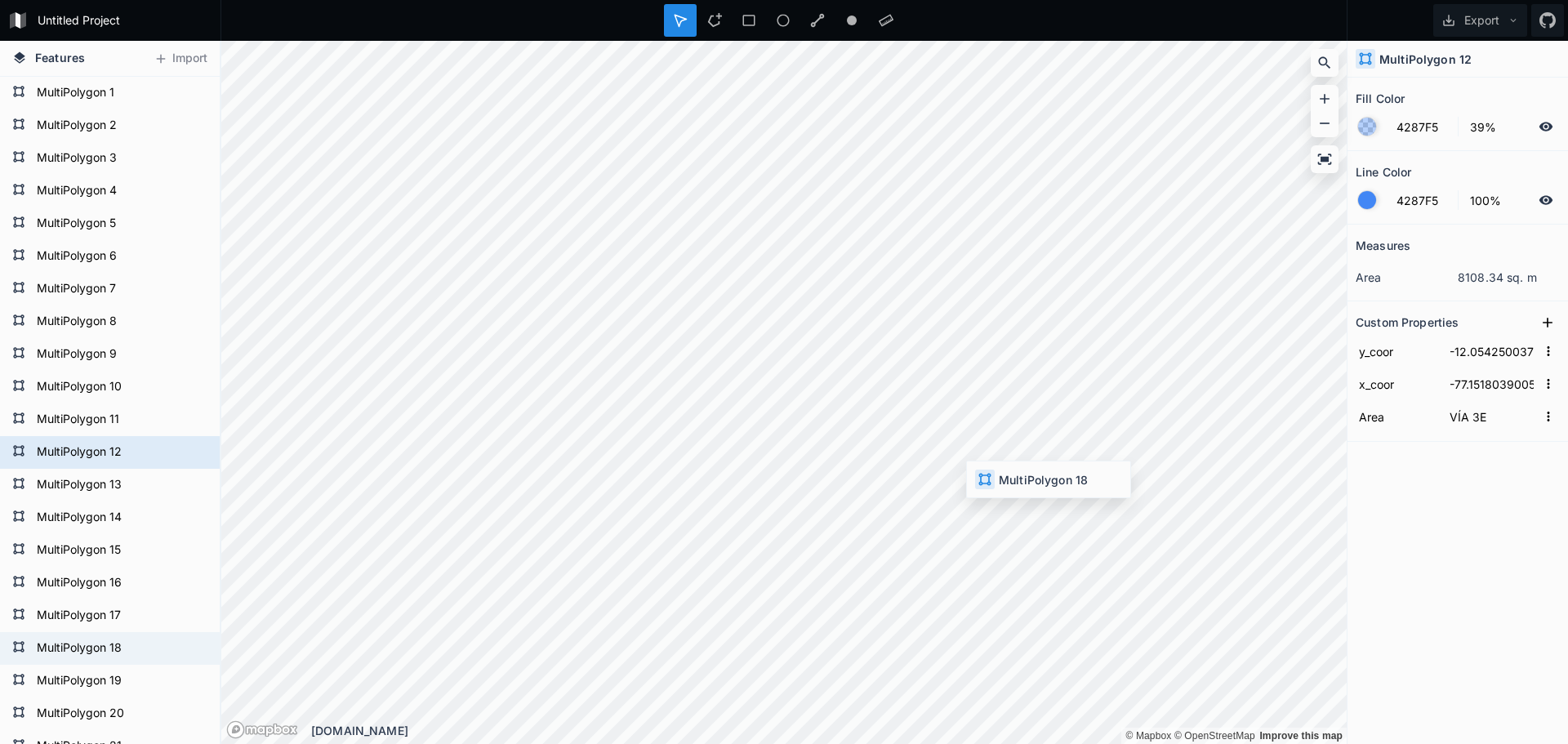
type input "-12.054920073587988"
type input "-77.1513549546674"
type input "BLZ INTERNA"
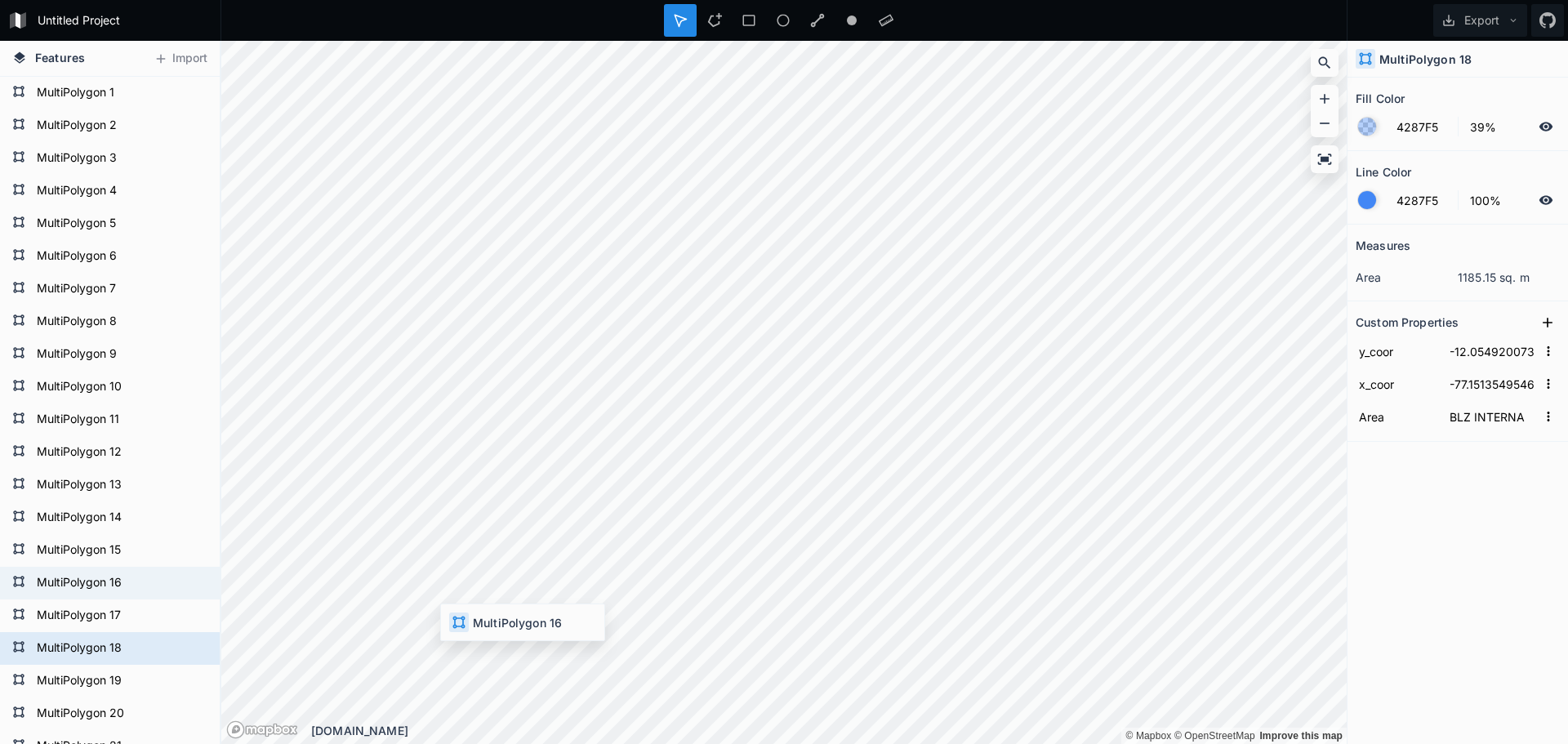
type input "-12.053856980076432"
type input "-77.15291991451653"
type input "TALLER 2"
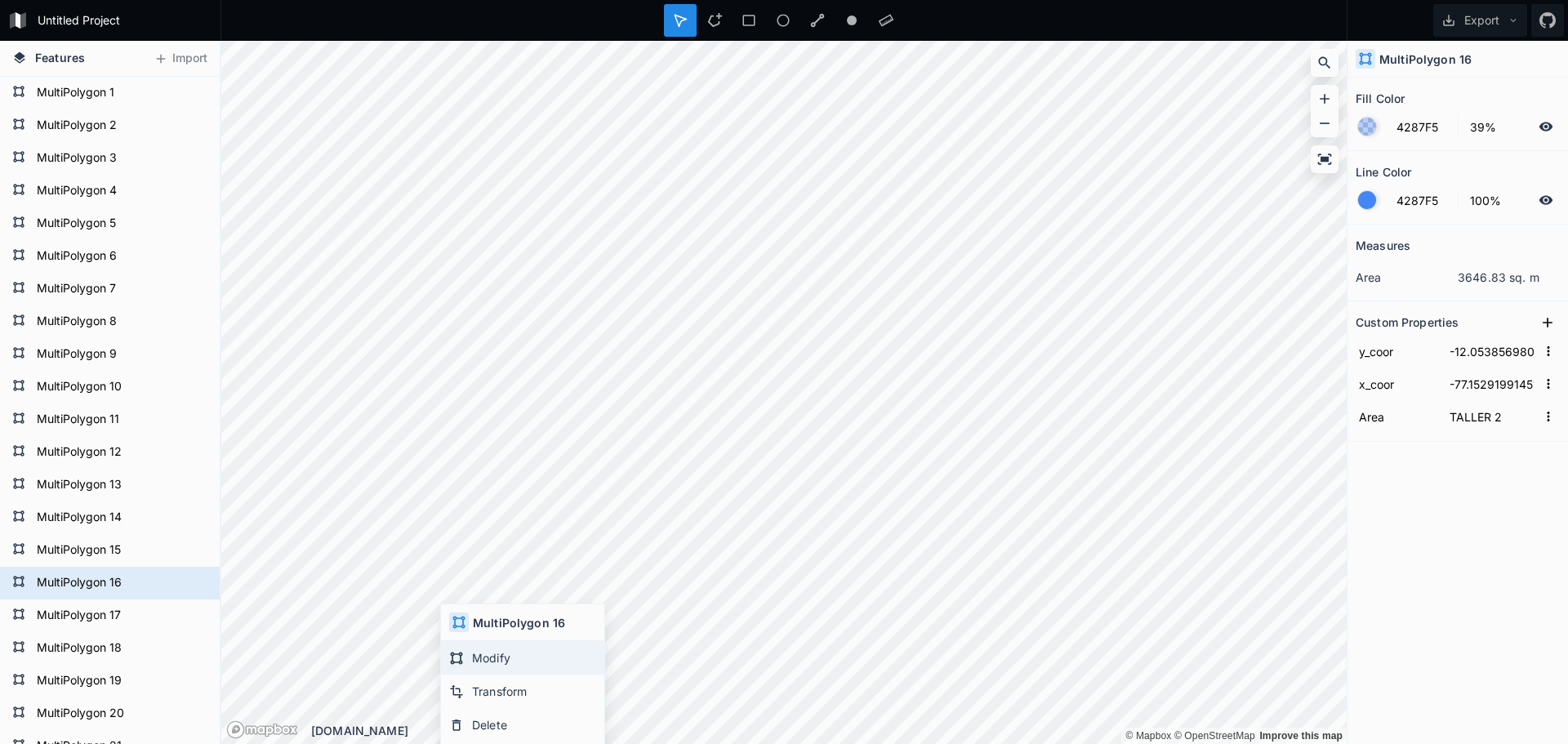
click at [480, 648] on div "Modify" at bounding box center [523, 657] width 163 height 34
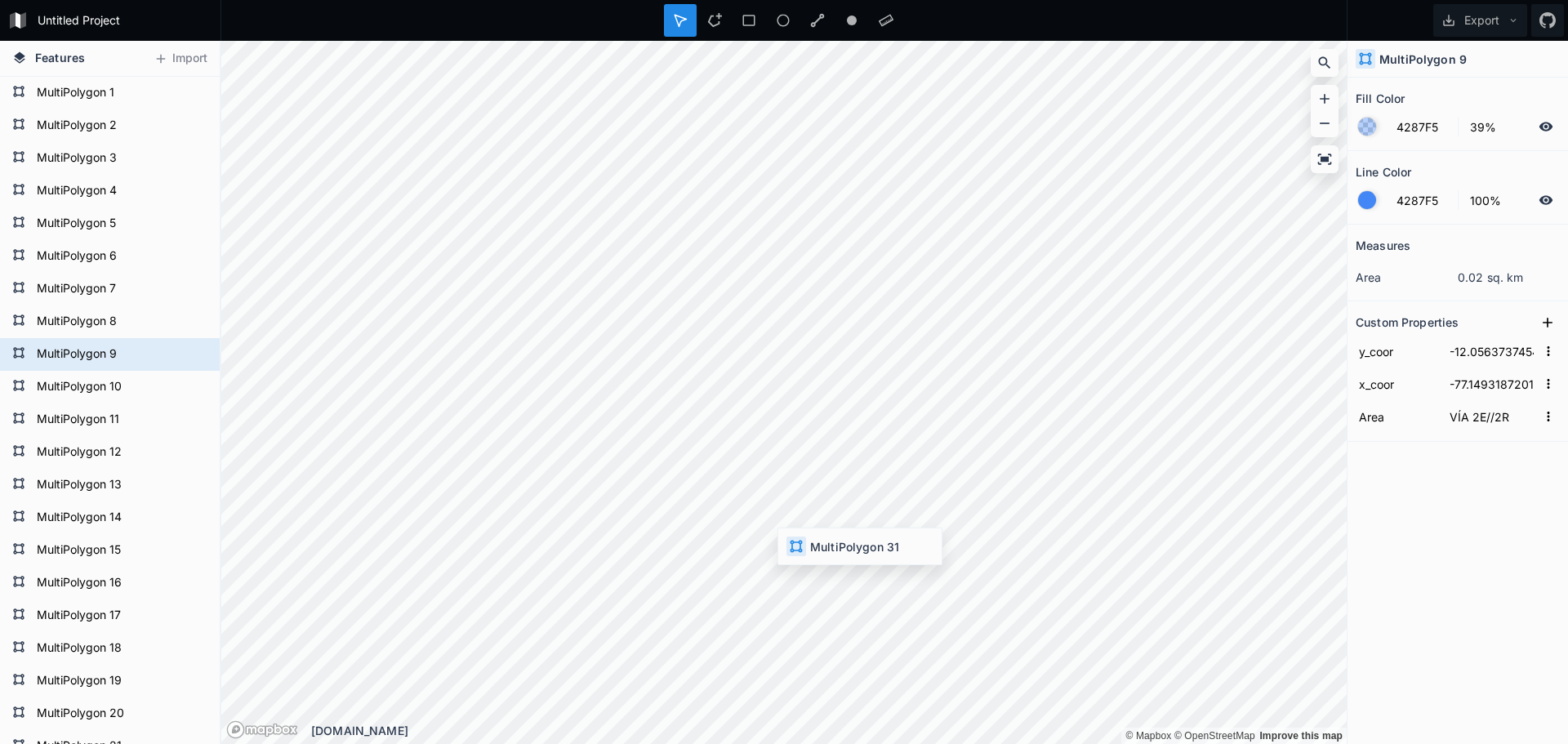
type input "-12.054751796207528"
type input "-77.15031845722226"
type input "PRIMER [PERSON_NAME]"
click at [819, 584] on div "Modify" at bounding box center [860, 582] width 163 height 34
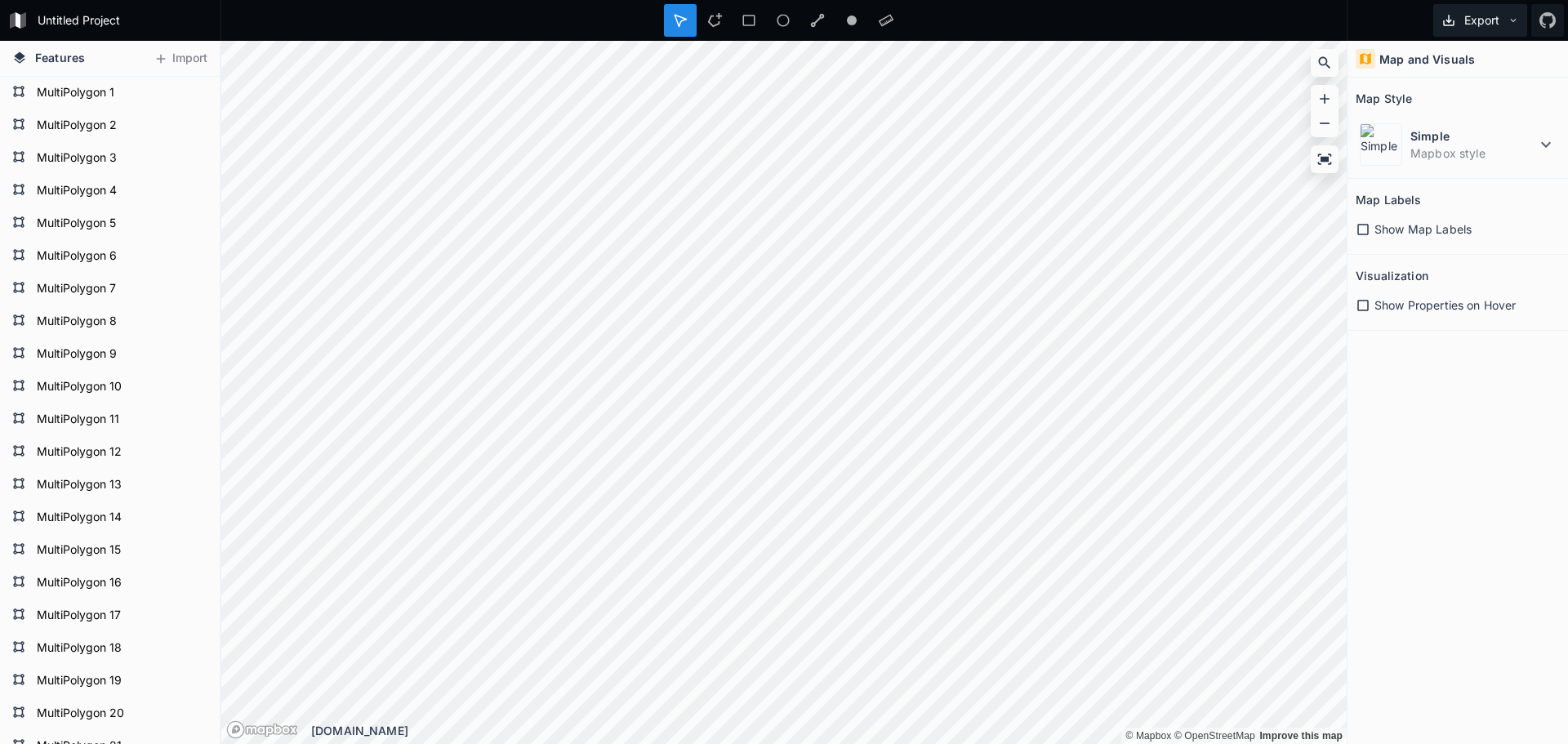
click at [1512, 9] on button "Export" at bounding box center [1480, 21] width 94 height 33
click at [1462, 103] on div "Export as .geojson" at bounding box center [1478, 93] width 163 height 34
